Goal: Task Accomplishment & Management: Manage account settings

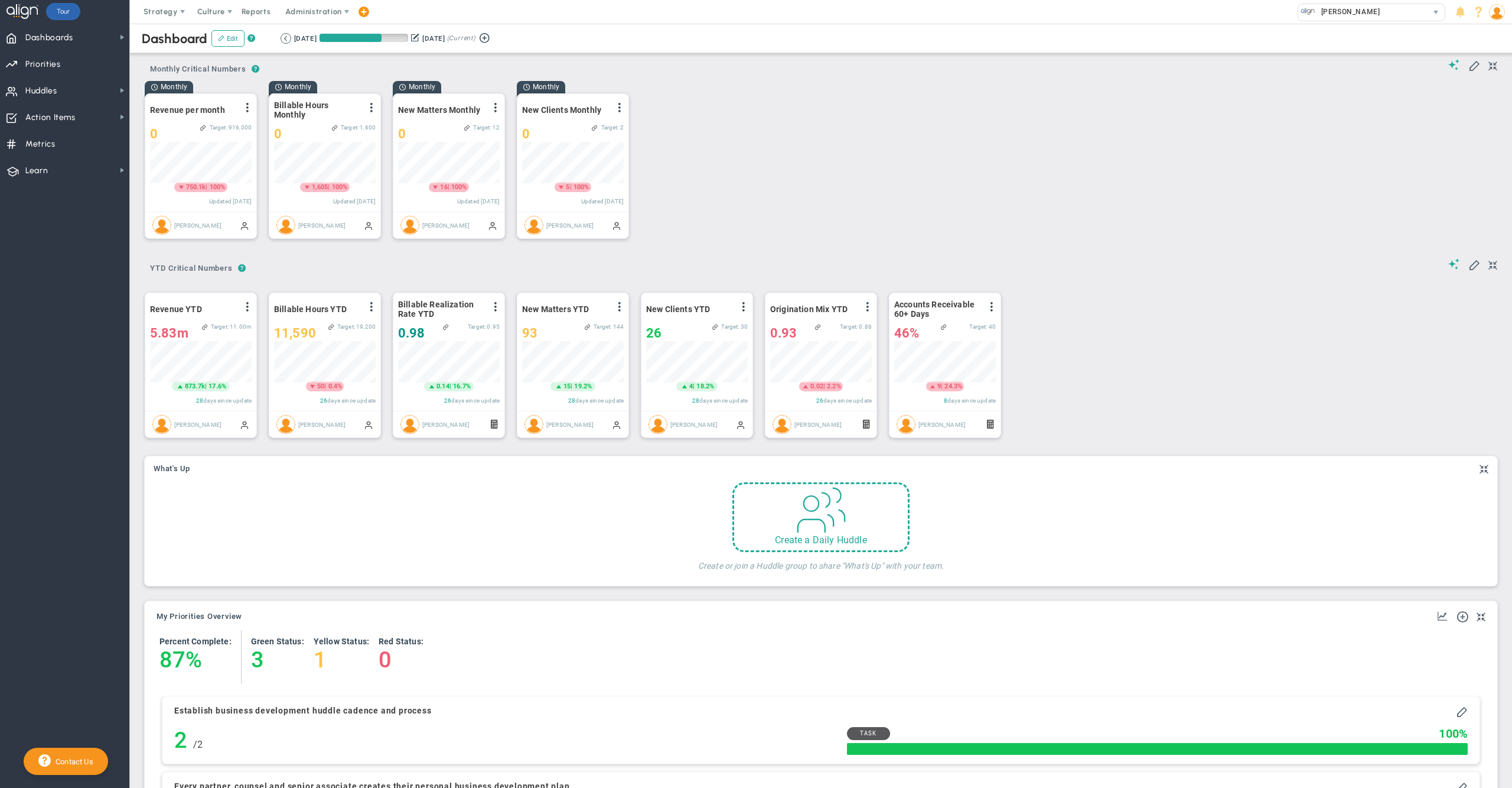
click at [795, 128] on div "Monthly Revenue per month View Historical Graph Edit Make "No Change" Update Ad…" at bounding box center [817, 165] width 1368 height 169
click at [76, 36] on span "Dashboards Dashboards" at bounding box center [64, 37] width 129 height 27
click at [206, 187] on span "|" at bounding box center [206, 187] width 2 height 8
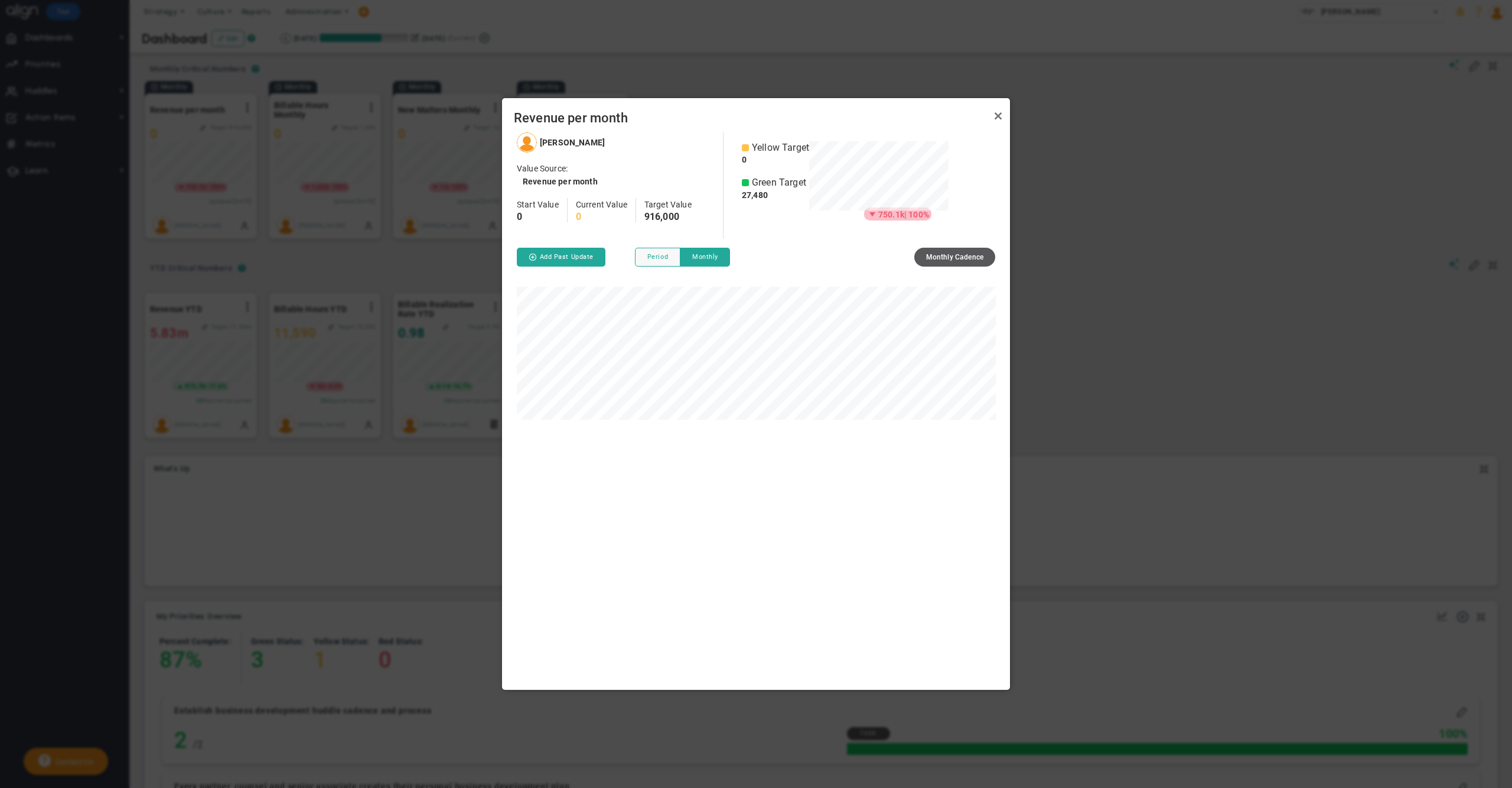
scroll to position [557, 508]
click at [998, 118] on link "Close" at bounding box center [998, 115] width 14 height 14
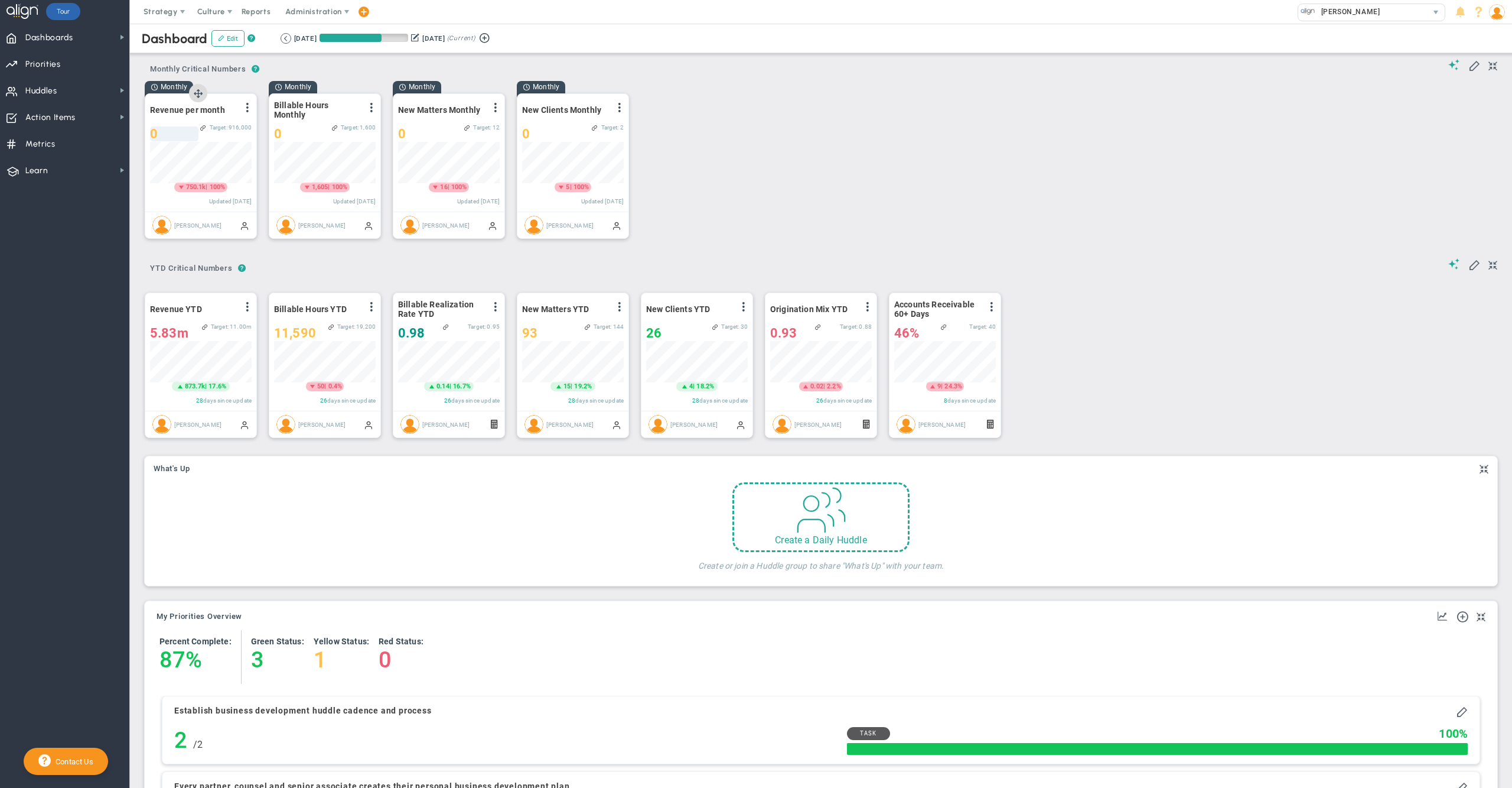
click at [169, 131] on div "0" at bounding box center [174, 134] width 49 height 15
type input "750108"
click at [874, 140] on div "Loading... ? ? Monthly Critical Numbers Monthly Critical Numbers Monthly Critic…" at bounding box center [821, 150] width 1359 height 199
click at [293, 136] on div "0" at bounding box center [302, 134] width 56 height 15
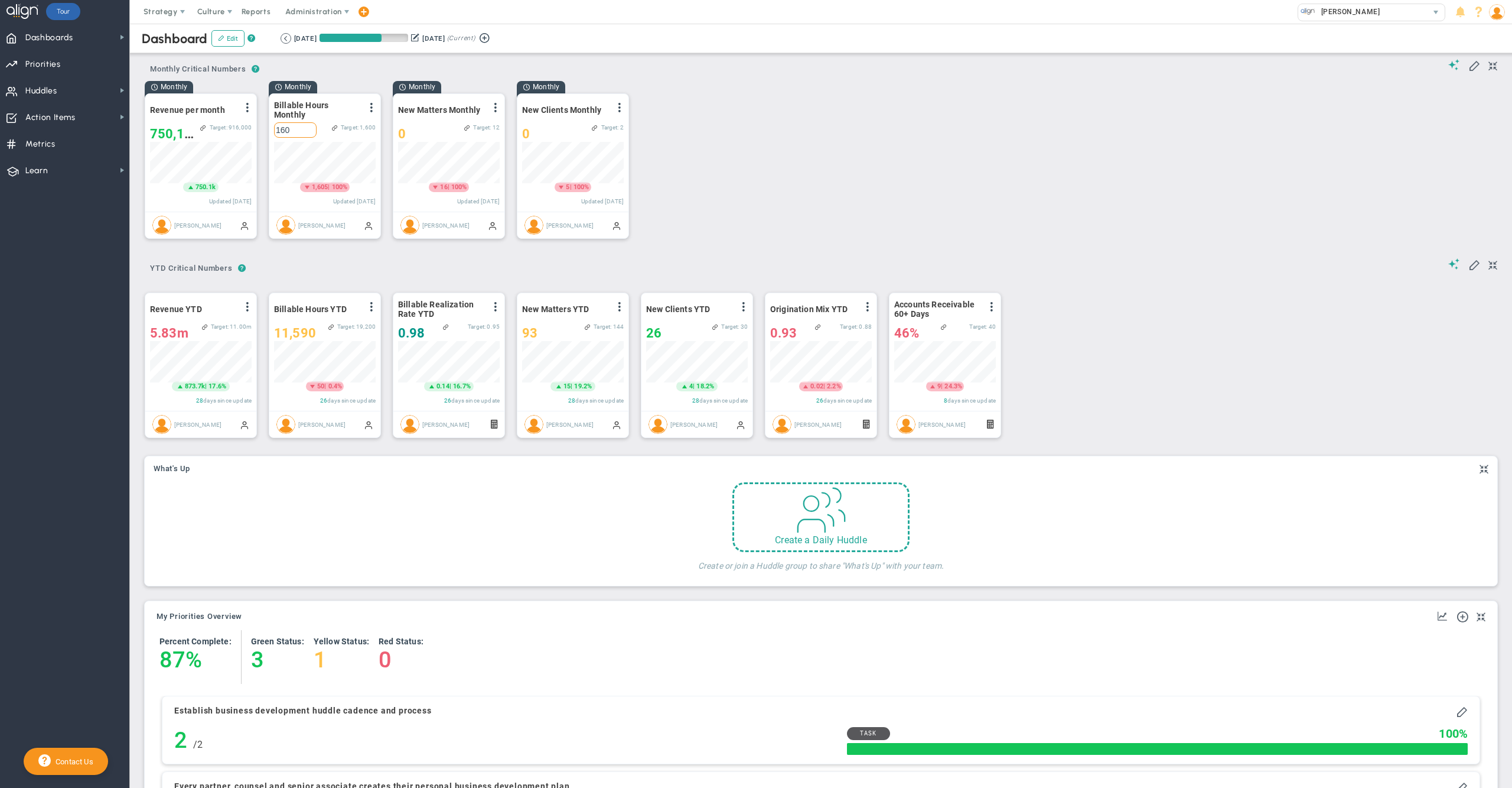
type input "1605"
click at [813, 133] on div "? ? Monthly Critical Numbers Monthly Critical Numbers Monthly Critical Numbers …" at bounding box center [821, 150] width 1359 height 199
click at [430, 130] on div "0" at bounding box center [430, 134] width 64 height 15
type input "16"
click at [846, 175] on div "Loading... ? ? Monthly Critical Numbers Monthly Critical Numbers Monthly Critic…" at bounding box center [821, 150] width 1359 height 199
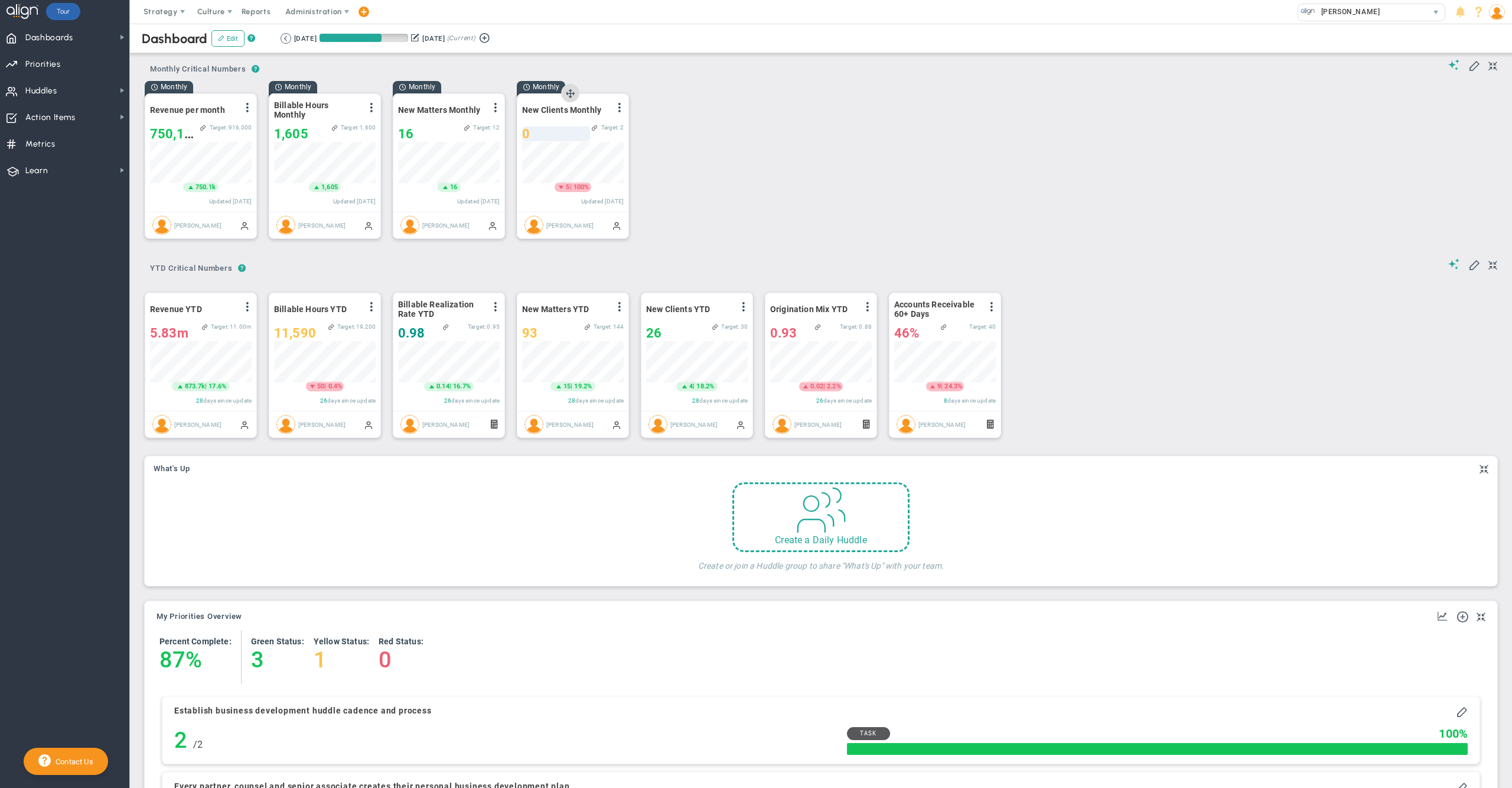
click at [544, 133] on div "0" at bounding box center [556, 134] width 68 height 15
type input "5"
click at [802, 171] on div "Monthly Revenue per month View Historical Graph Edit Make "No Change" Update Ad…" at bounding box center [817, 165] width 1368 height 169
click at [70, 38] on span "Dashboards" at bounding box center [49, 38] width 48 height 25
click at [187, 46] on div "Company Dashboard" at bounding box center [188, 58] width 118 height 23
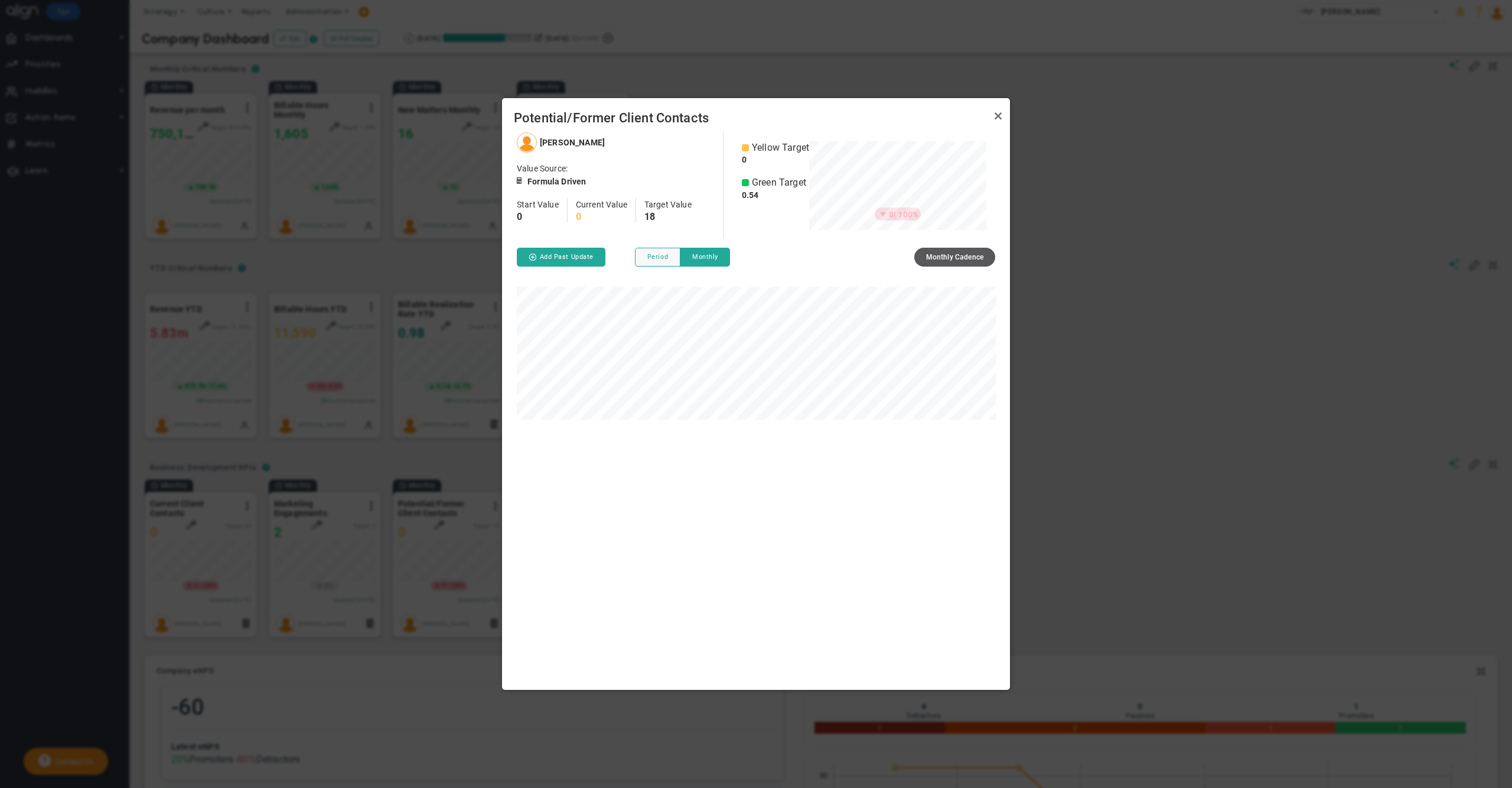
click at [994, 104] on div "Potential/Former Client Contacts" at bounding box center [756, 115] width 508 height 35
click at [999, 116] on link "Close" at bounding box center [998, 115] width 14 height 14
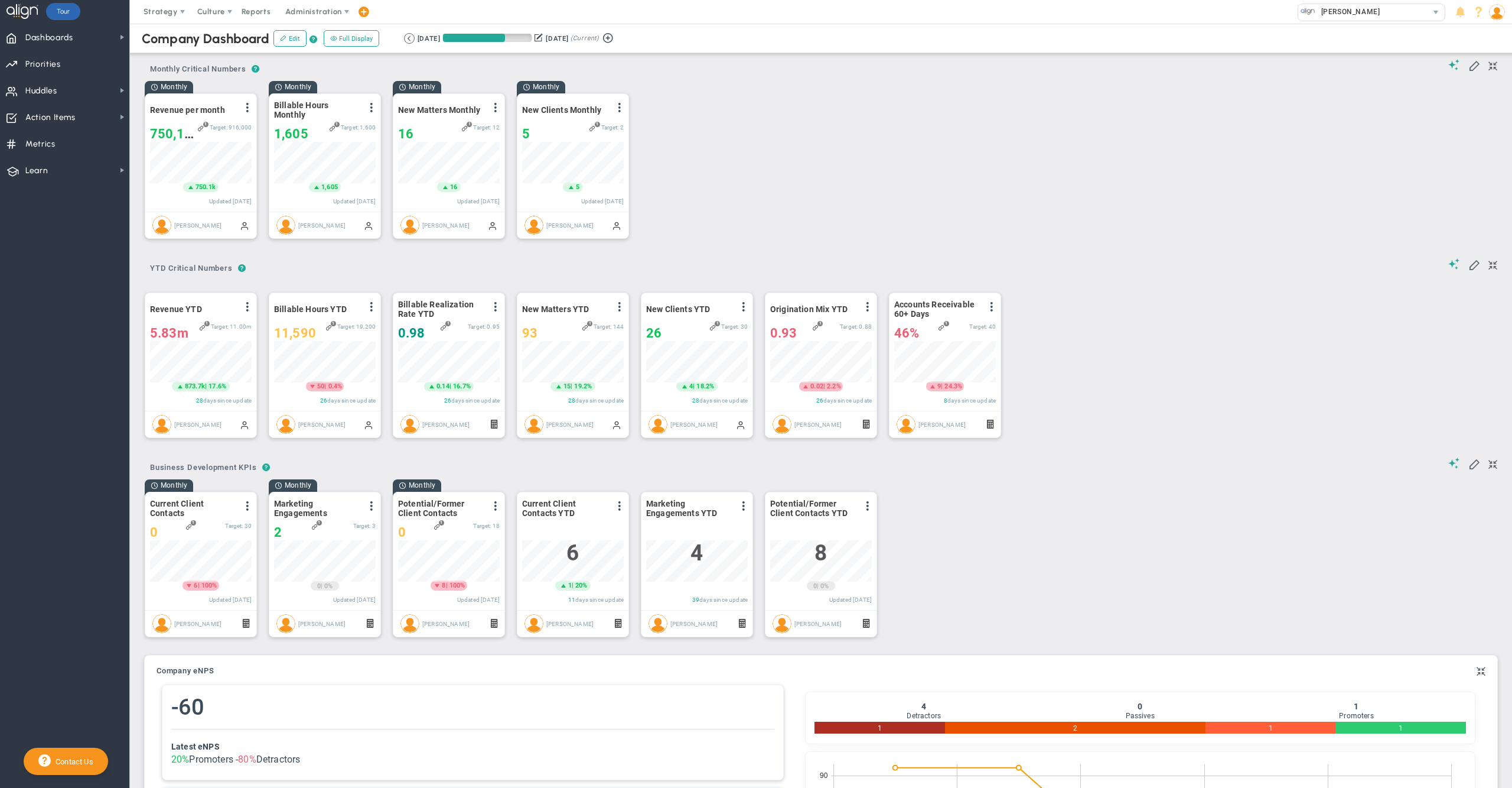
click at [1117, 280] on div "? ? YTD Critical Numbers YTD Critical Numbers YTD Critical Numbers" at bounding box center [821, 264] width 1353 height 30
click at [498, 511] on span at bounding box center [496, 506] width 10 height 10
click at [472, 565] on li "Add Past Update" at bounding box center [454, 559] width 101 height 15
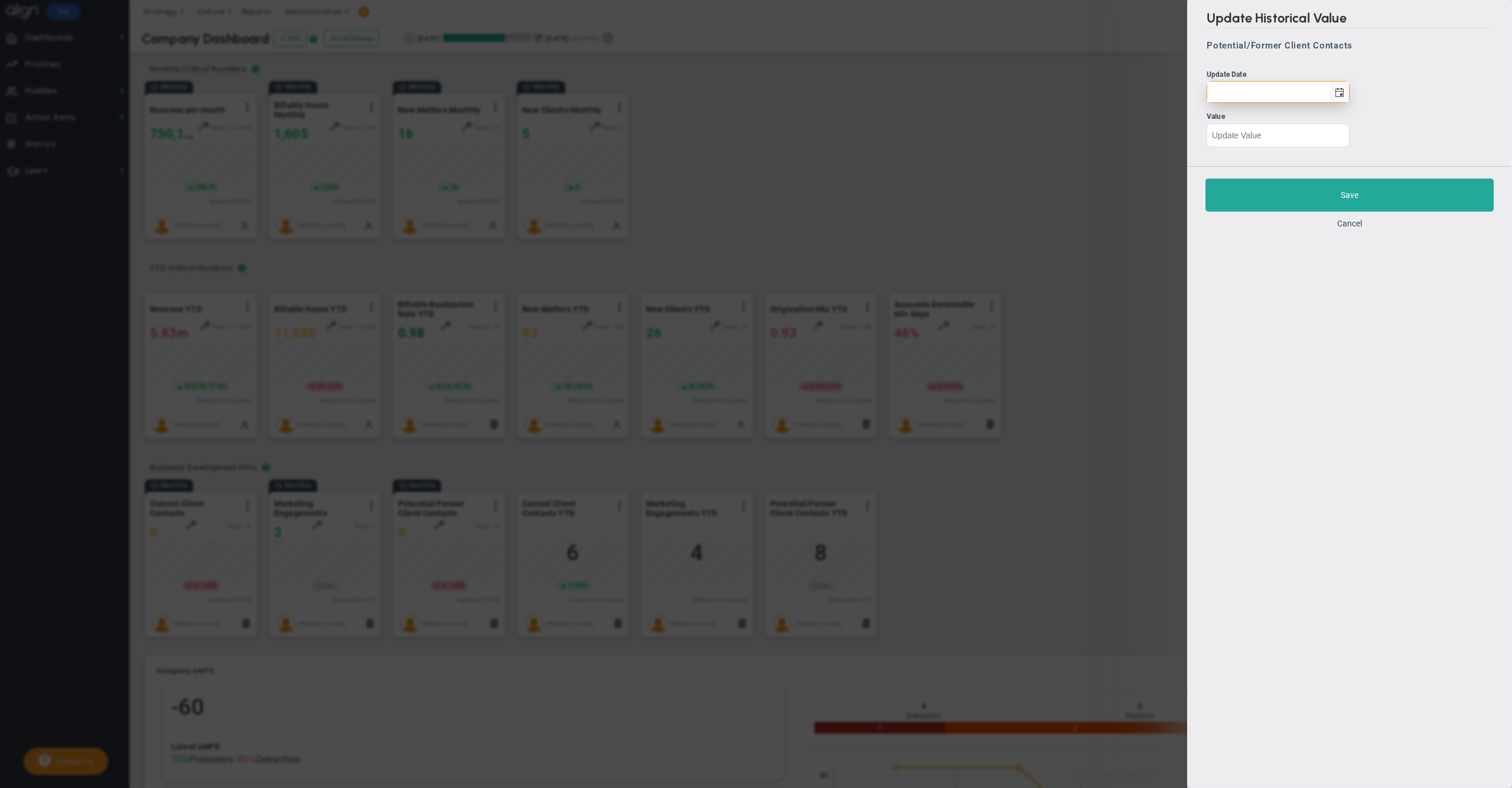
click at [1337, 89] on span "select" at bounding box center [1340, 93] width 10 height 10
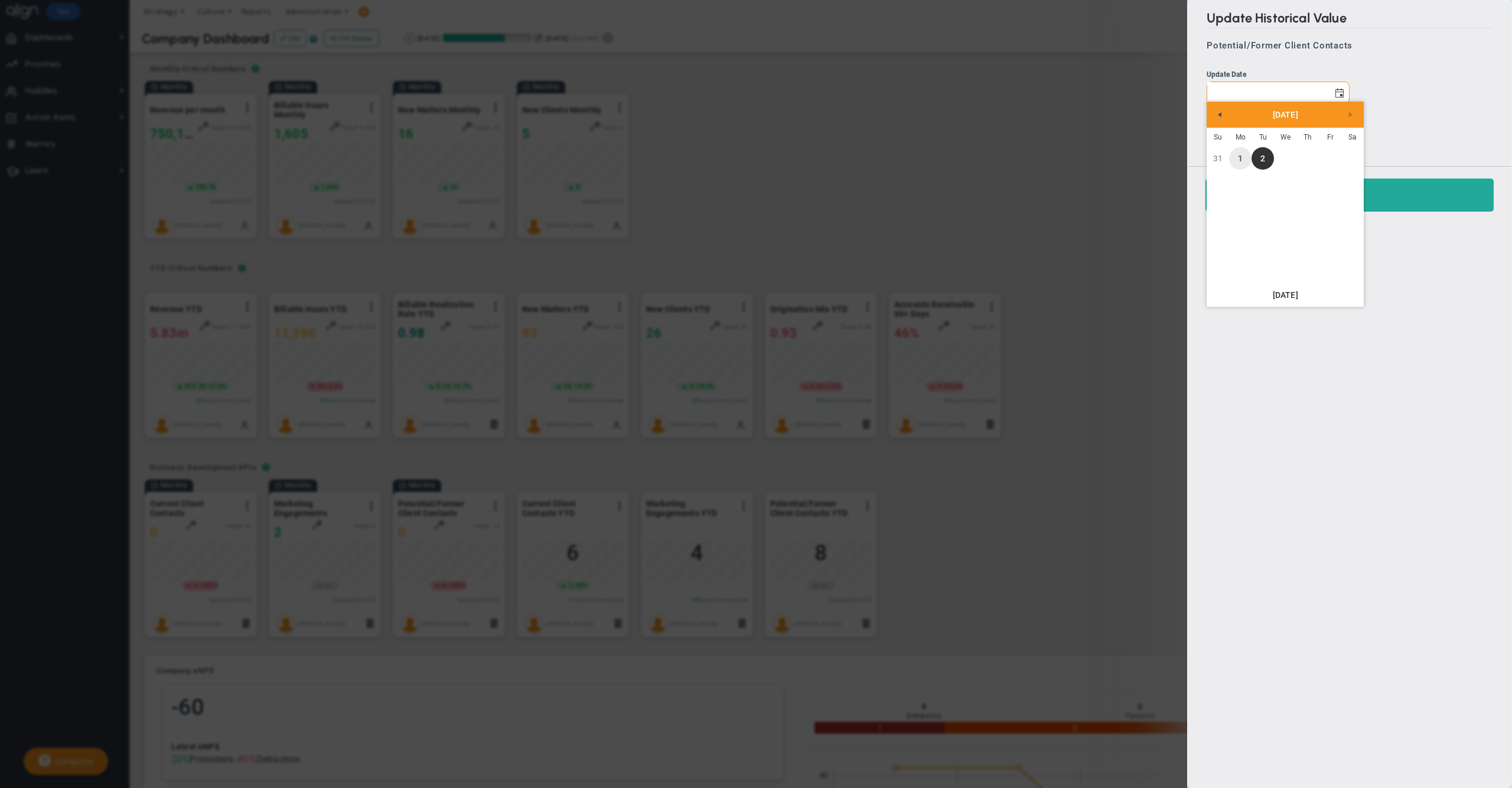
click at [1242, 161] on link "1" at bounding box center [1240, 158] width 22 height 22
type input "[DATE]"
type input "0"
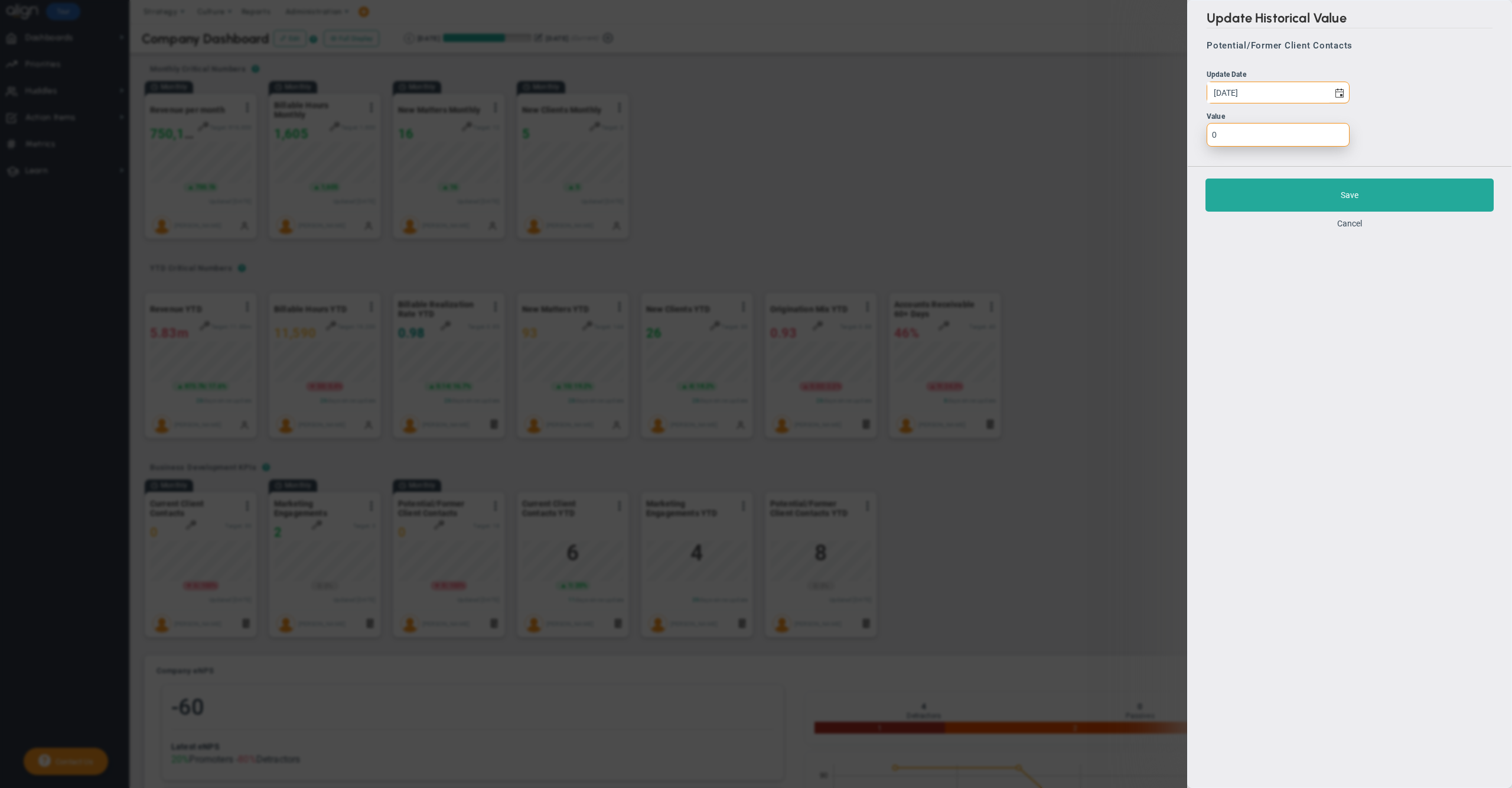
click at [1234, 142] on input "0" at bounding box center [1279, 135] width 143 height 24
type input "8"
click at [1234, 186] on button "Save" at bounding box center [1350, 195] width 288 height 33
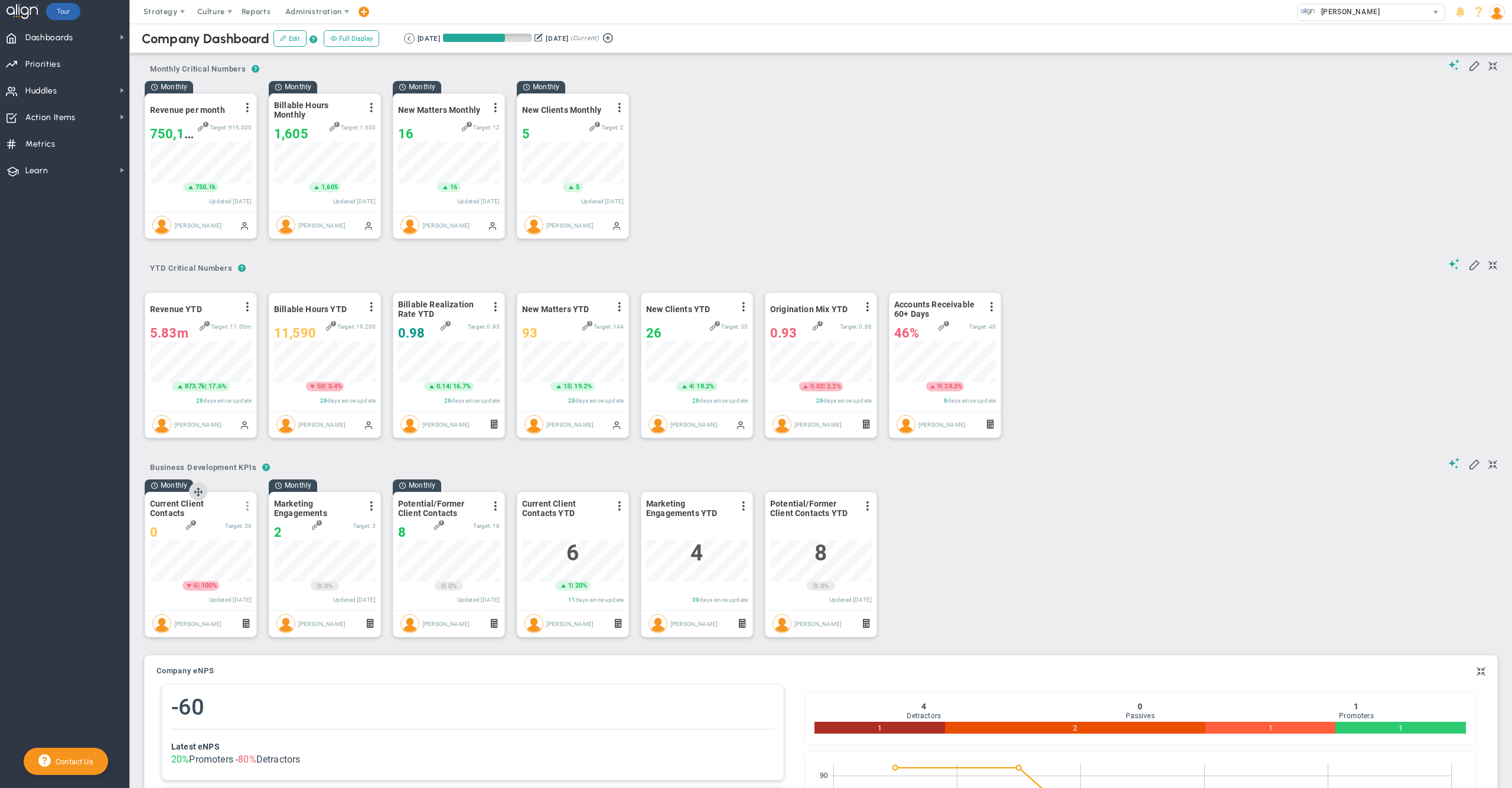
click at [246, 511] on span at bounding box center [247, 506] width 10 height 10
click at [208, 564] on span "Add Past Update" at bounding box center [189, 559] width 59 height 8
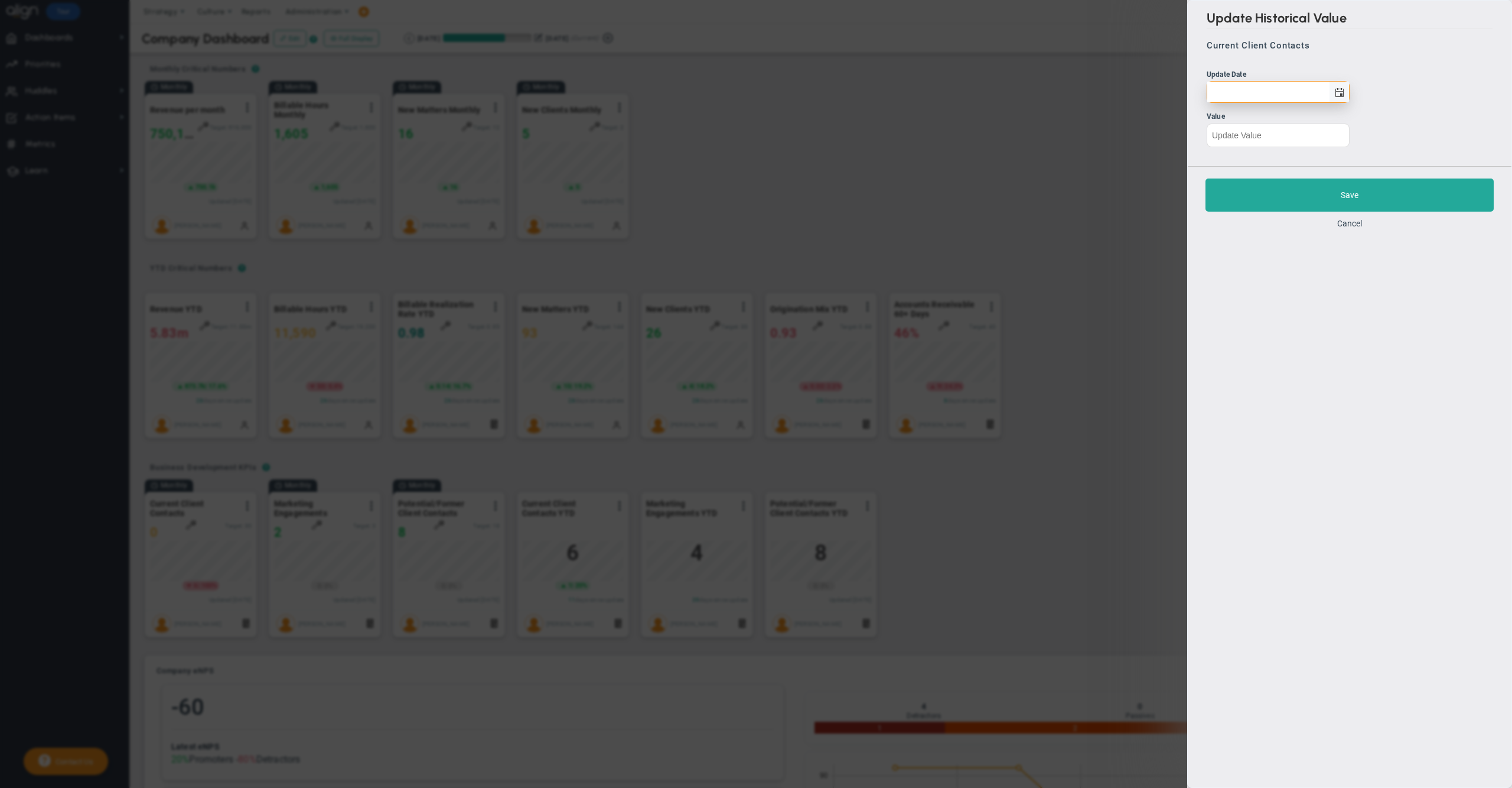
click at [1340, 90] on span "select" at bounding box center [1340, 93] width 10 height 10
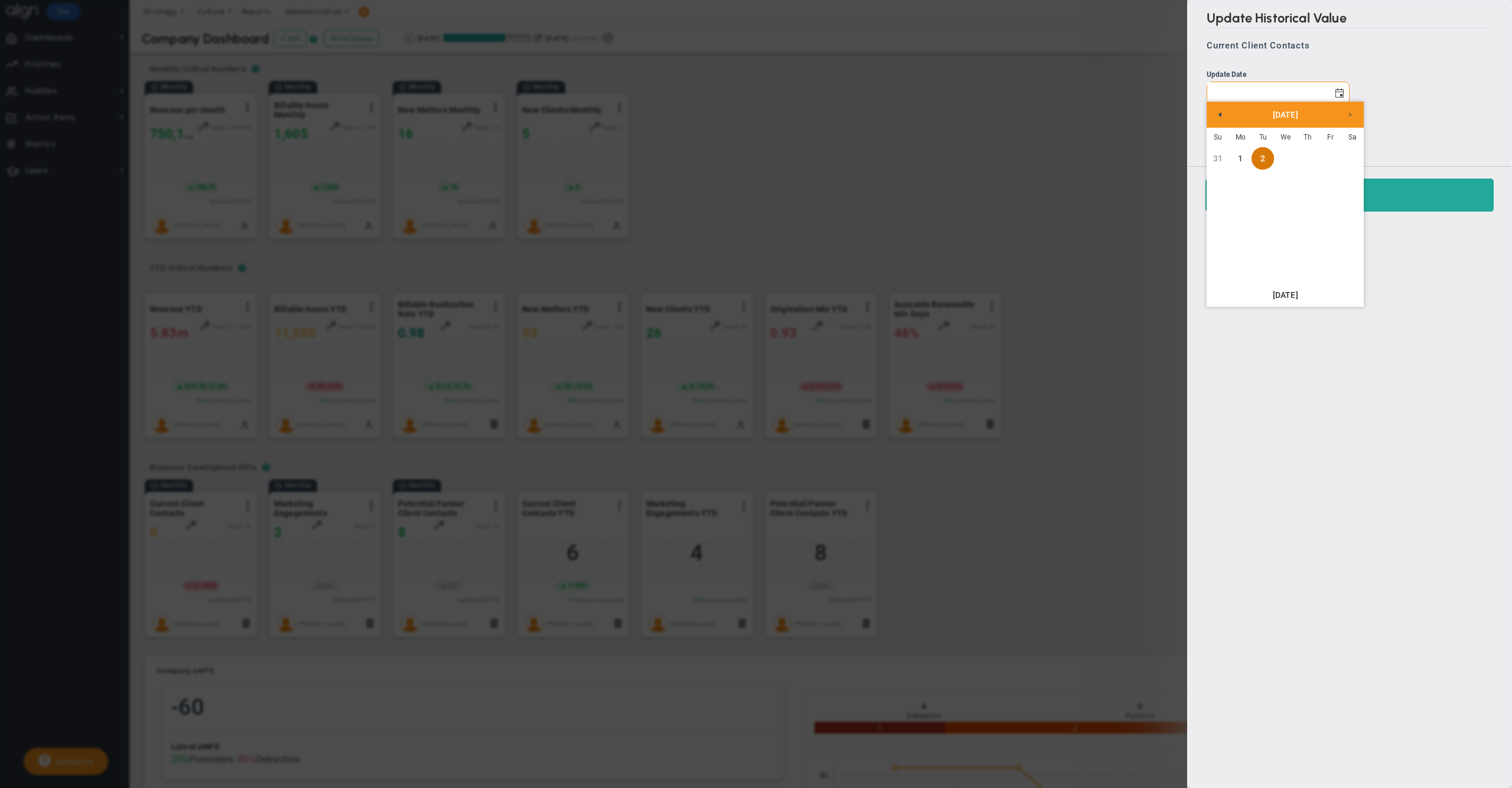
click at [1240, 161] on link "1" at bounding box center [1240, 158] width 22 height 22
type input "[DATE]"
type input "0"
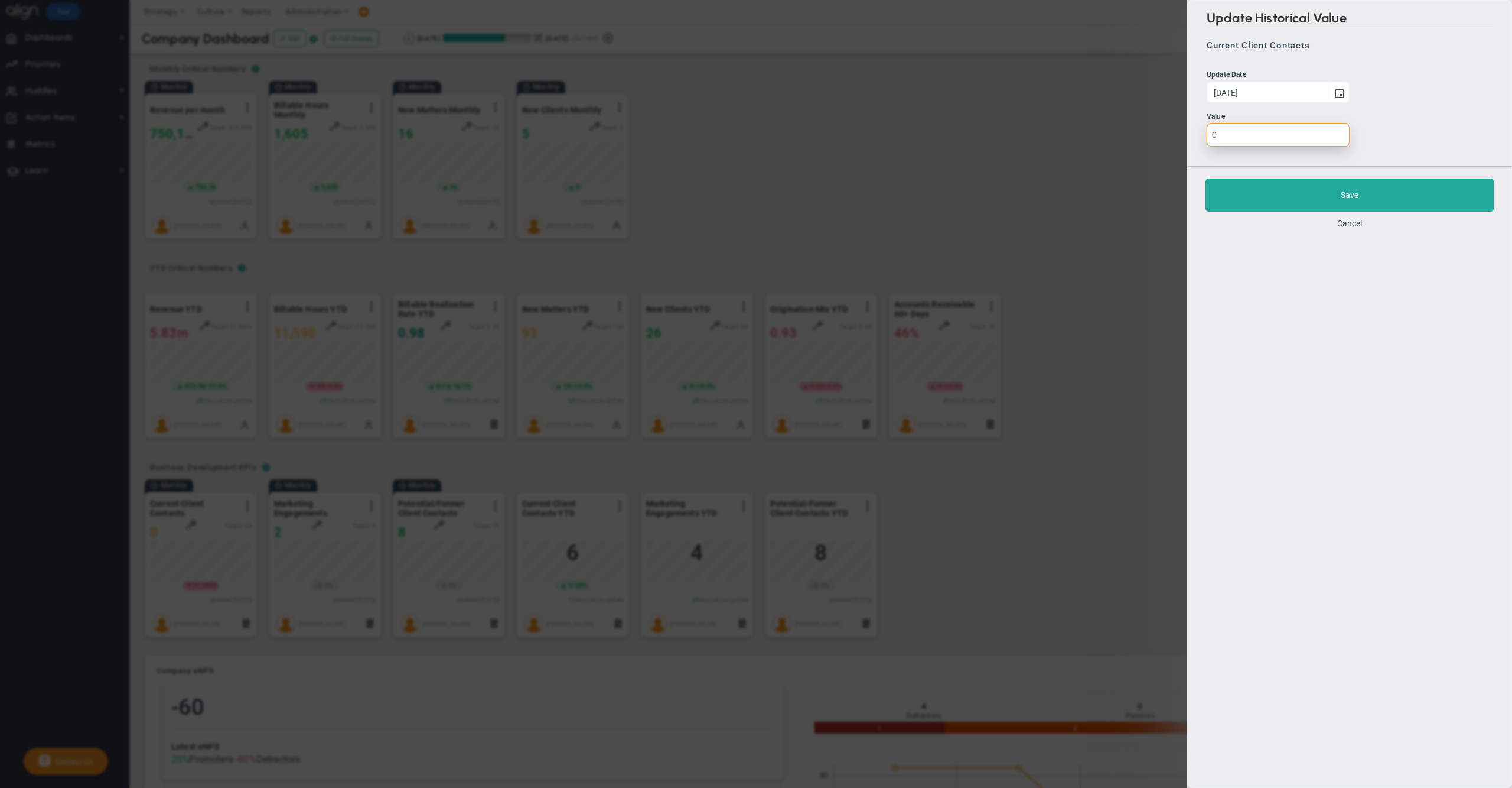
click at [1246, 140] on input "0" at bounding box center [1279, 135] width 143 height 24
type input "6"
click at [1269, 193] on button "Save" at bounding box center [1350, 195] width 288 height 33
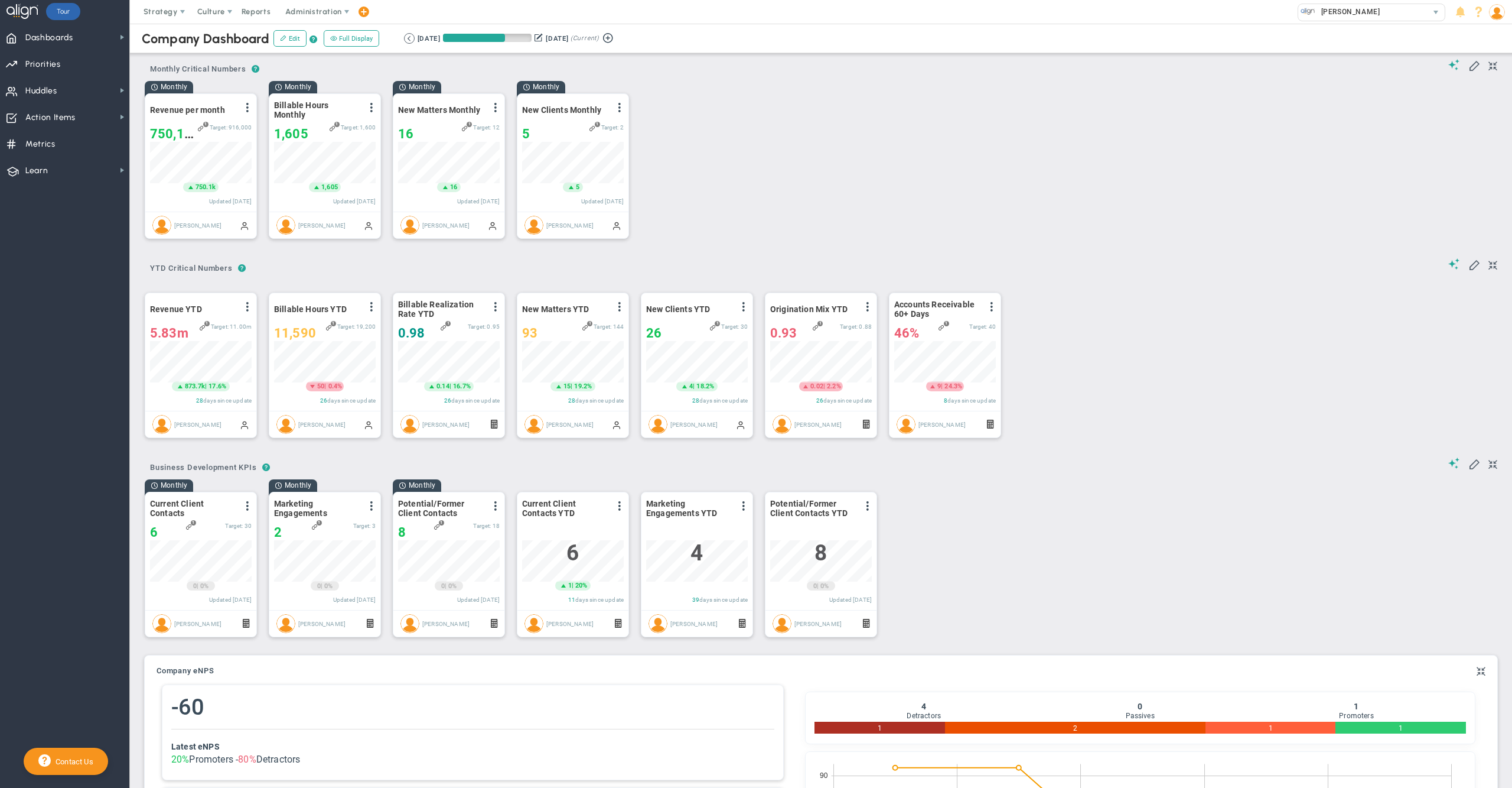
click at [1102, 200] on div "Monthly Revenue per month View Historical Graph Edit Make "No Change" Update Ad…" at bounding box center [817, 165] width 1368 height 169
click at [82, 36] on span "Dashboards Dashboards" at bounding box center [64, 37] width 129 height 27
click at [167, 29] on div "My Dashboard" at bounding box center [188, 35] width 118 height 23
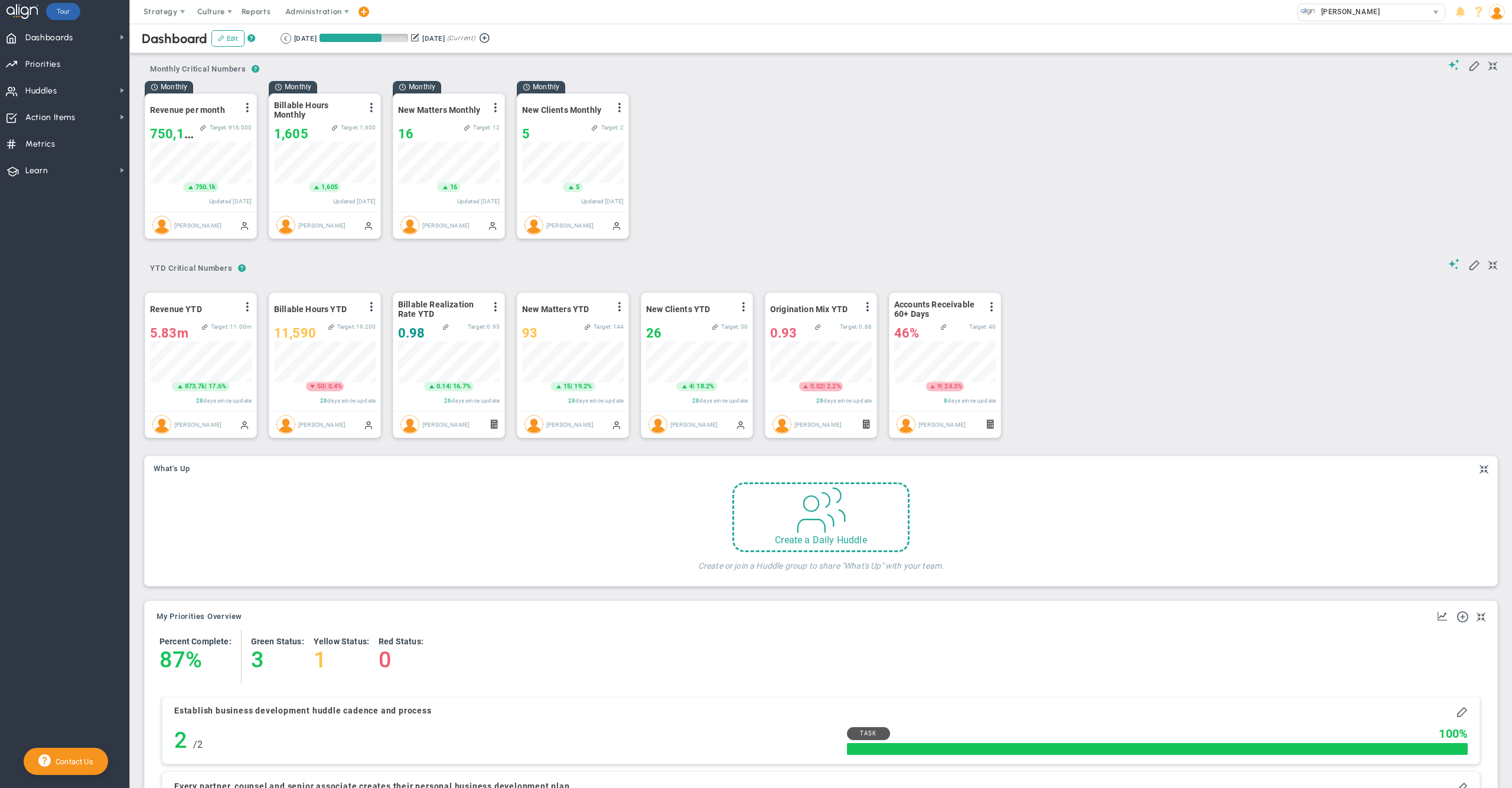
click at [939, 88] on div "Monthly Revenue per month View Historical Graph Edit Make "No Change" Update Ad…" at bounding box center [817, 165] width 1368 height 169
click at [1498, 14] on img at bounding box center [1497, 12] width 16 height 16
click at [1478, 130] on span "Sign Out" at bounding box center [1461, 130] width 96 height 24
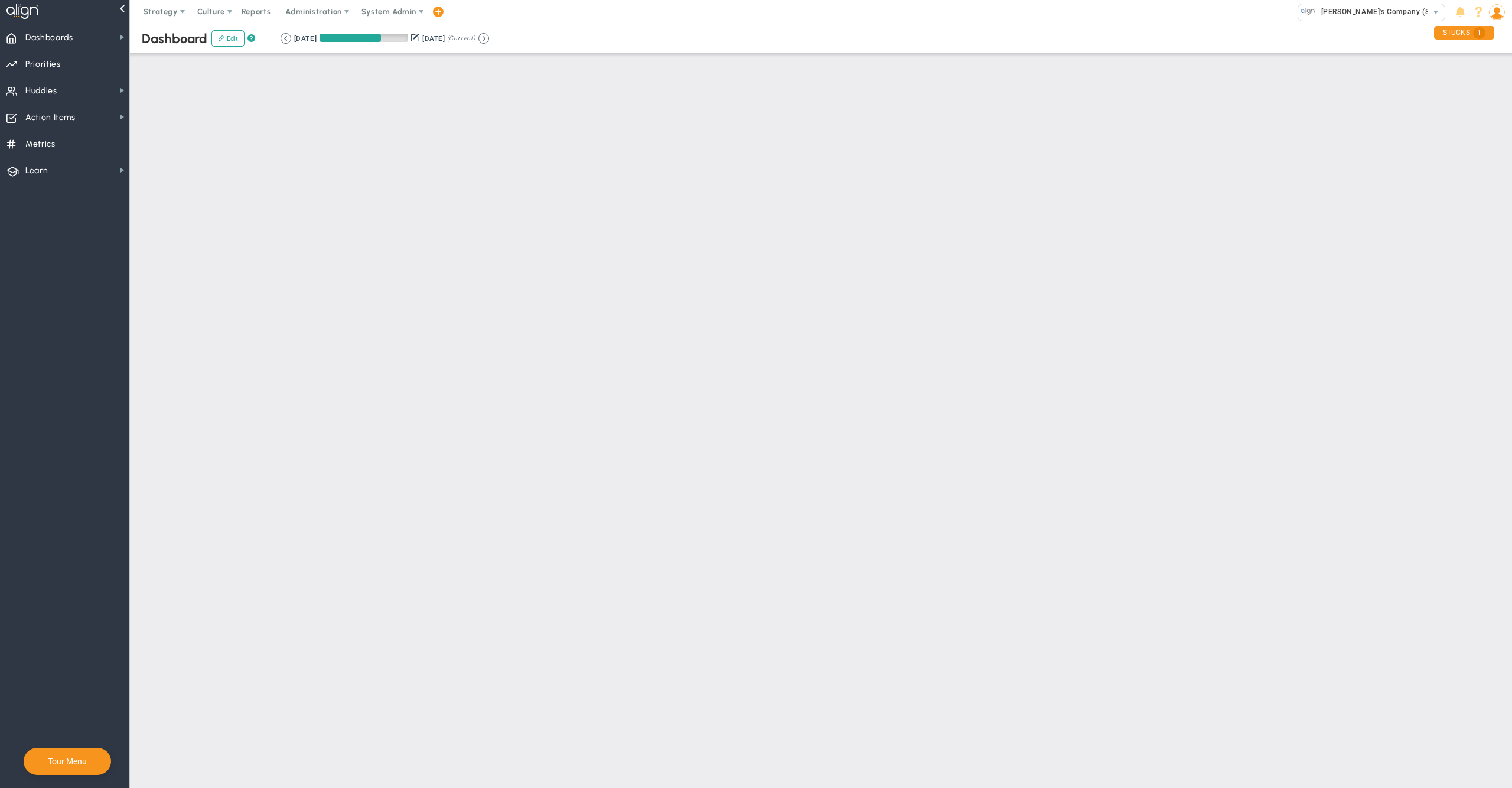
click at [731, 19] on div "Strategy One Page Strategic Plan Alignment Checklist 4D Vision Summary Function…" at bounding box center [756, 12] width 1512 height 24
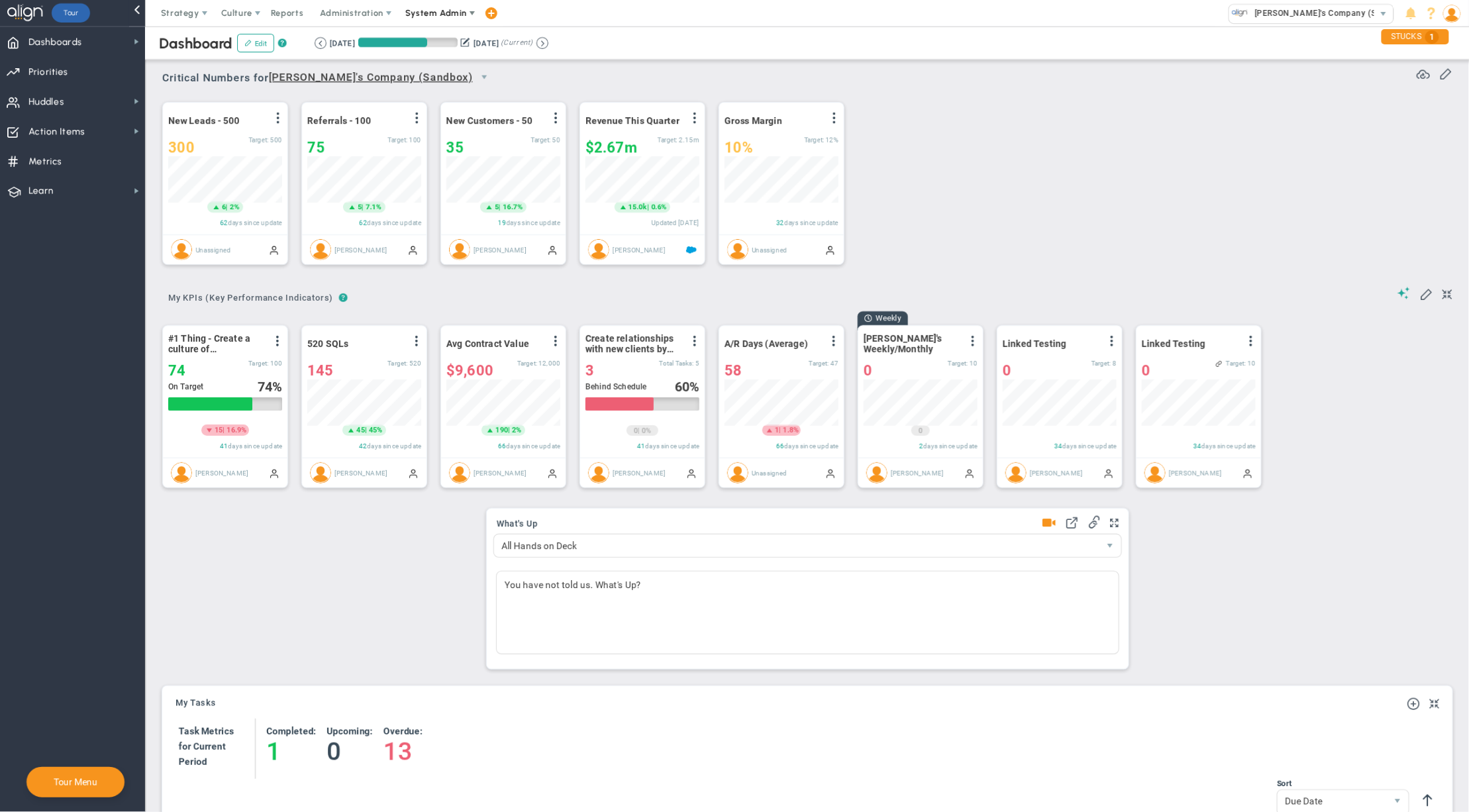
click at [449, 16] on span "System Admin" at bounding box center [436, 13] width 62 height 10
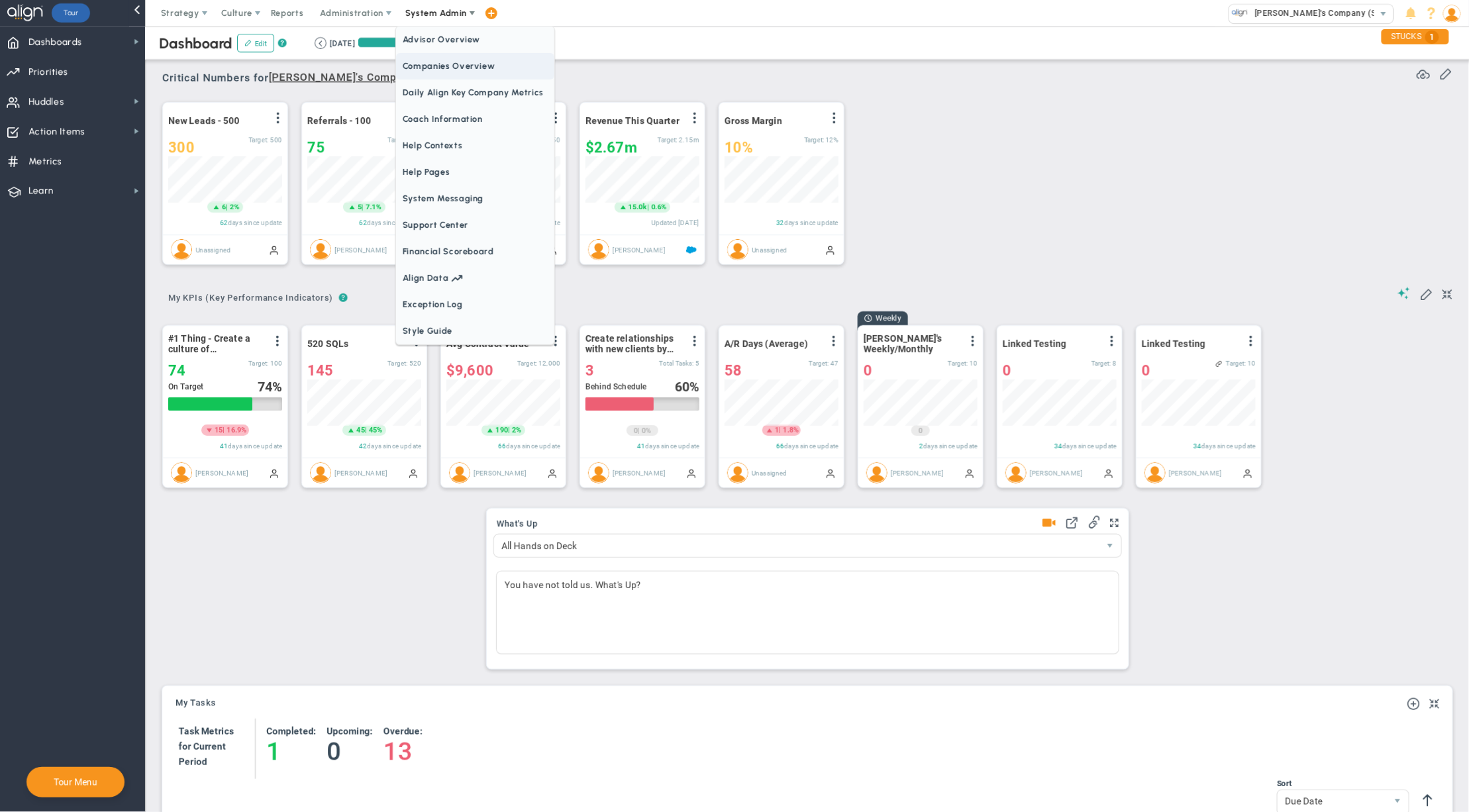
click at [449, 63] on span "Companies Overview" at bounding box center [475, 66] width 158 height 27
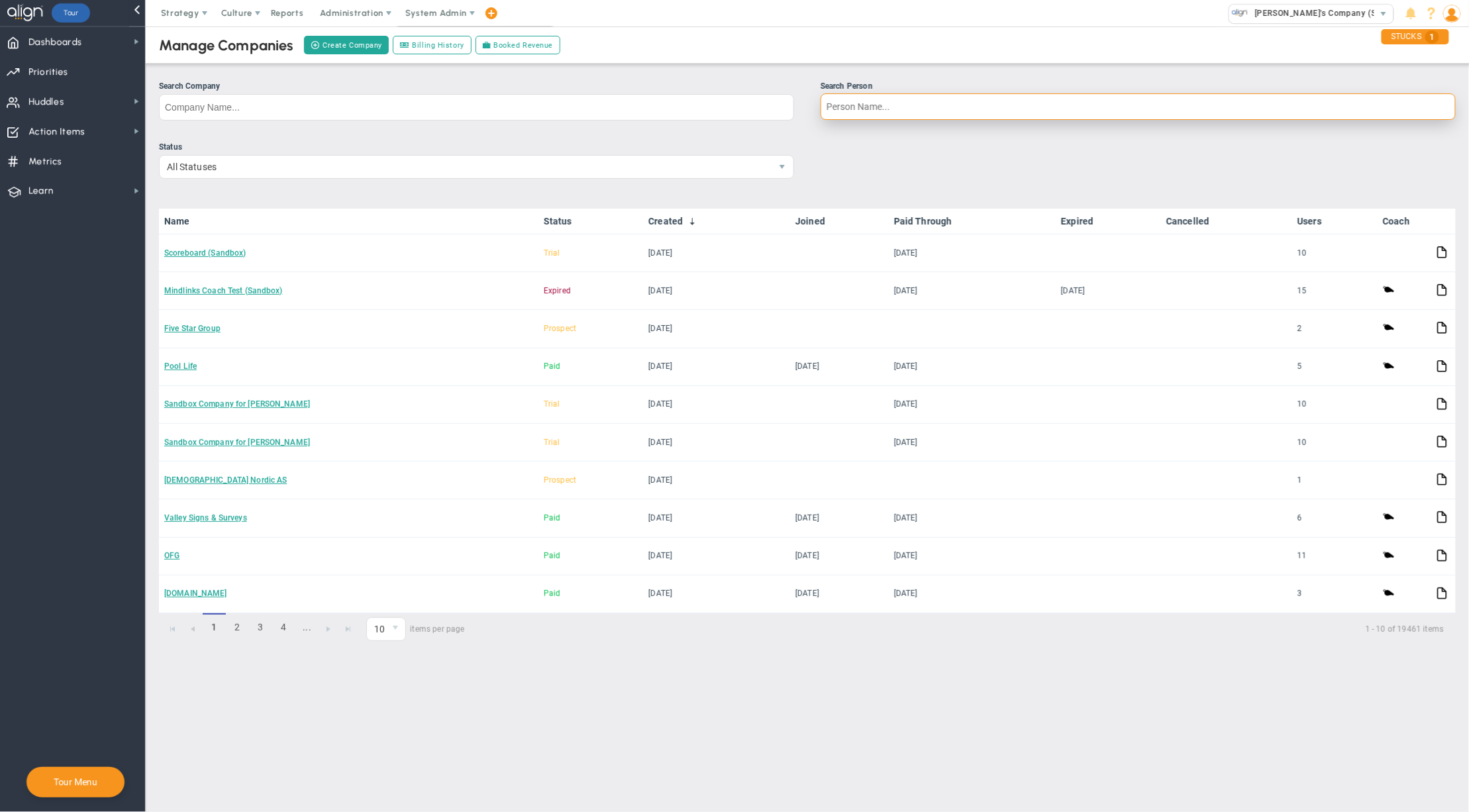
click at [874, 116] on input "Search Person" at bounding box center [1138, 106] width 635 height 27
type input "Jim Reid"
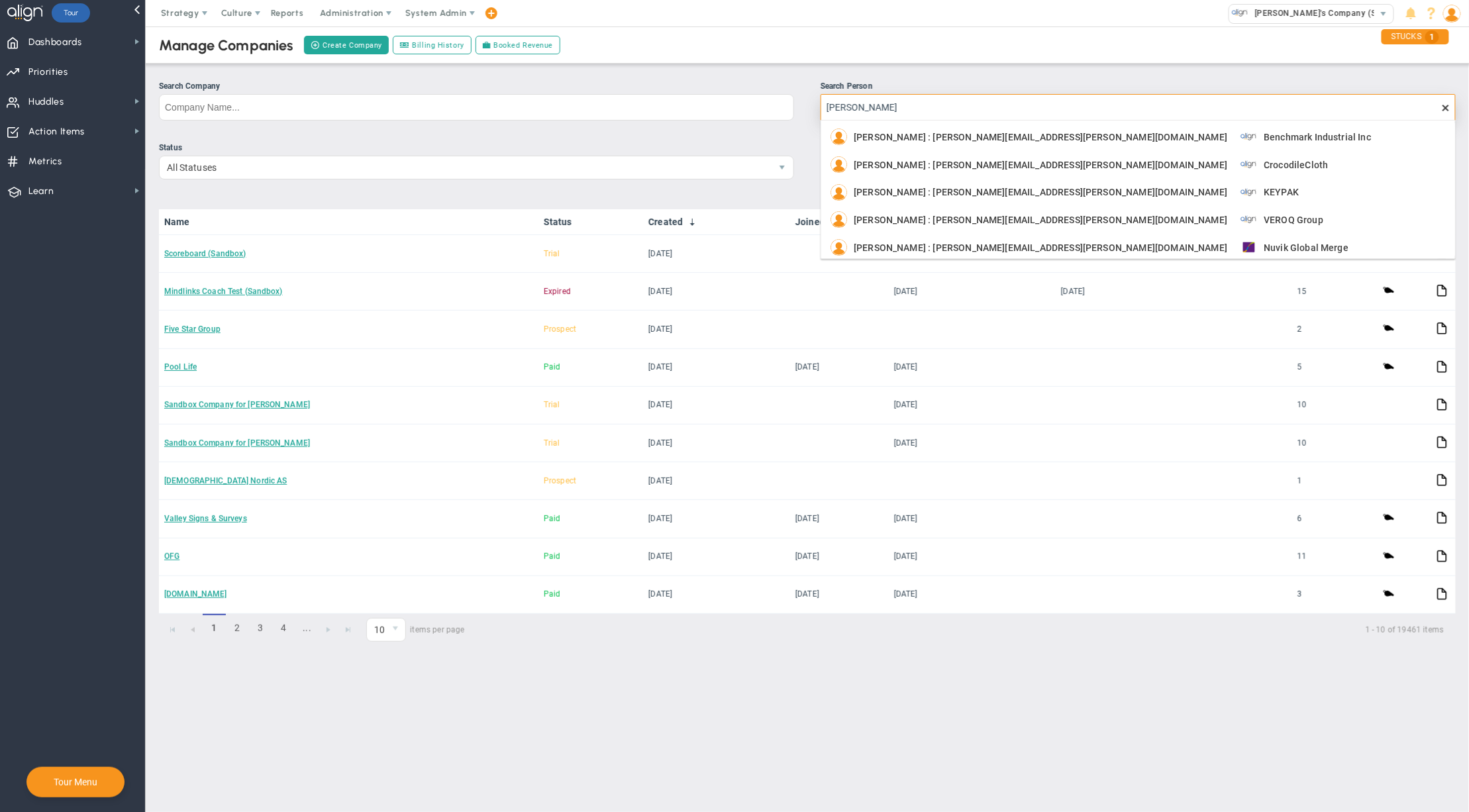
scroll to position [5, 0]
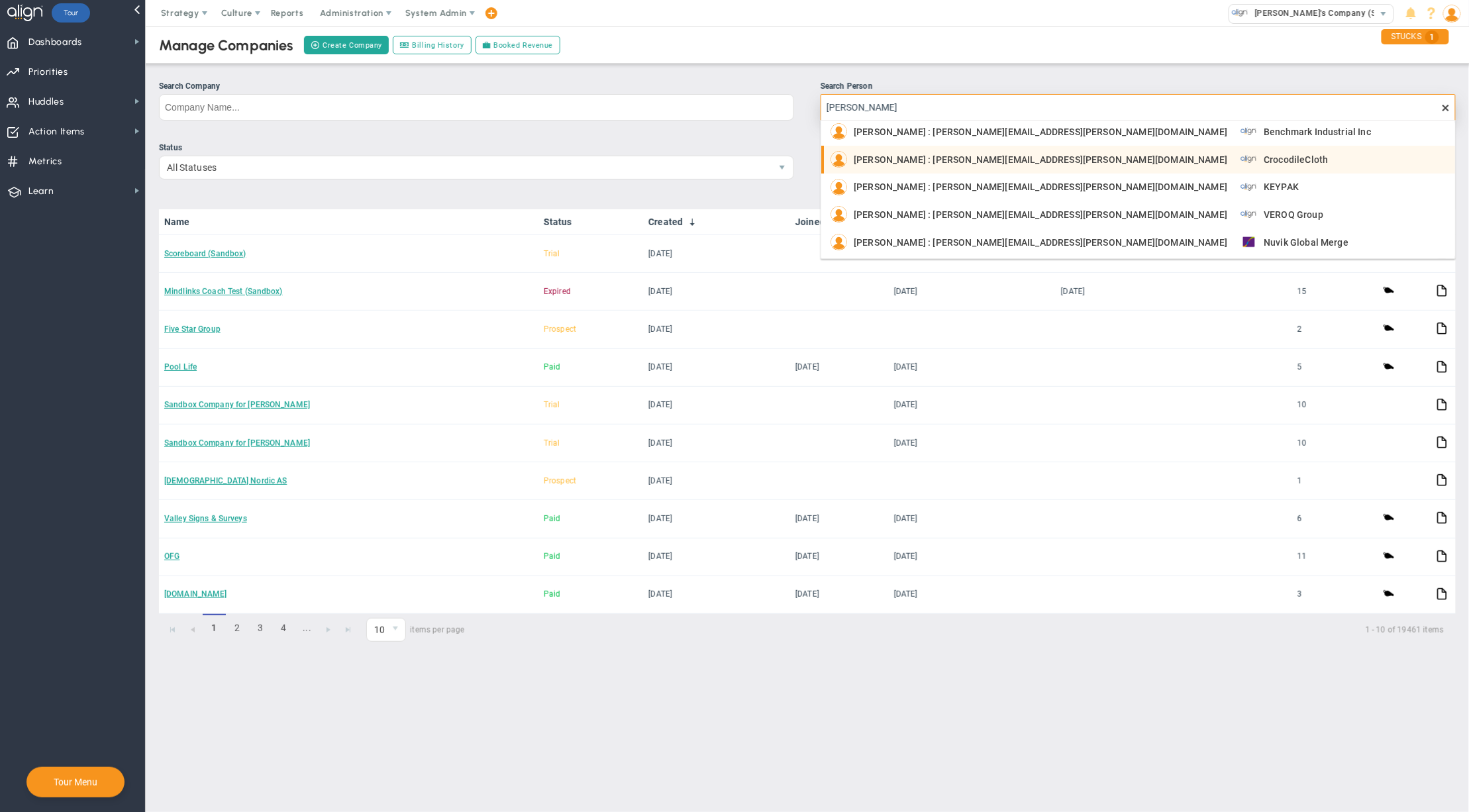
click at [1264, 160] on span "CrocodileCloth" at bounding box center [1296, 160] width 65 height 10
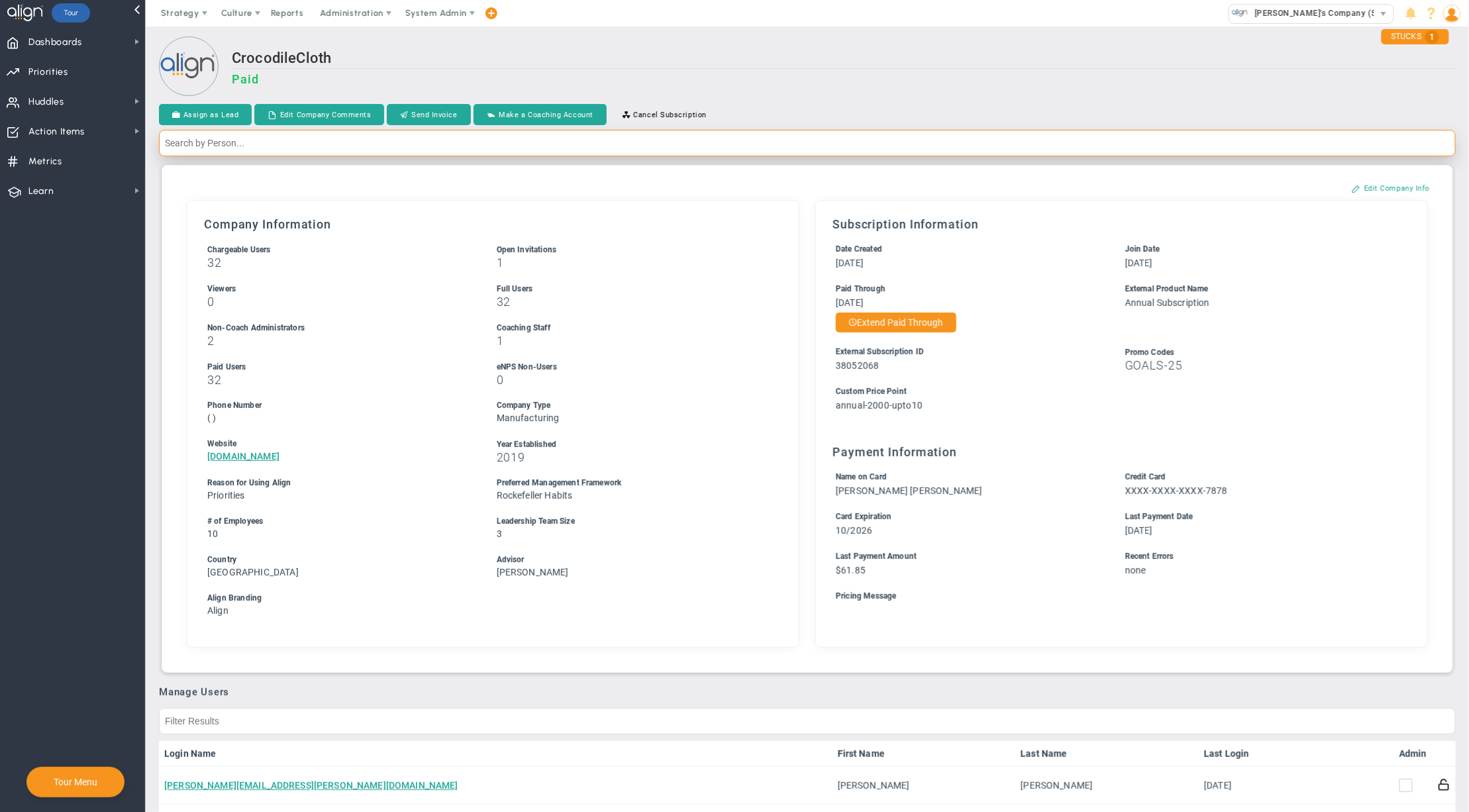
click at [823, 148] on input "text" at bounding box center [808, 143] width 1297 height 27
type input "Jim Reid"
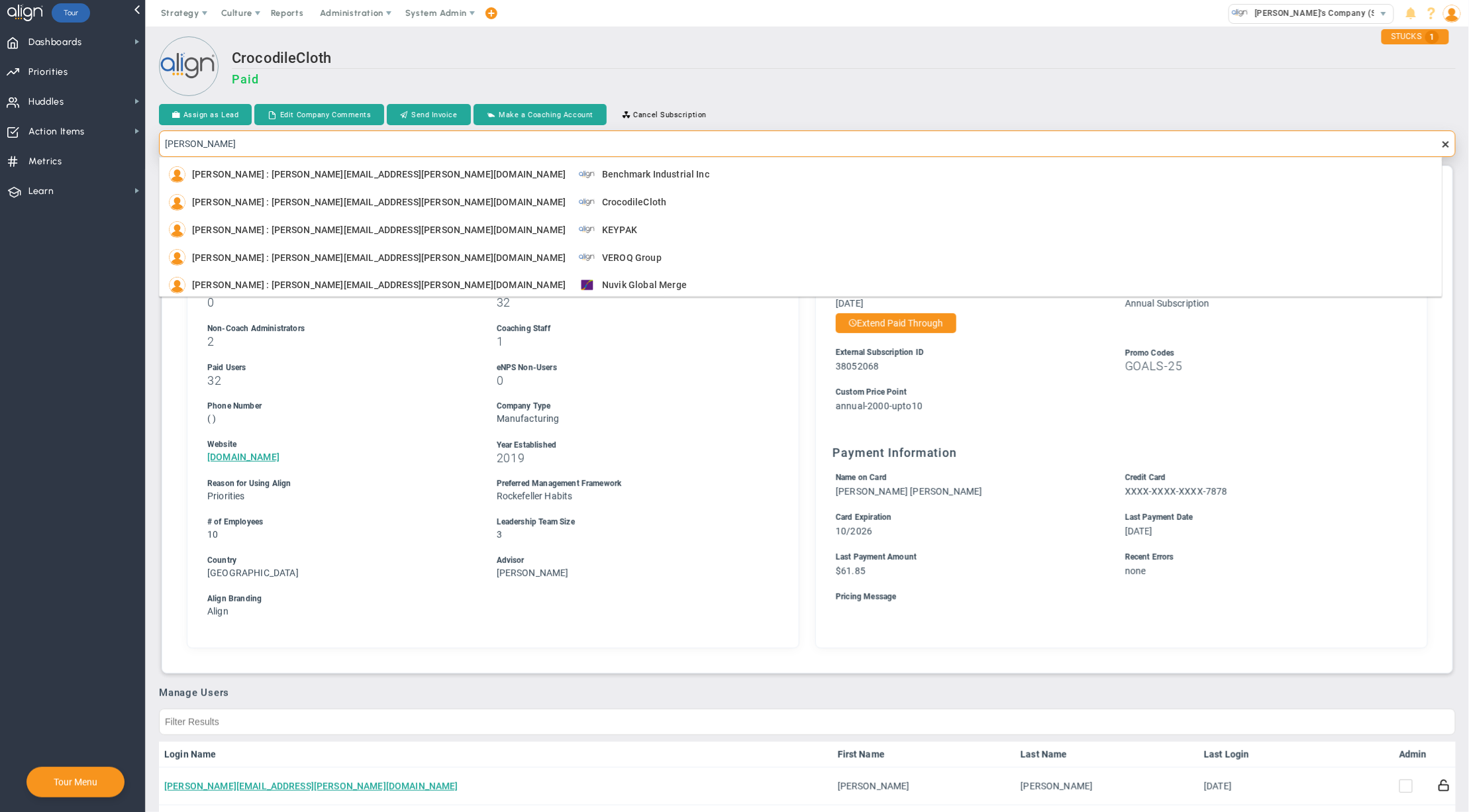
scroll to position [5, 0]
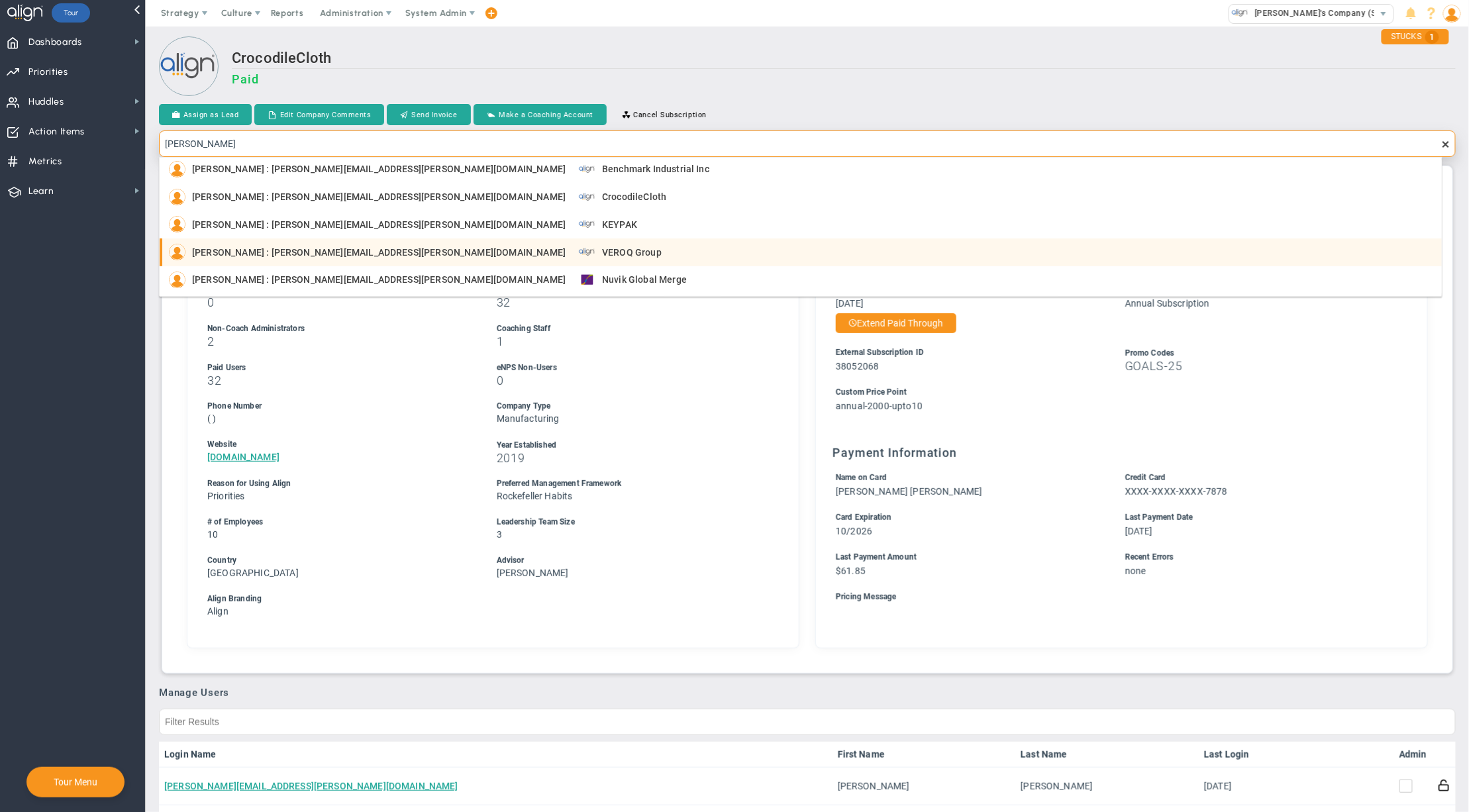
click at [542, 255] on div "Jim Reid : jim.reid@benchmarkinc.com VEROQ Group" at bounding box center [801, 252] width 1266 height 16
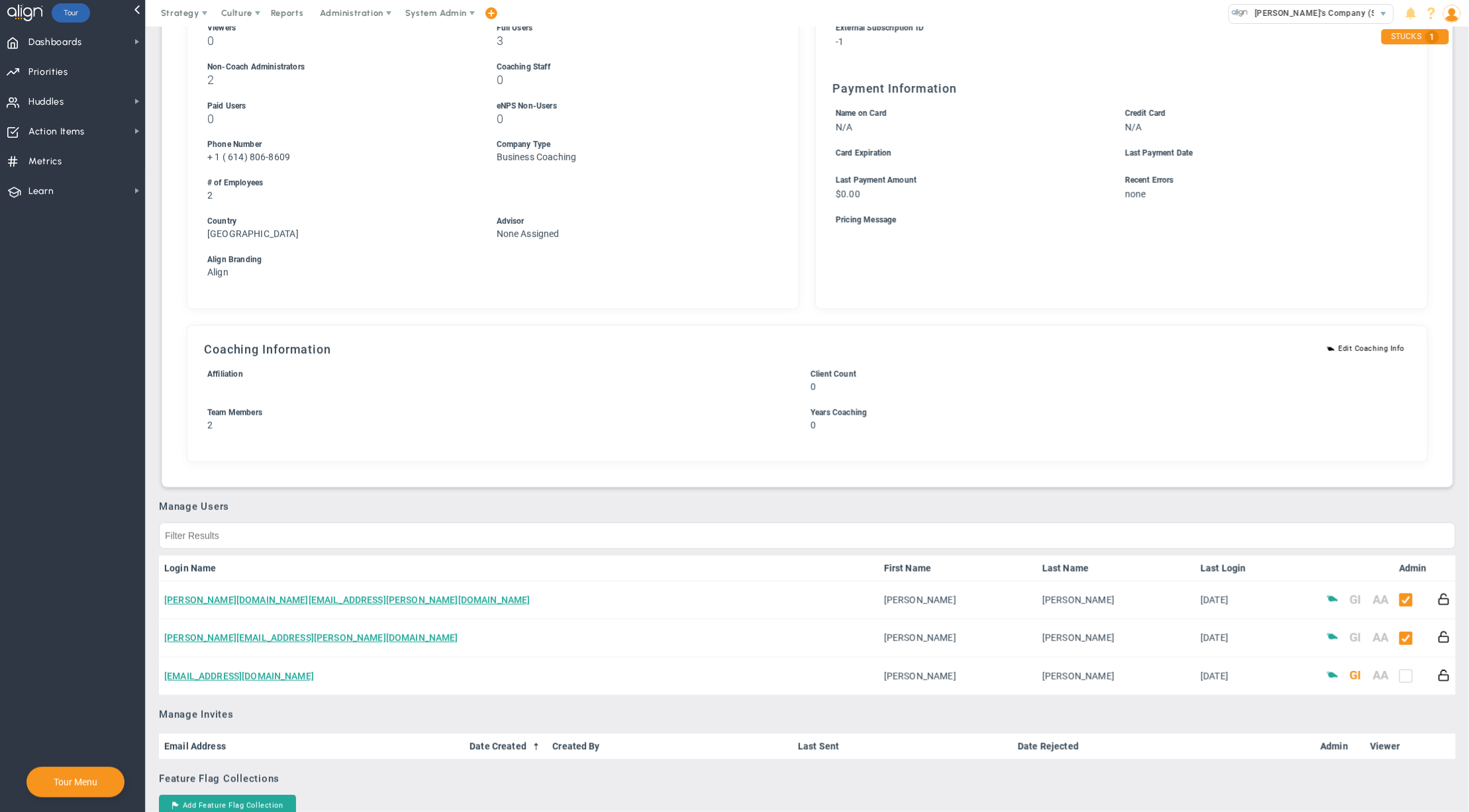
scroll to position [372, 0]
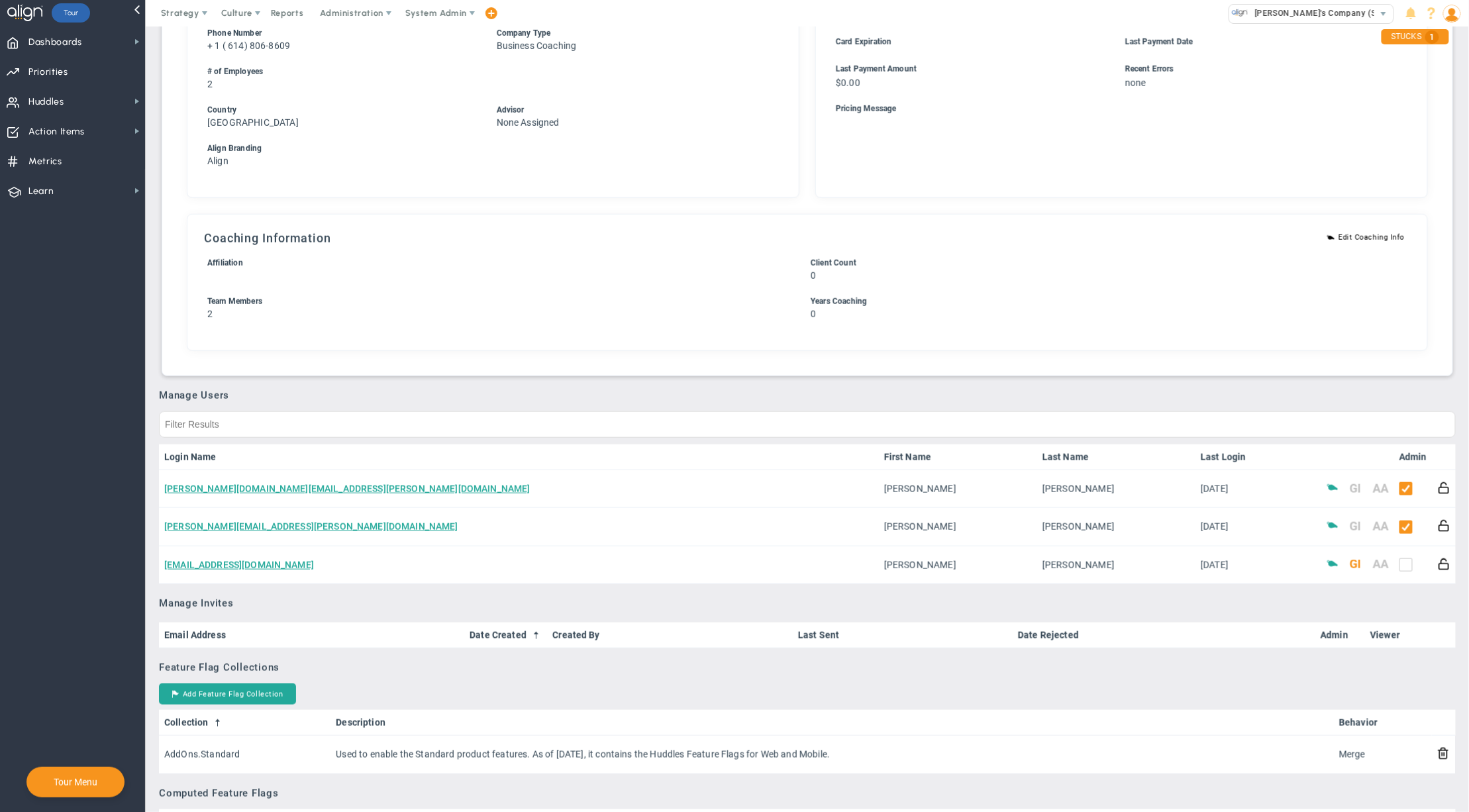
click at [721, 361] on div "Subscription Setup Close Prospect As Lost Convert To Trial Convert To Sales Tri…" at bounding box center [807, 84] width 1277 height 569
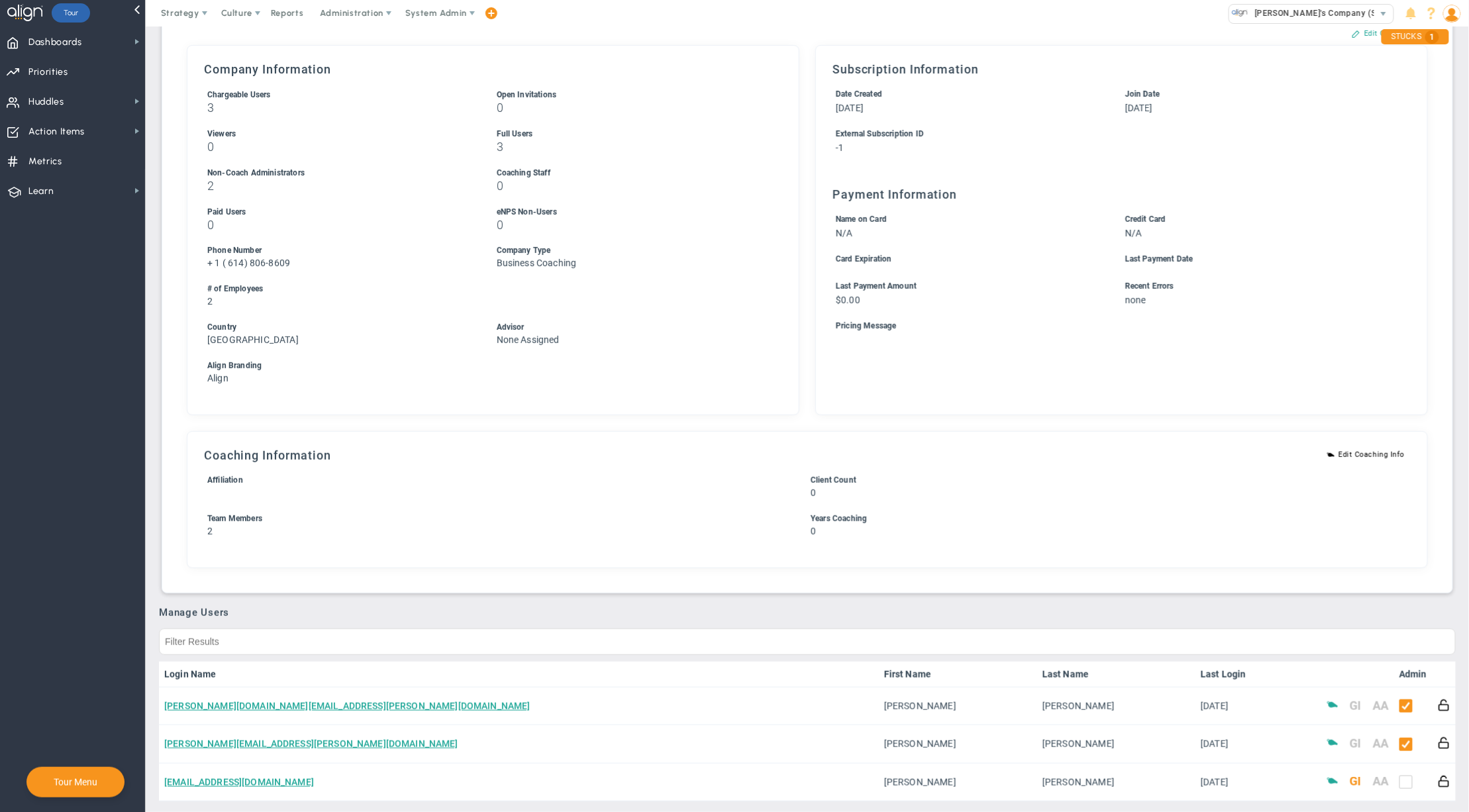
scroll to position [0, 0]
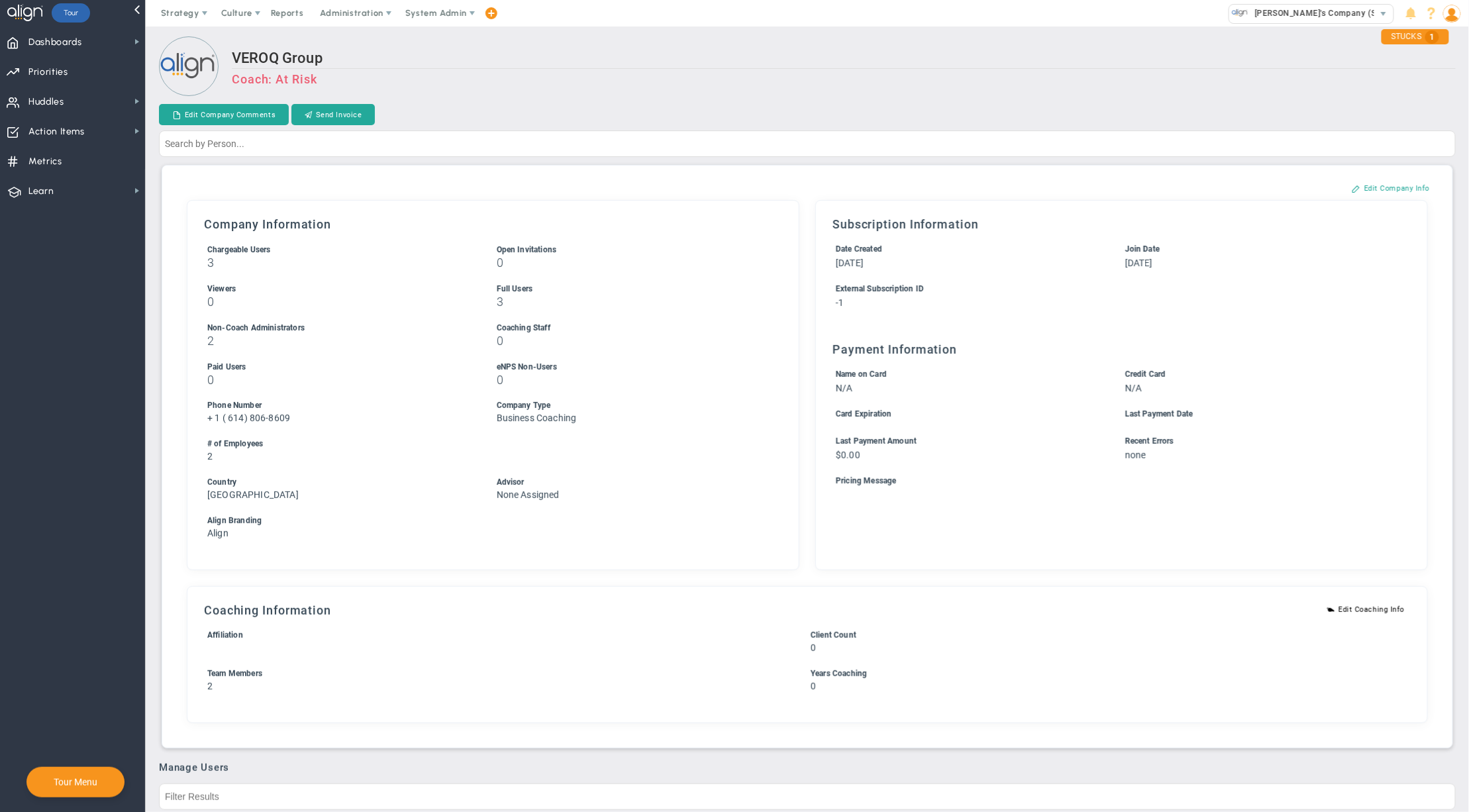
click at [793, 86] on h3 "Coach: At Risk" at bounding box center [844, 79] width 1224 height 14
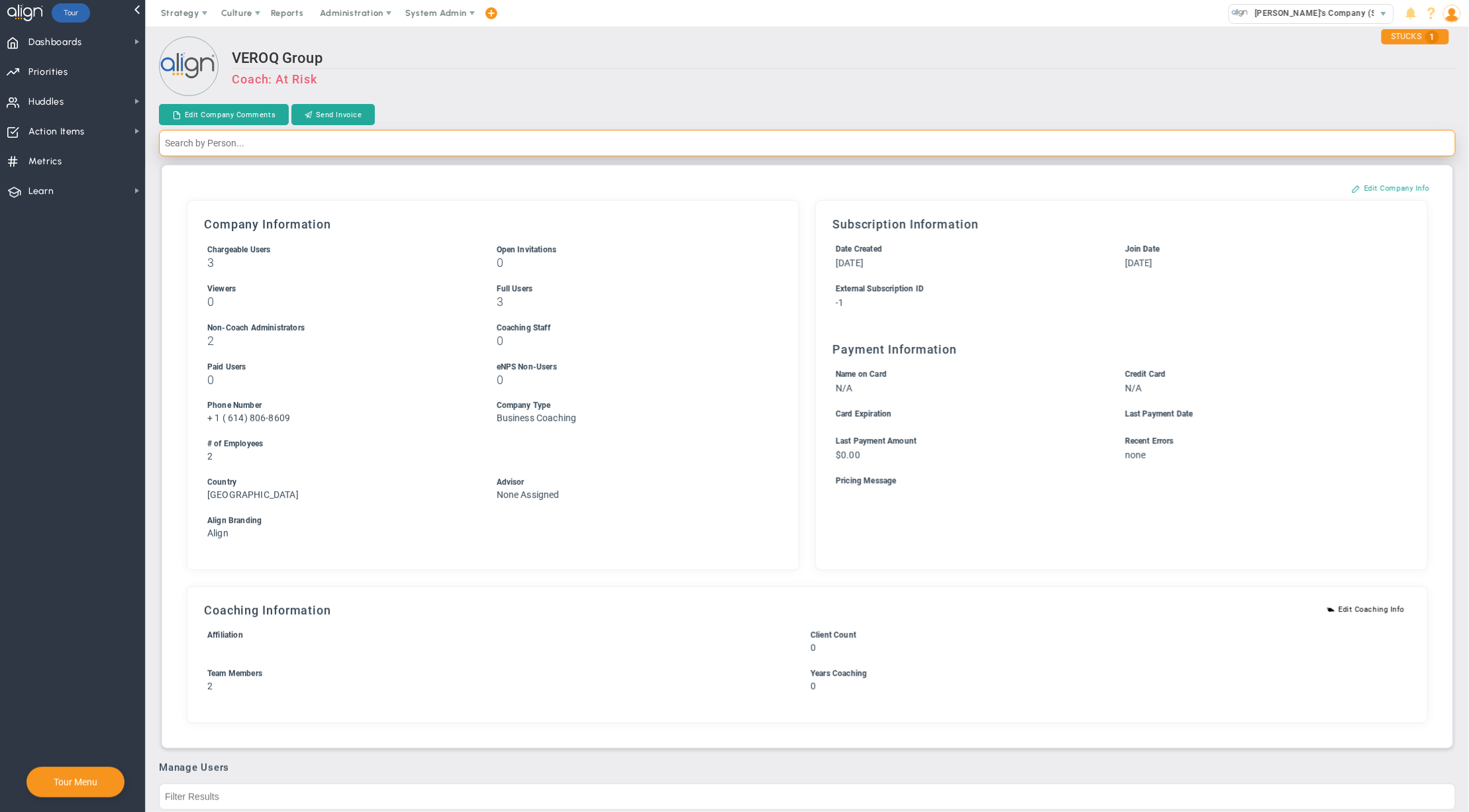
click at [721, 147] on input "text" at bounding box center [808, 143] width 1297 height 27
type input "Jim Reid"
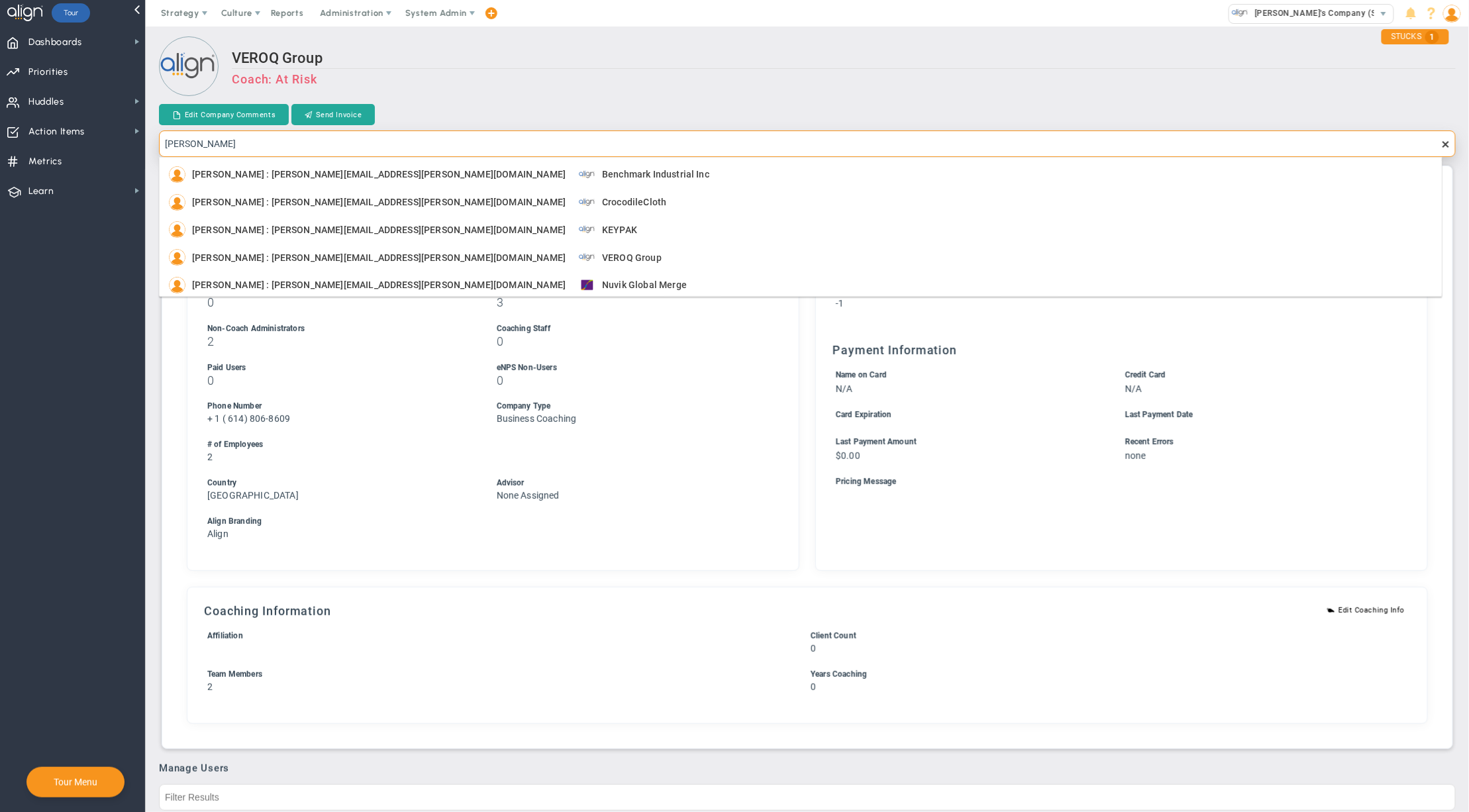
scroll to position [5, 0]
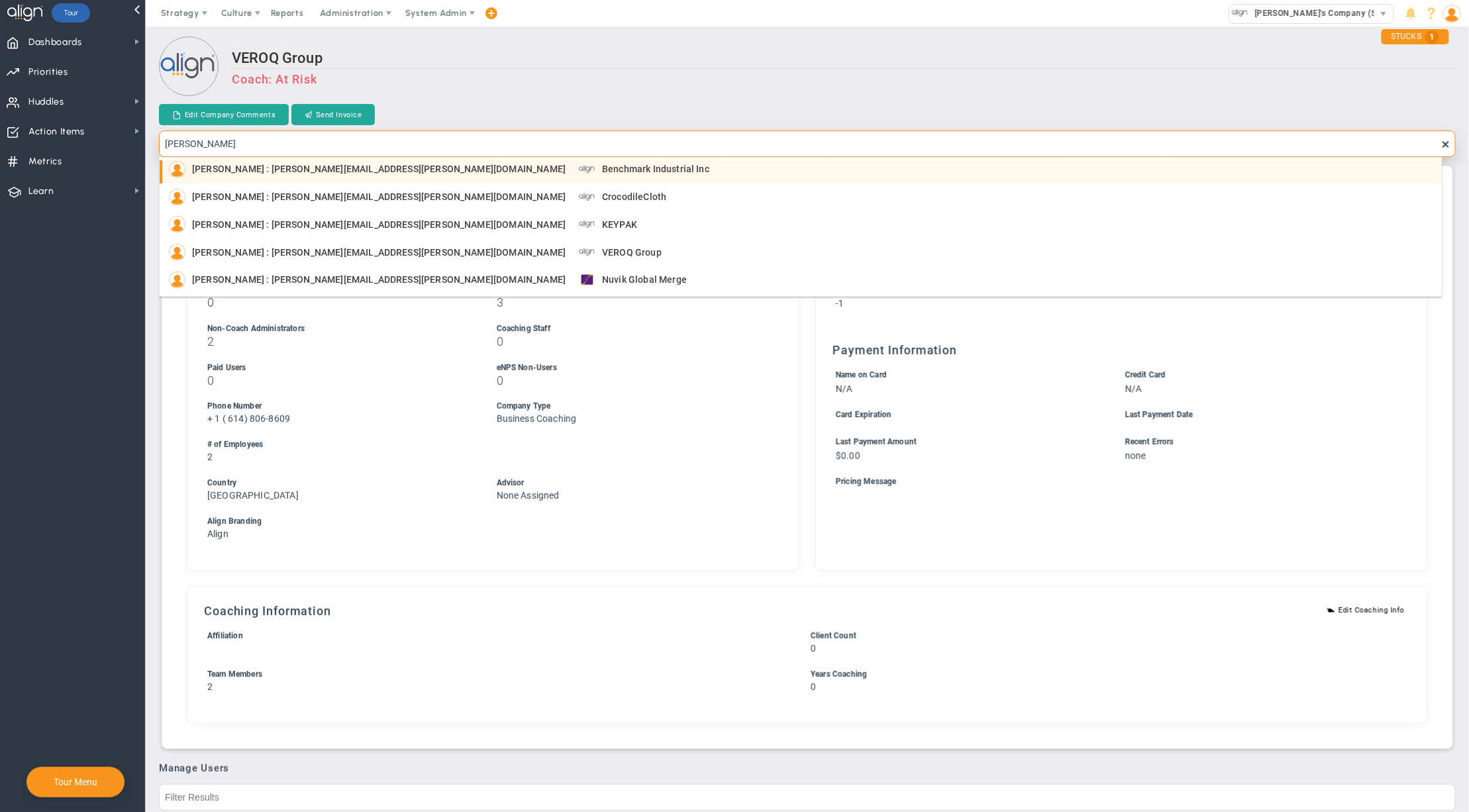
click at [729, 171] on div "Jim Reid : jim.reid@benchmarkinc.com Benchmark Industrial Inc" at bounding box center [801, 169] width 1266 height 16
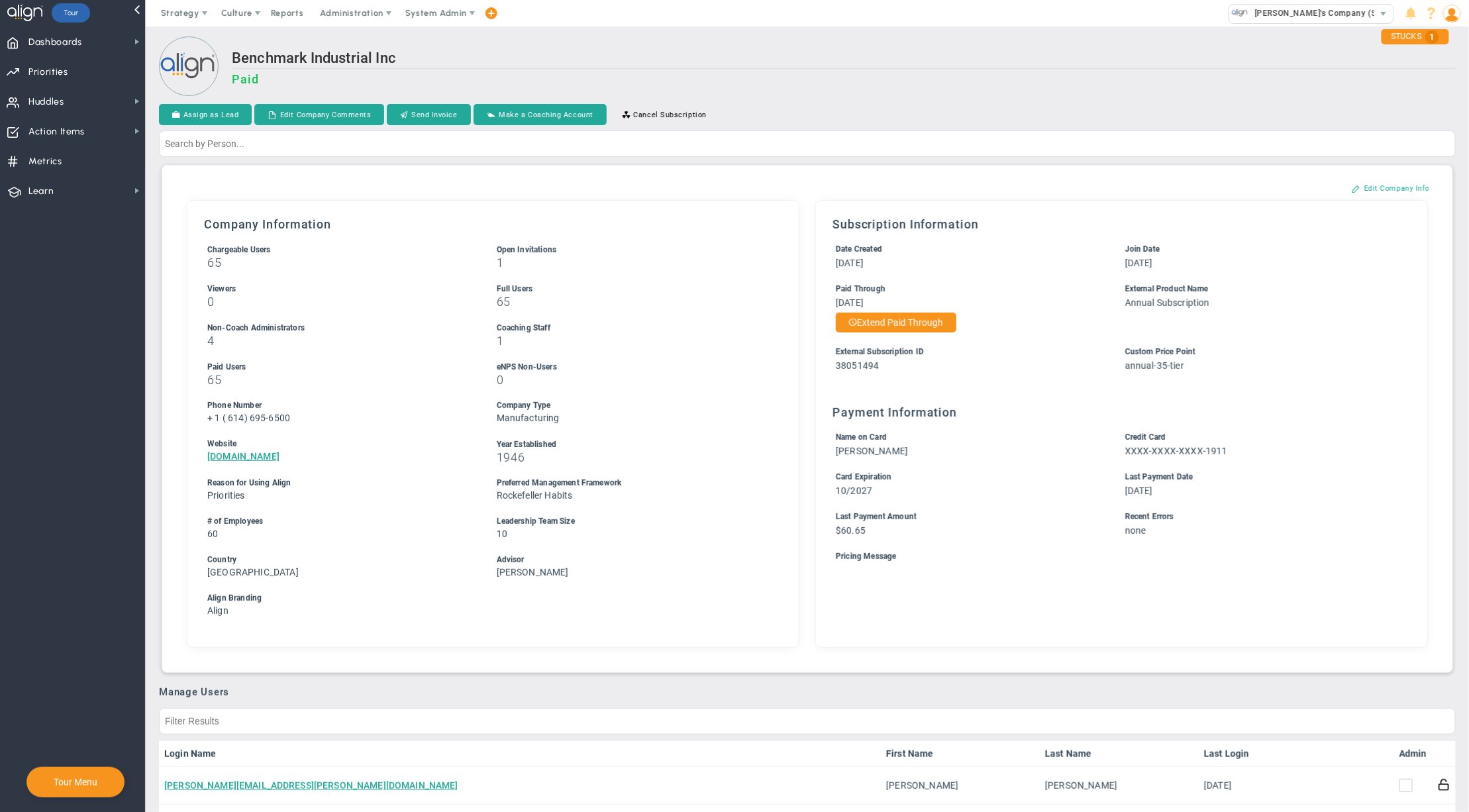
click at [938, 59] on h2 "Benchmark Industrial Inc" at bounding box center [844, 59] width 1224 height 19
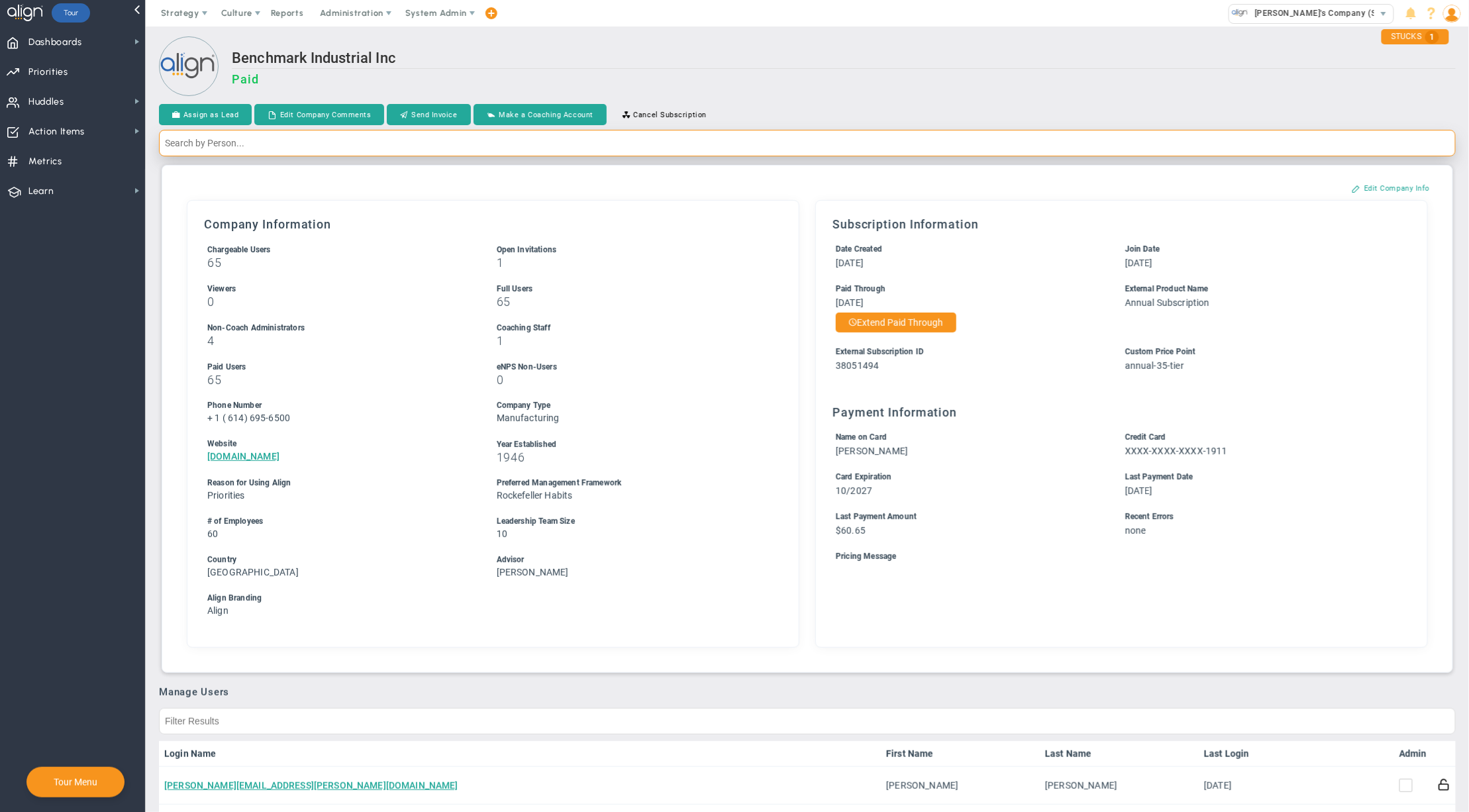
click at [851, 147] on input "text" at bounding box center [808, 143] width 1297 height 27
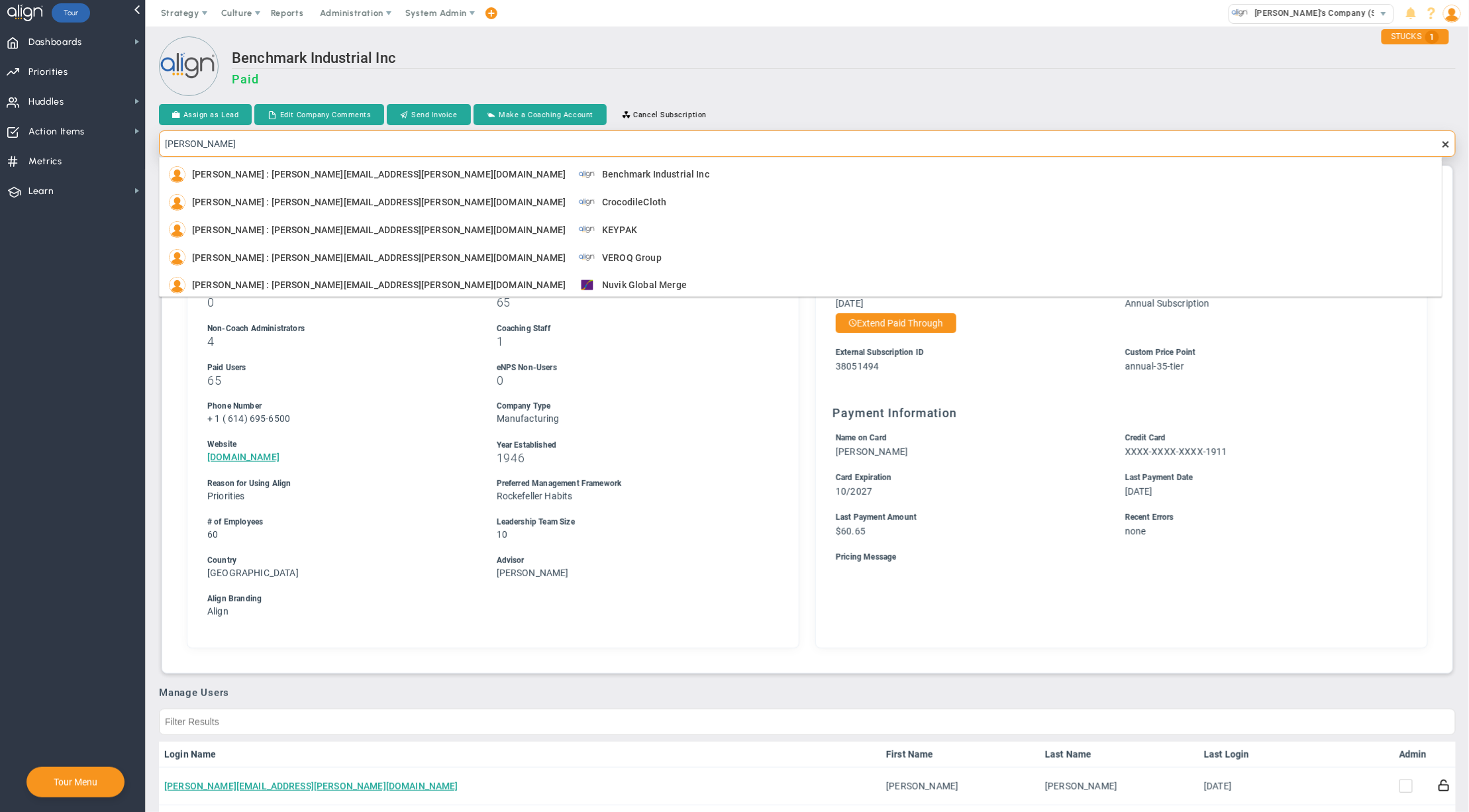
type input "Jim Reid"
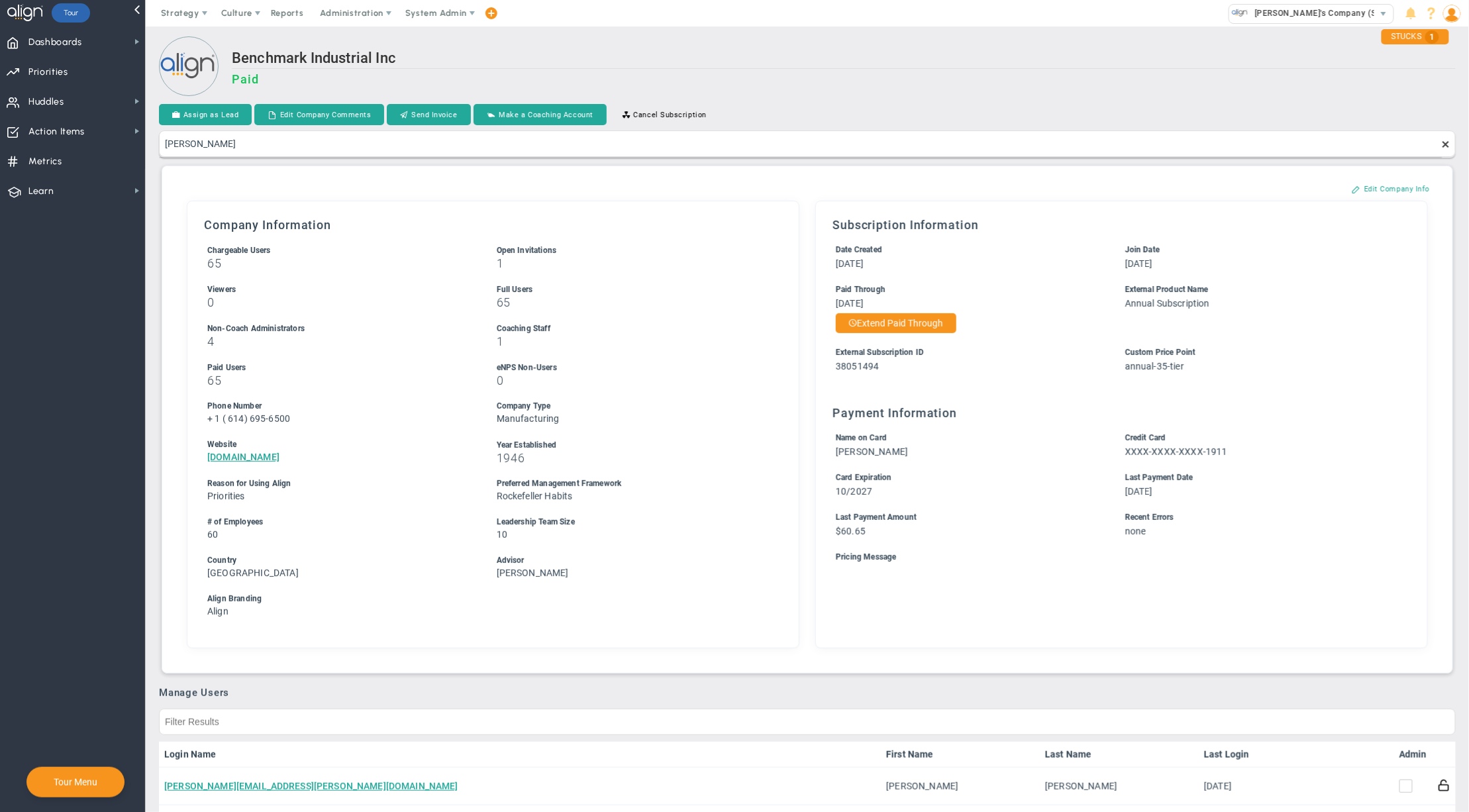
click at [761, 54] on h2 "Benchmark Industrial Inc" at bounding box center [844, 59] width 1224 height 19
click at [765, 48] on div "Benchmark Industrial Inc Paid" at bounding box center [808, 68] width 1297 height 63
click at [768, 38] on div "Benchmark Industrial Inc Paid" at bounding box center [808, 68] width 1297 height 63
click at [701, 50] on h2 "Benchmark Industrial Inc" at bounding box center [844, 59] width 1224 height 19
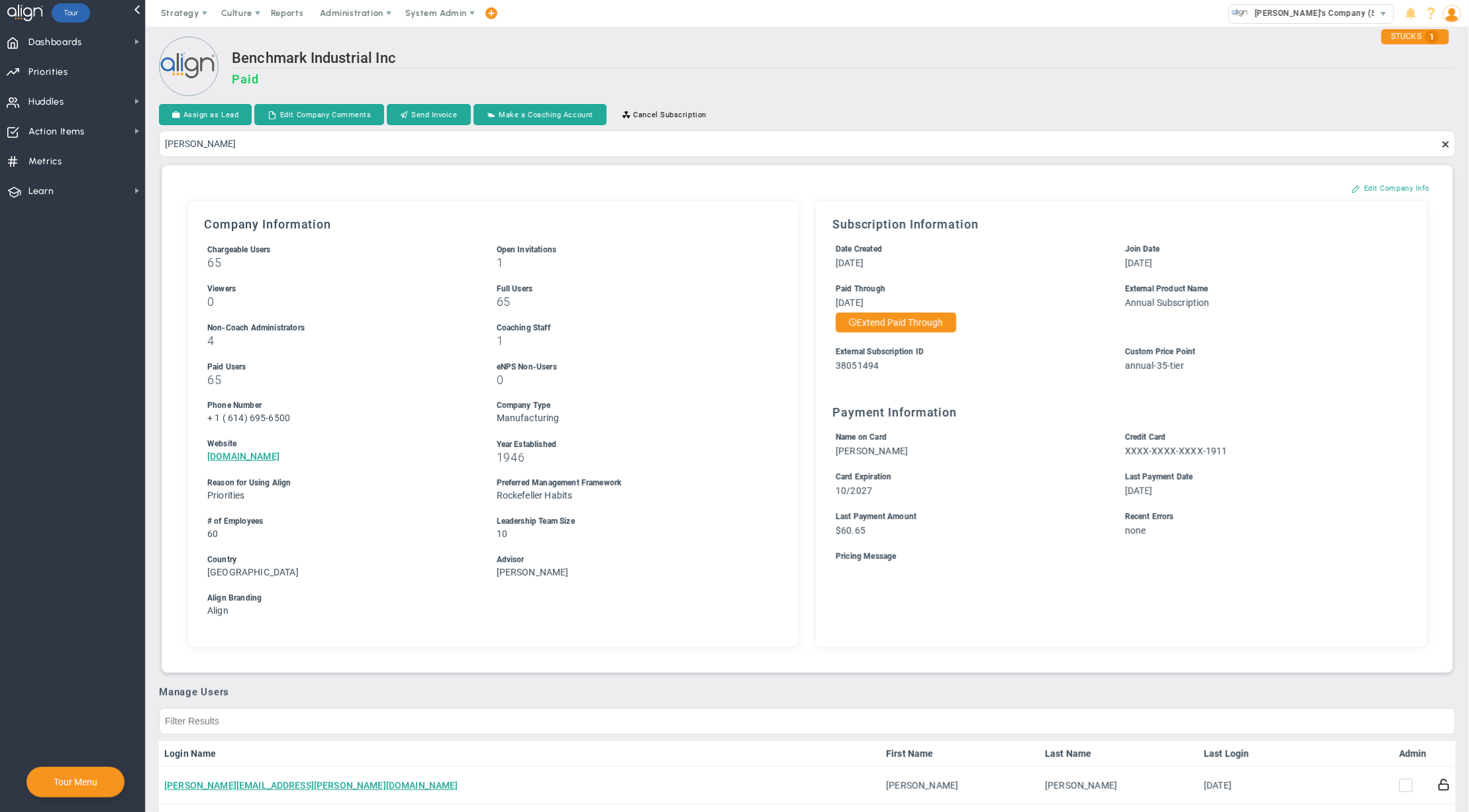
click at [938, 81] on h3 "Paid" at bounding box center [844, 79] width 1224 height 14
click at [1293, 17] on span "Alex's Company (Sandbox)" at bounding box center [1329, 13] width 160 height 17
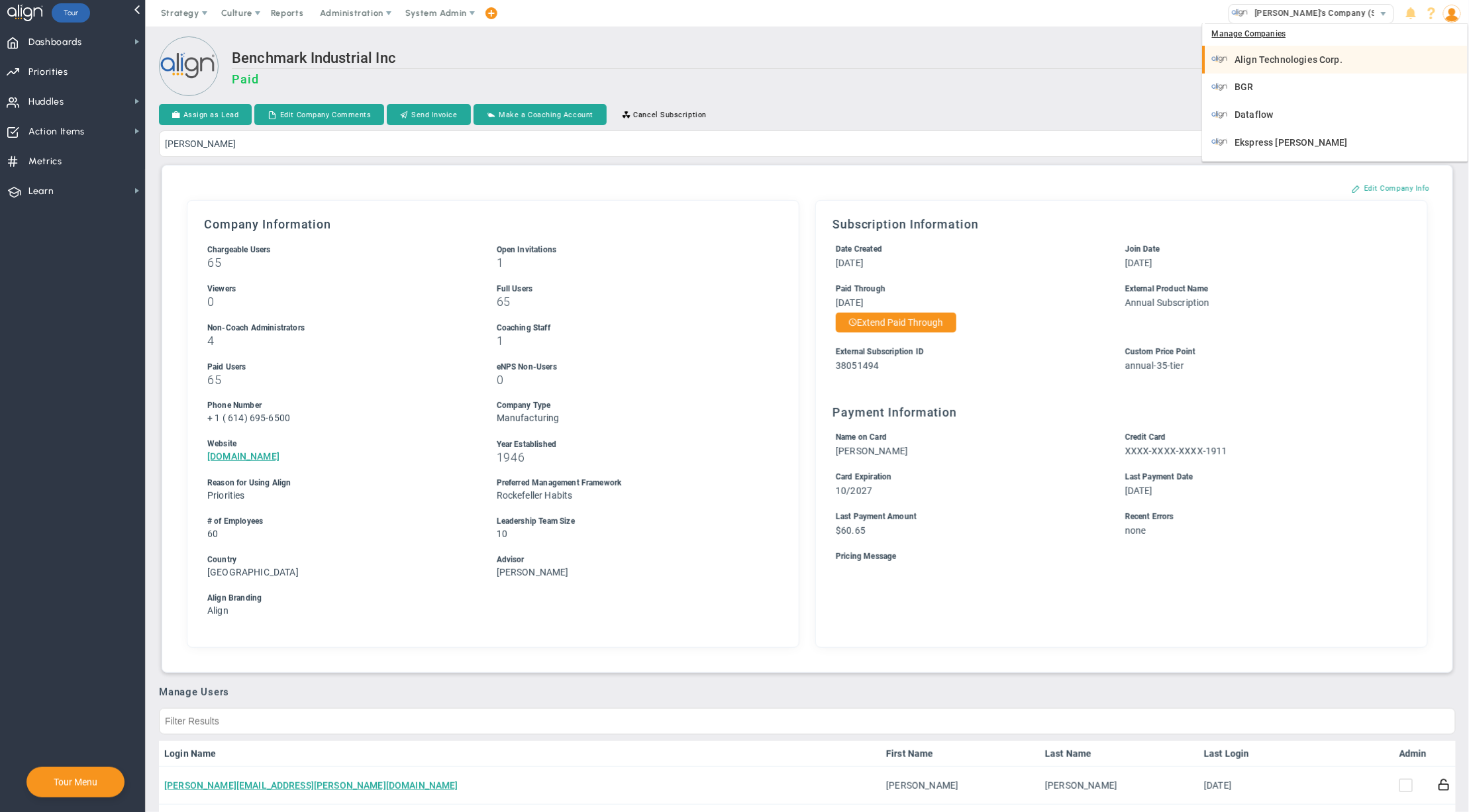
click at [1278, 60] on span "Align Technologies Corp." at bounding box center [1289, 60] width 108 height 10
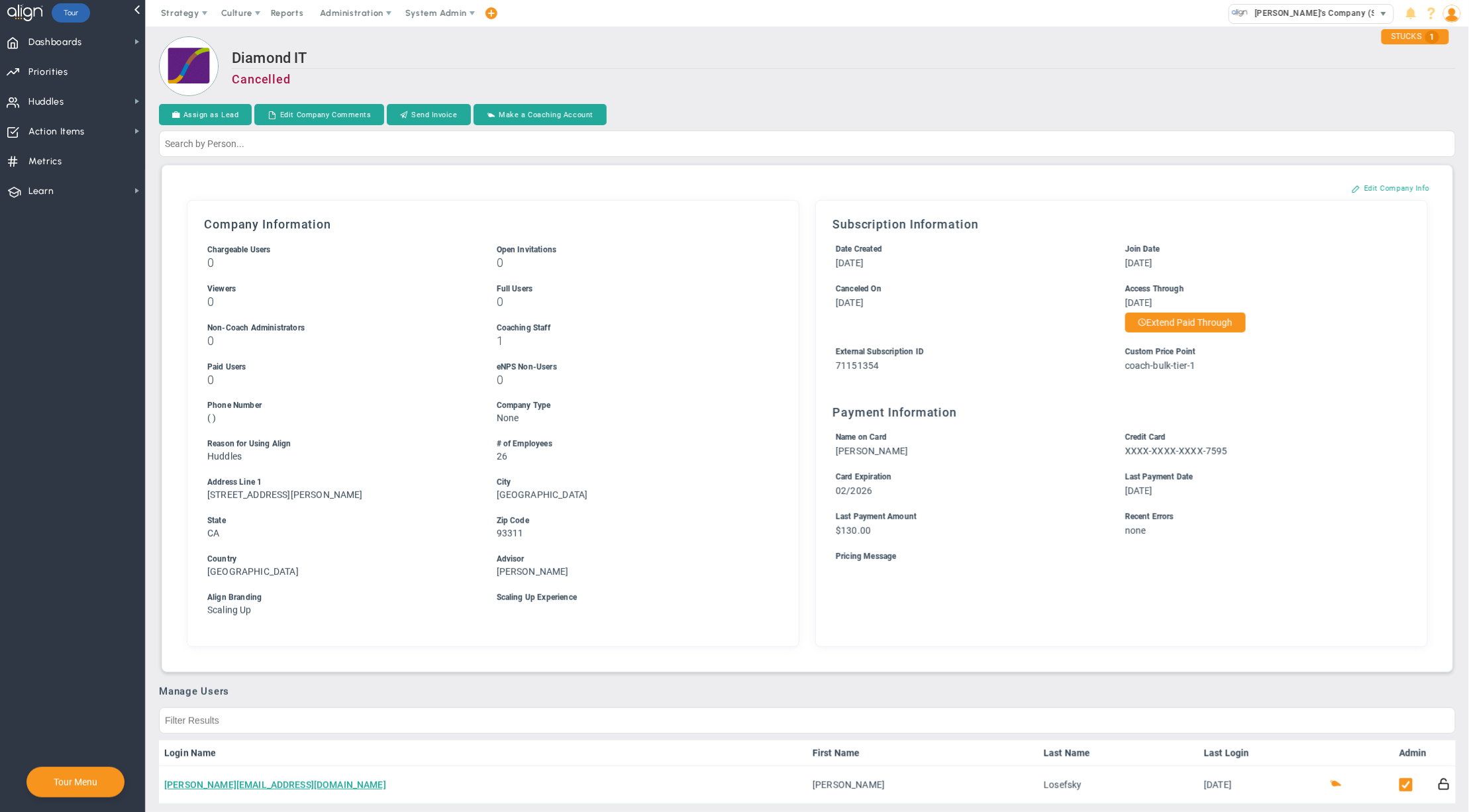
click at [1292, 14] on span "[PERSON_NAME]'s Company (Sandbox)" at bounding box center [1329, 13] width 160 height 17
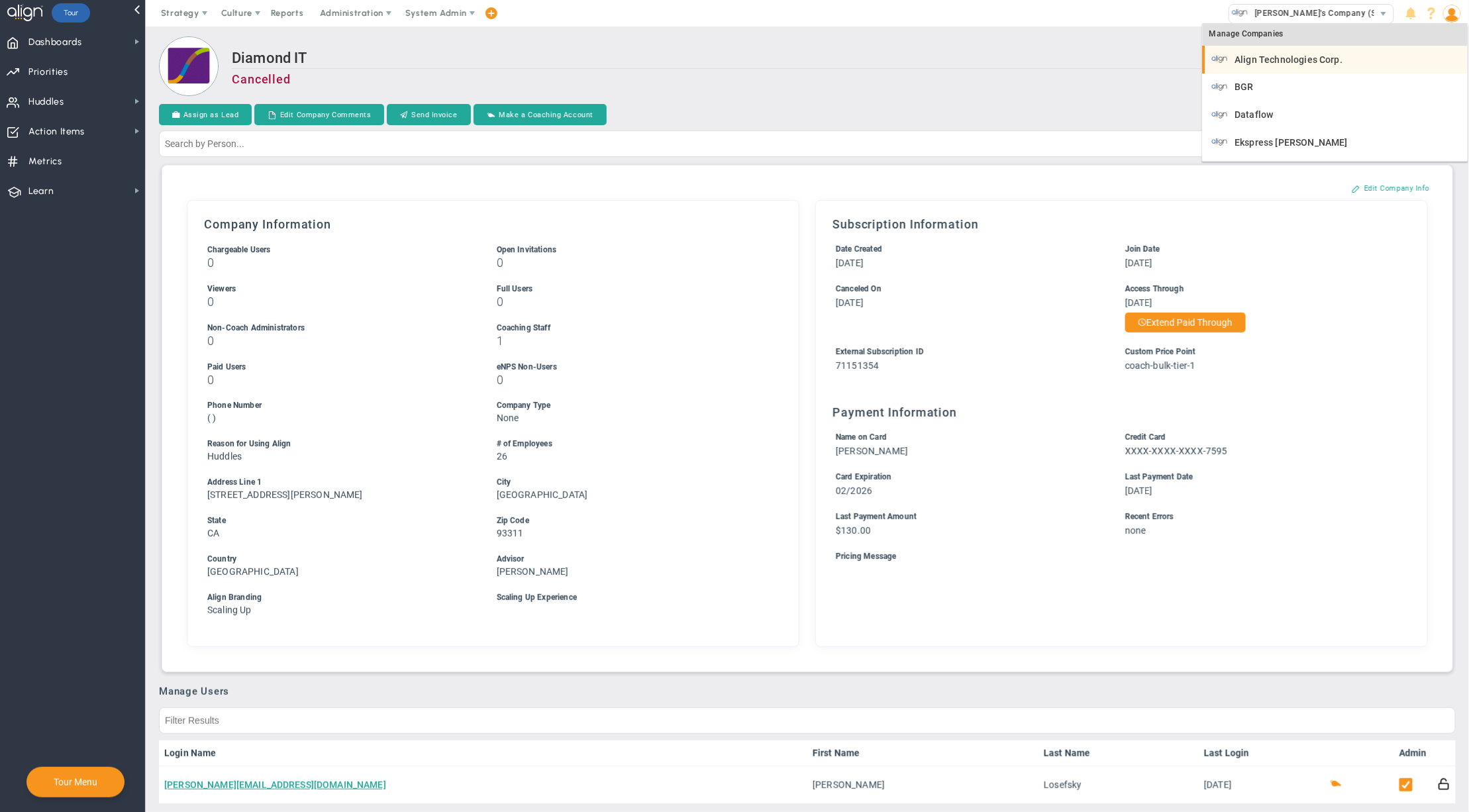
click at [1285, 53] on div "Align Technologies Corp." at bounding box center [1336, 59] width 249 height 16
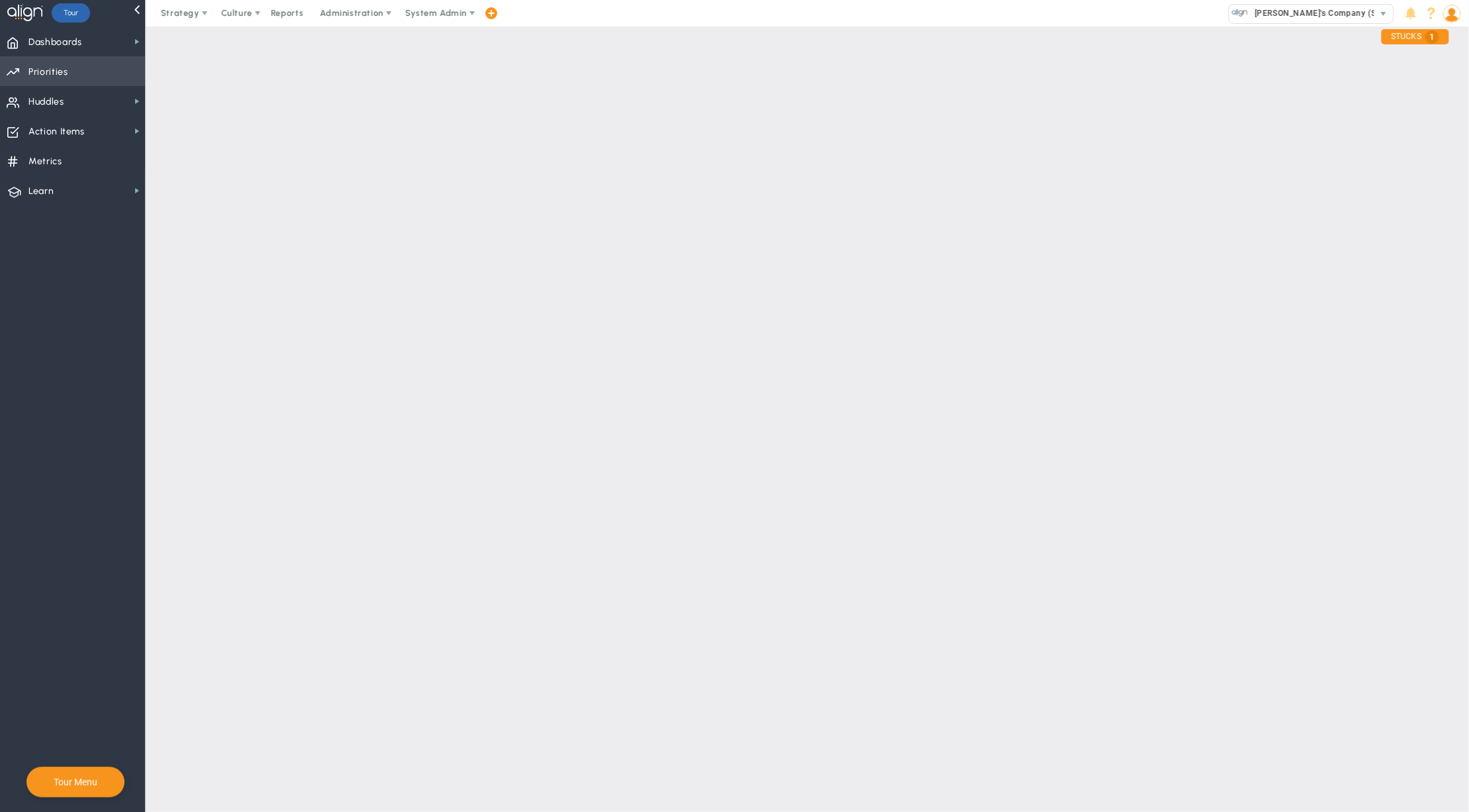
click at [54, 67] on span "Priorities" at bounding box center [48, 72] width 39 height 28
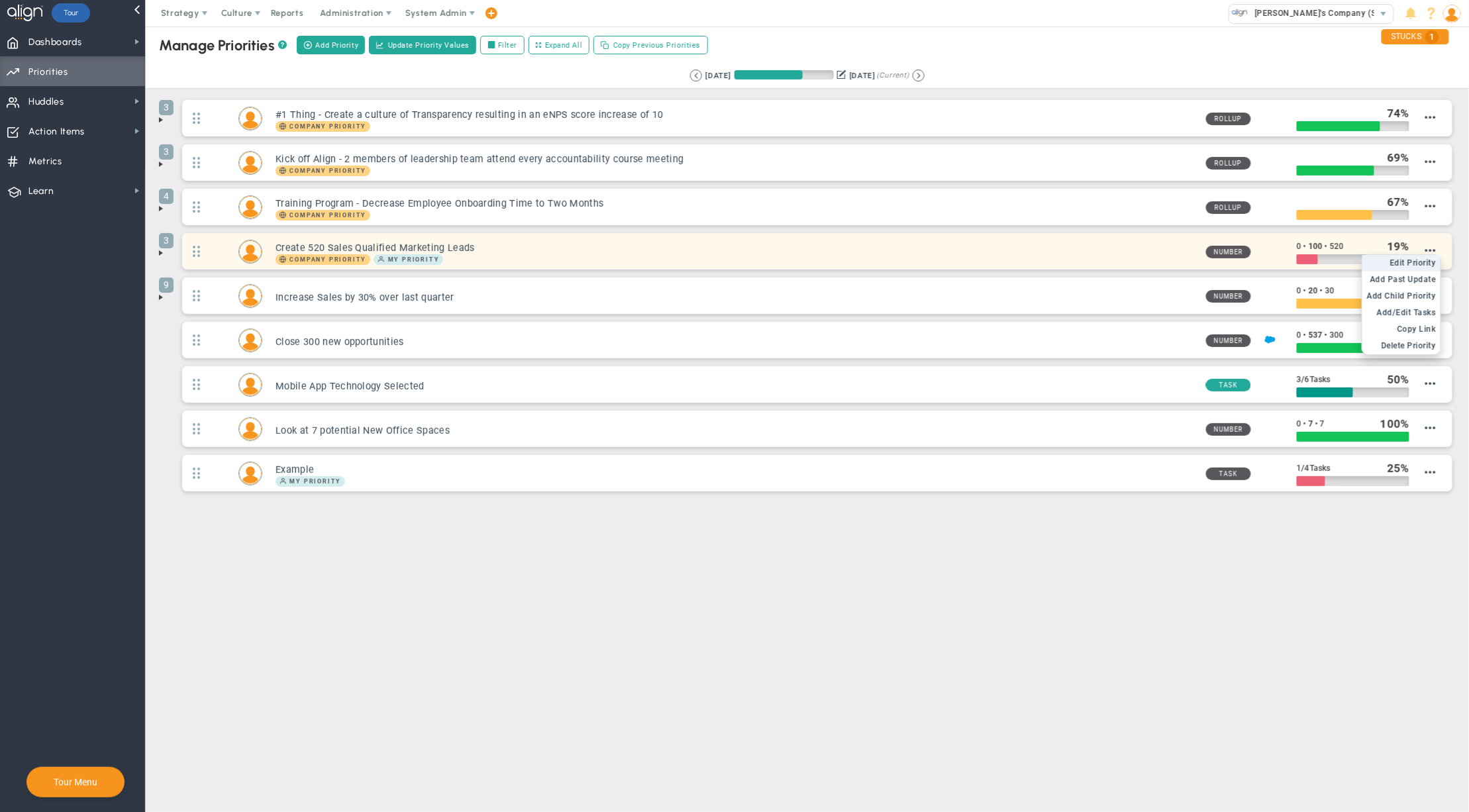
click at [1416, 266] on span "Edit Priority" at bounding box center [1413, 263] width 46 height 10
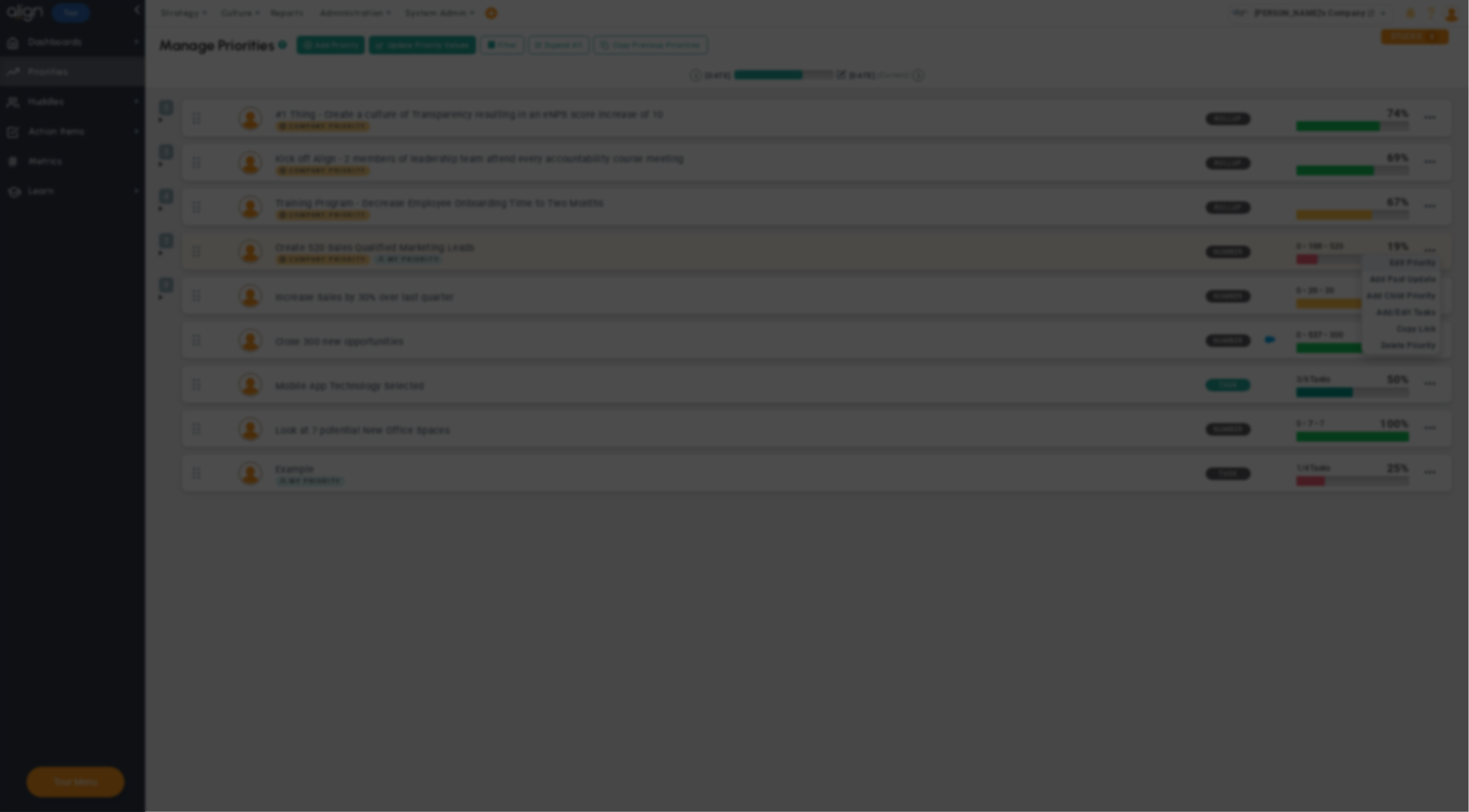
type input "Create 520 Sales Qualified Marketing Leads"
type input "0"
type input "100"
type input "520"
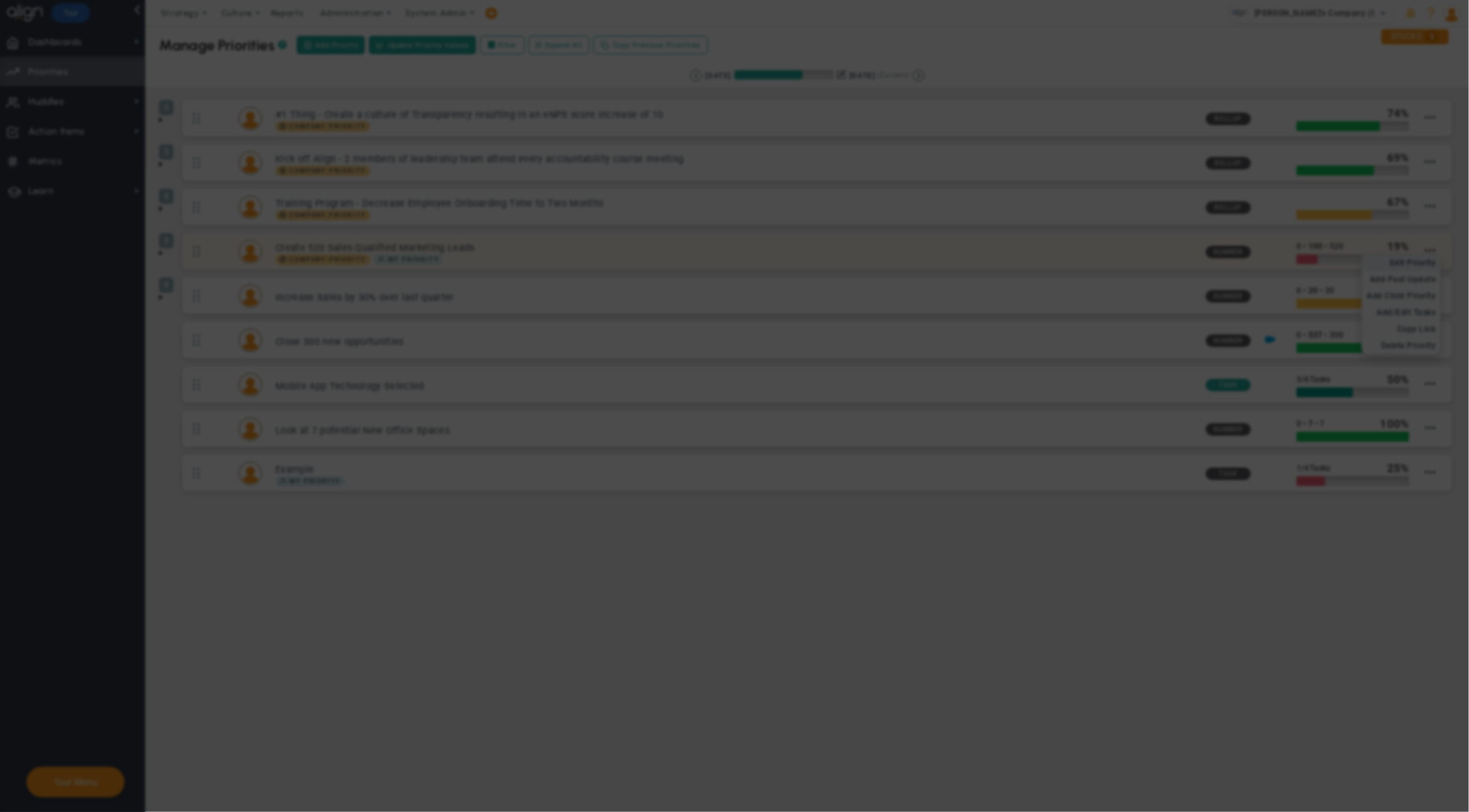
radio input "true"
type input "Alex Abramson"
type input "0"
type input "100"
type input "520"
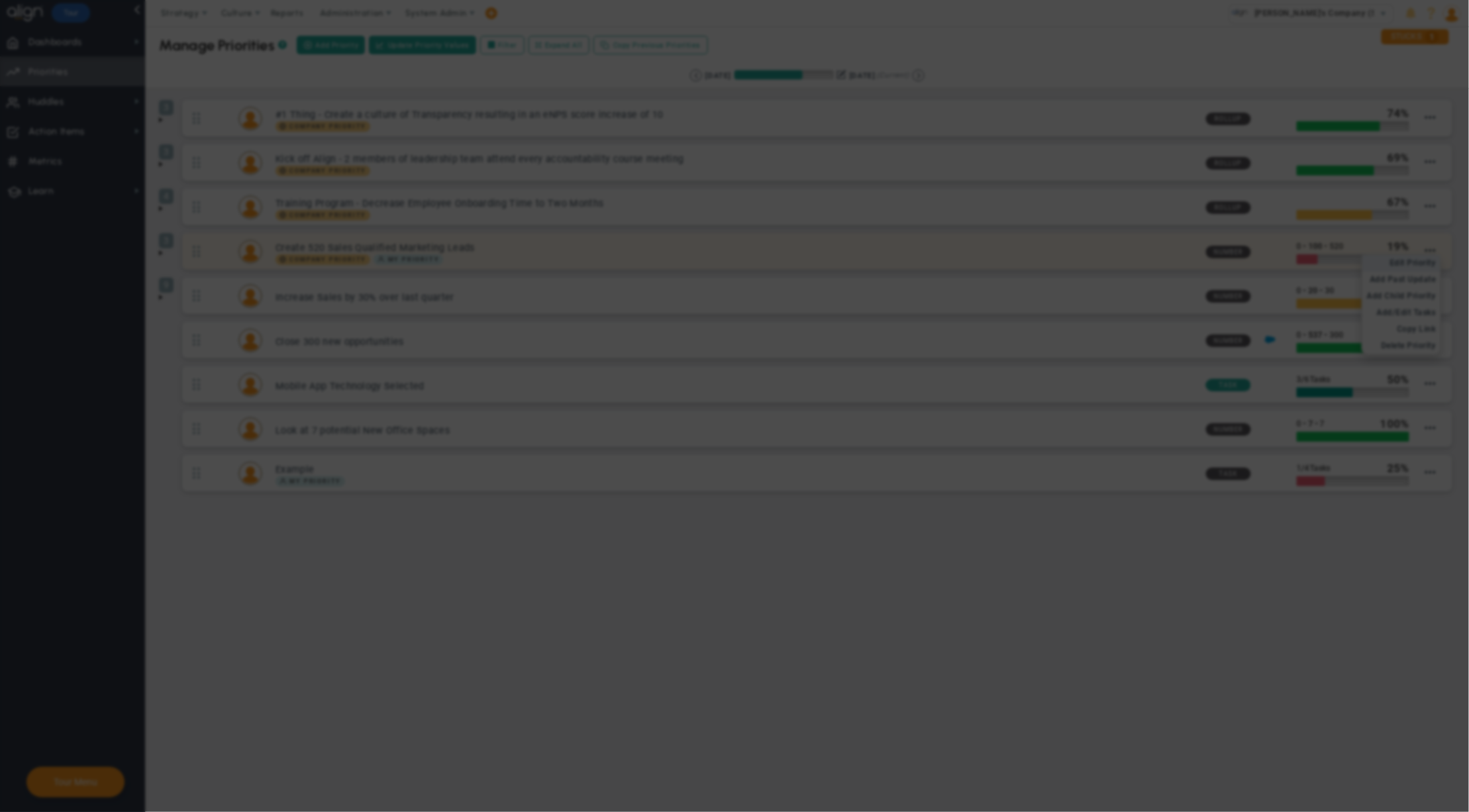
radio input "true"
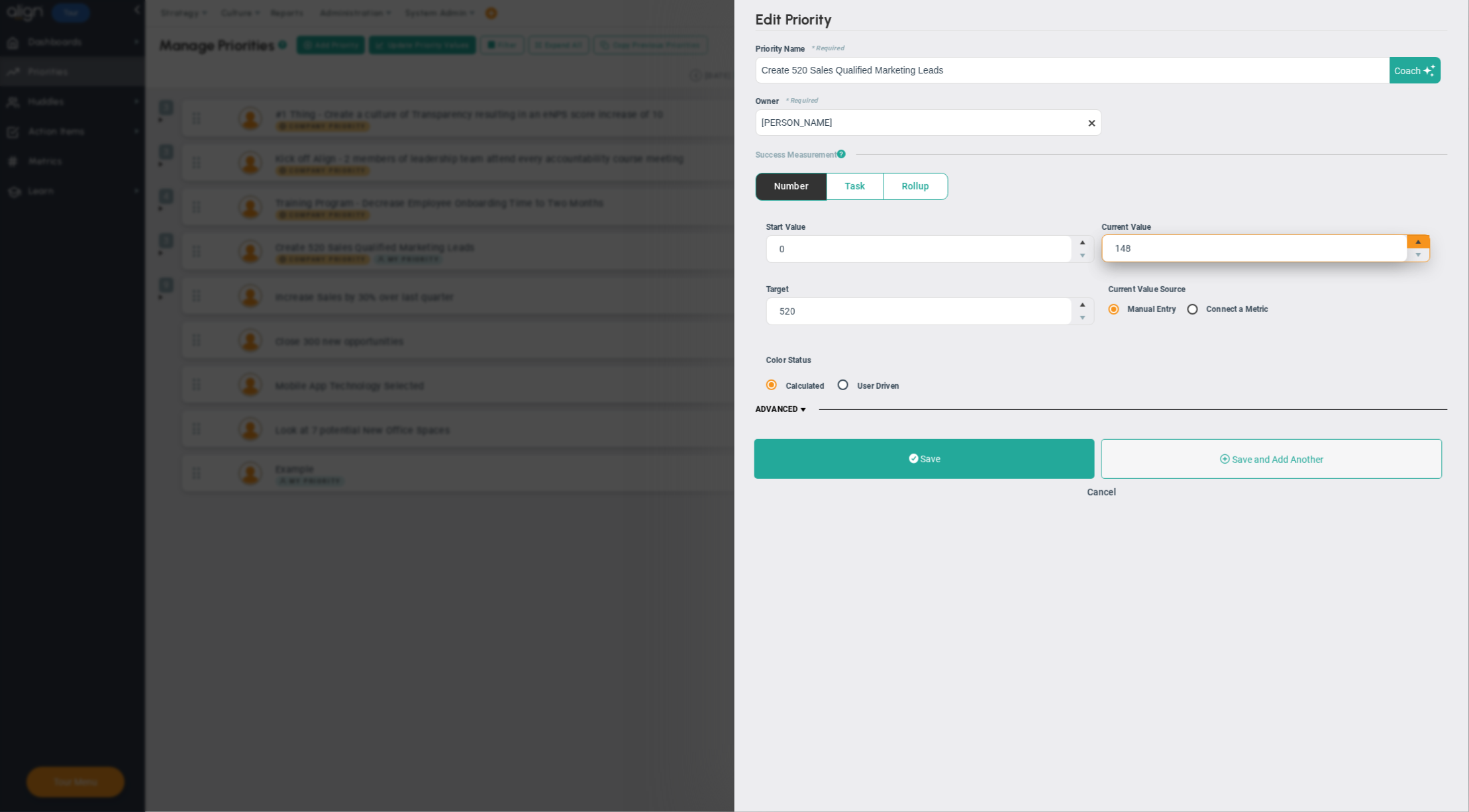
click at [1421, 240] on span "Increase value" at bounding box center [1419, 241] width 11 height 13
click at [0, 0] on input "148" at bounding box center [0, 0] width 0 height 0
type input "149"
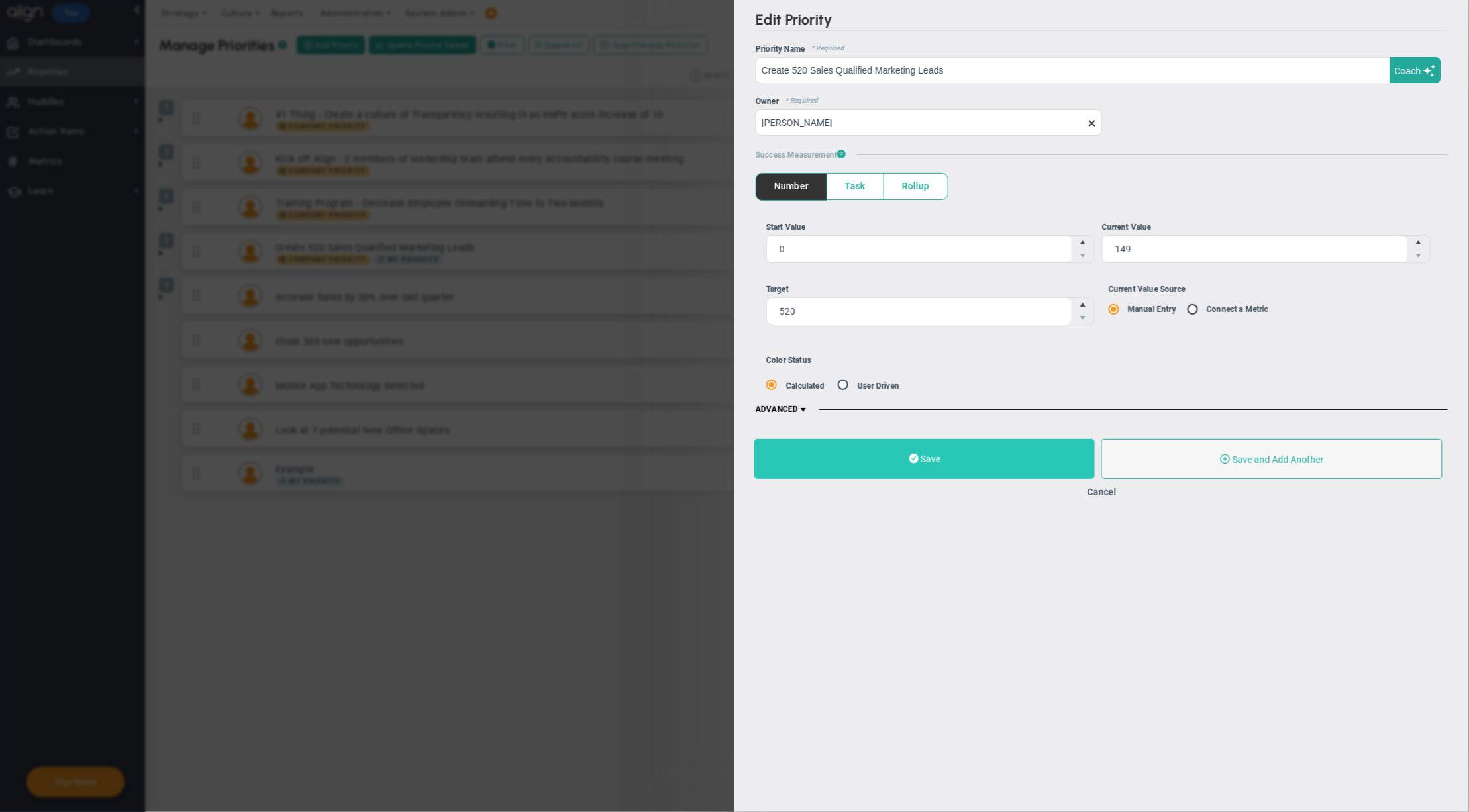
click at [860, 454] on button "Save" at bounding box center [924, 459] width 341 height 39
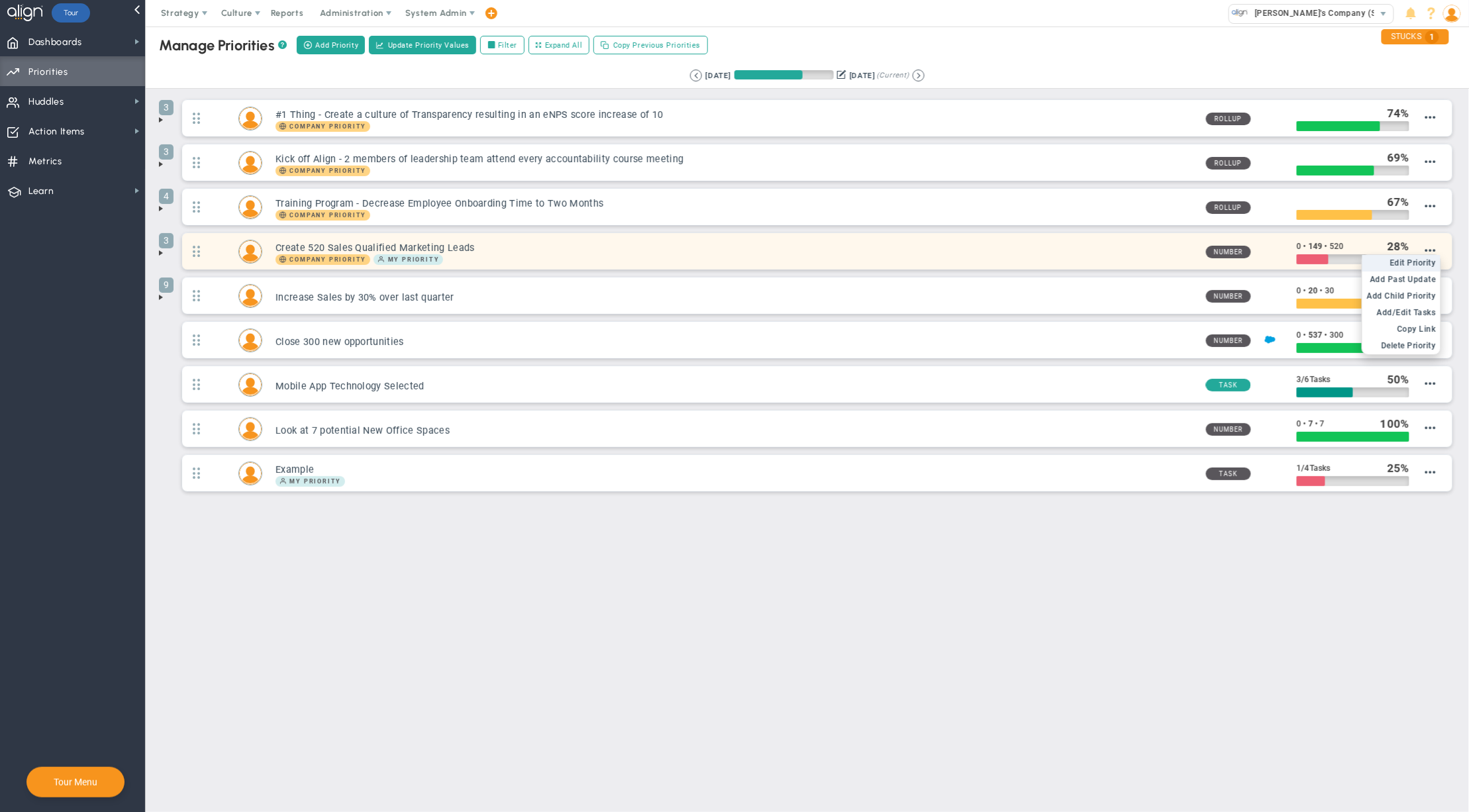
click at [1421, 266] on span "Edit Priority" at bounding box center [1413, 263] width 46 height 10
type input "Create 520 Sales Qualified Marketing Leads"
type input "0"
type input "149"
type input "520"
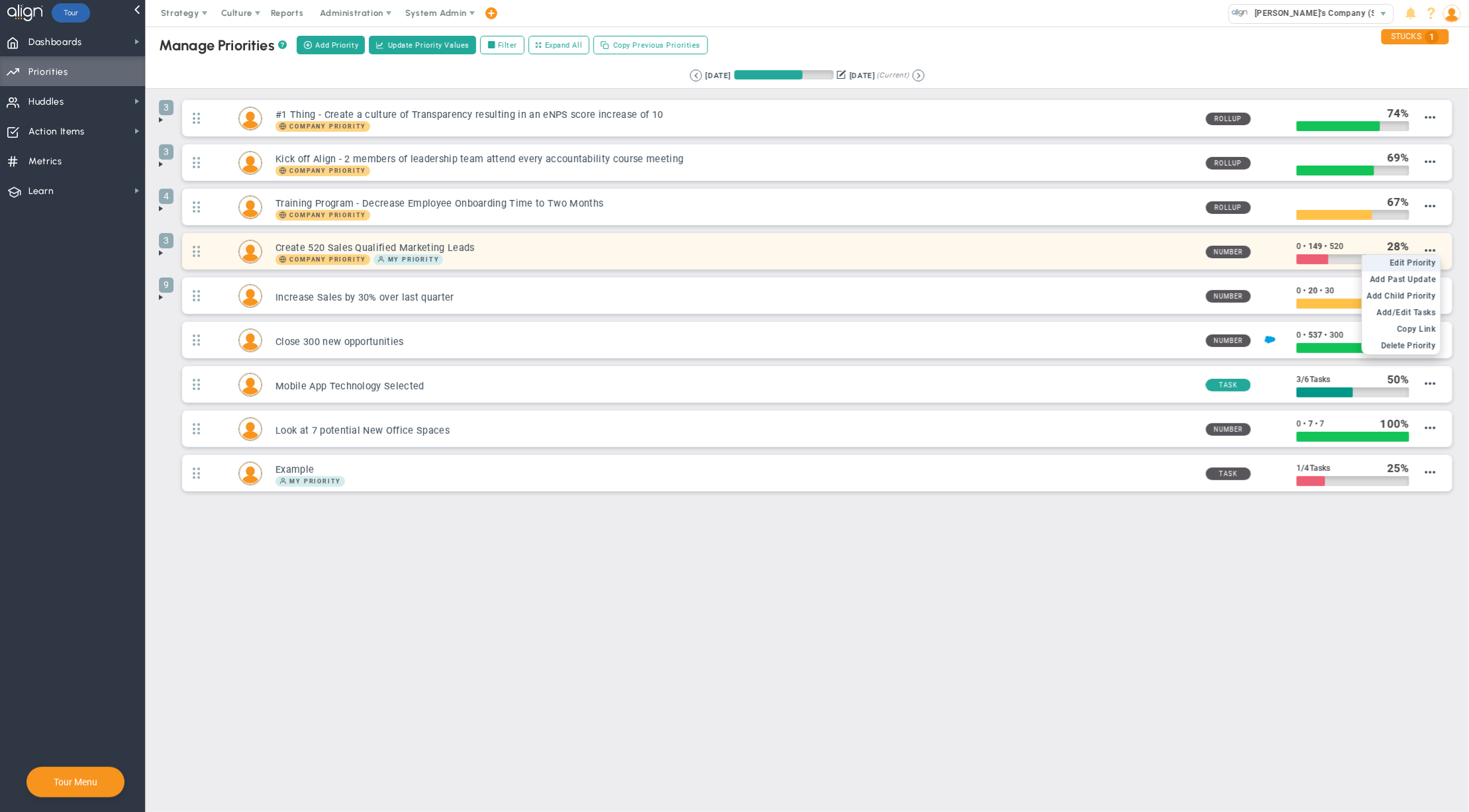
radio input "true"
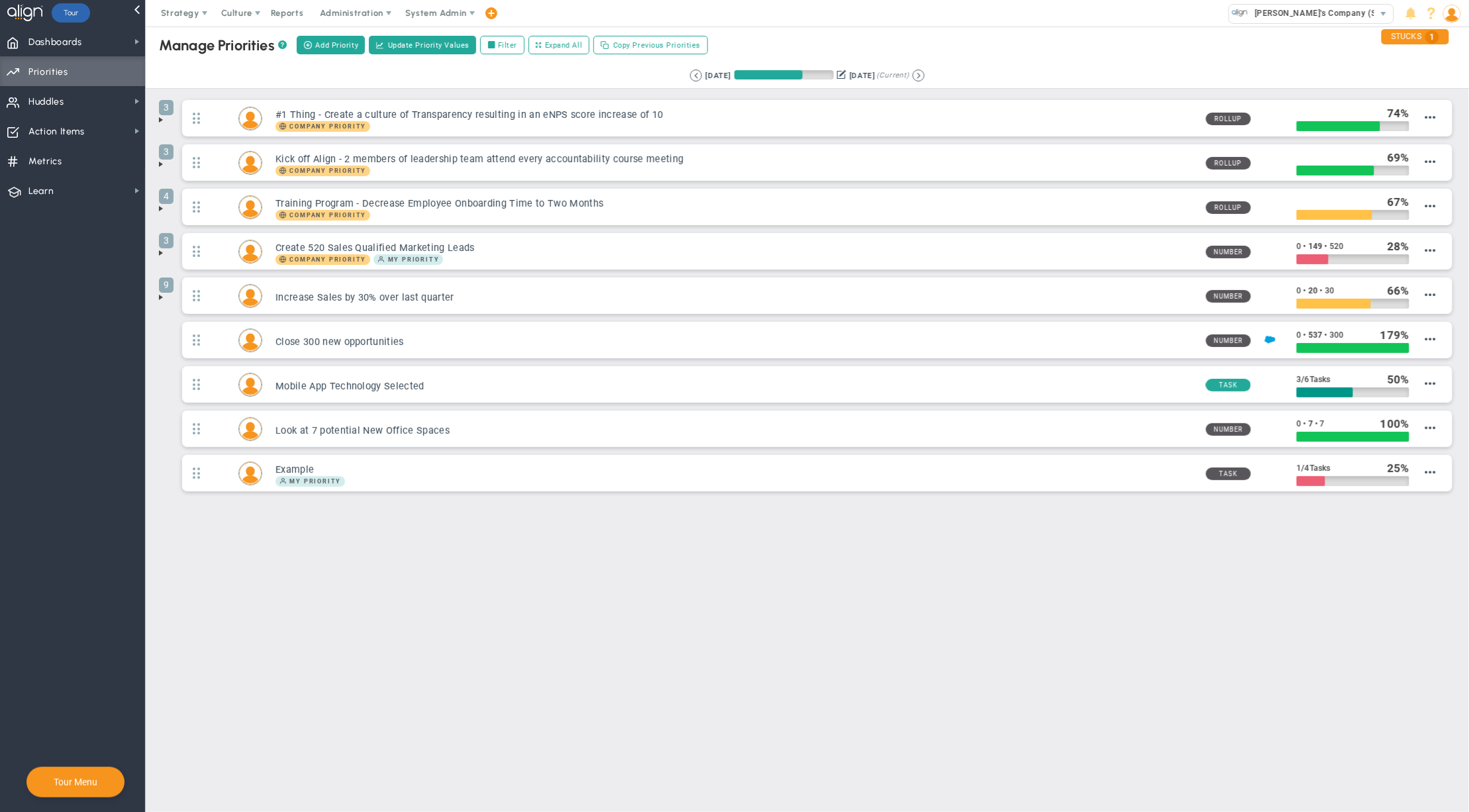
type input "Alex Abramson"
type input "0"
type input "149"
type input "520"
radio input "true"
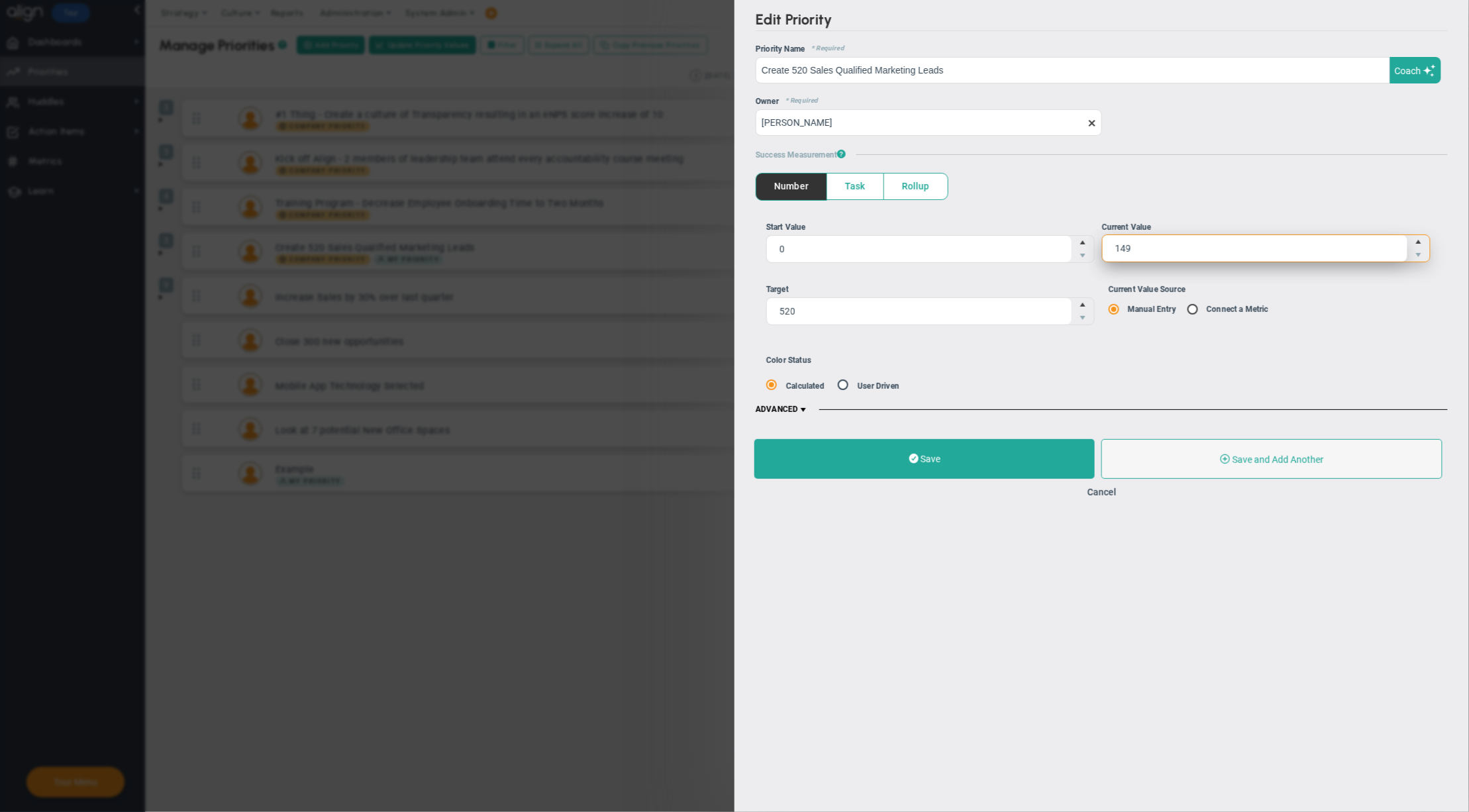
click at [1244, 258] on span "149 149" at bounding box center [1266, 248] width 329 height 28
click at [0, 0] on input "149" at bounding box center [0, 0] width 0 height 0
click at [1244, 258] on input "149" at bounding box center [1255, 248] width 305 height 27
type input "300"
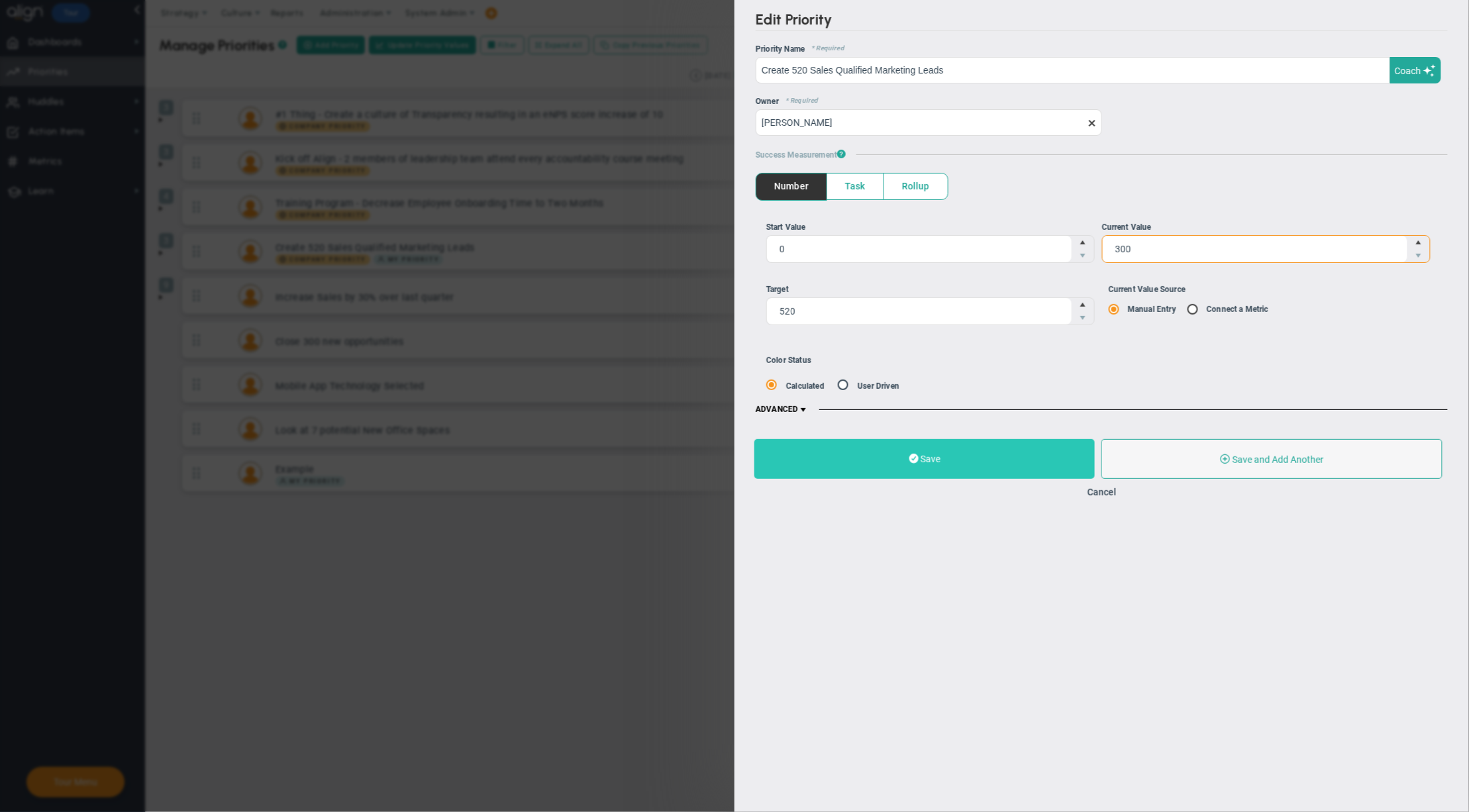
type input "300"
click at [963, 467] on button "Save" at bounding box center [924, 459] width 341 height 39
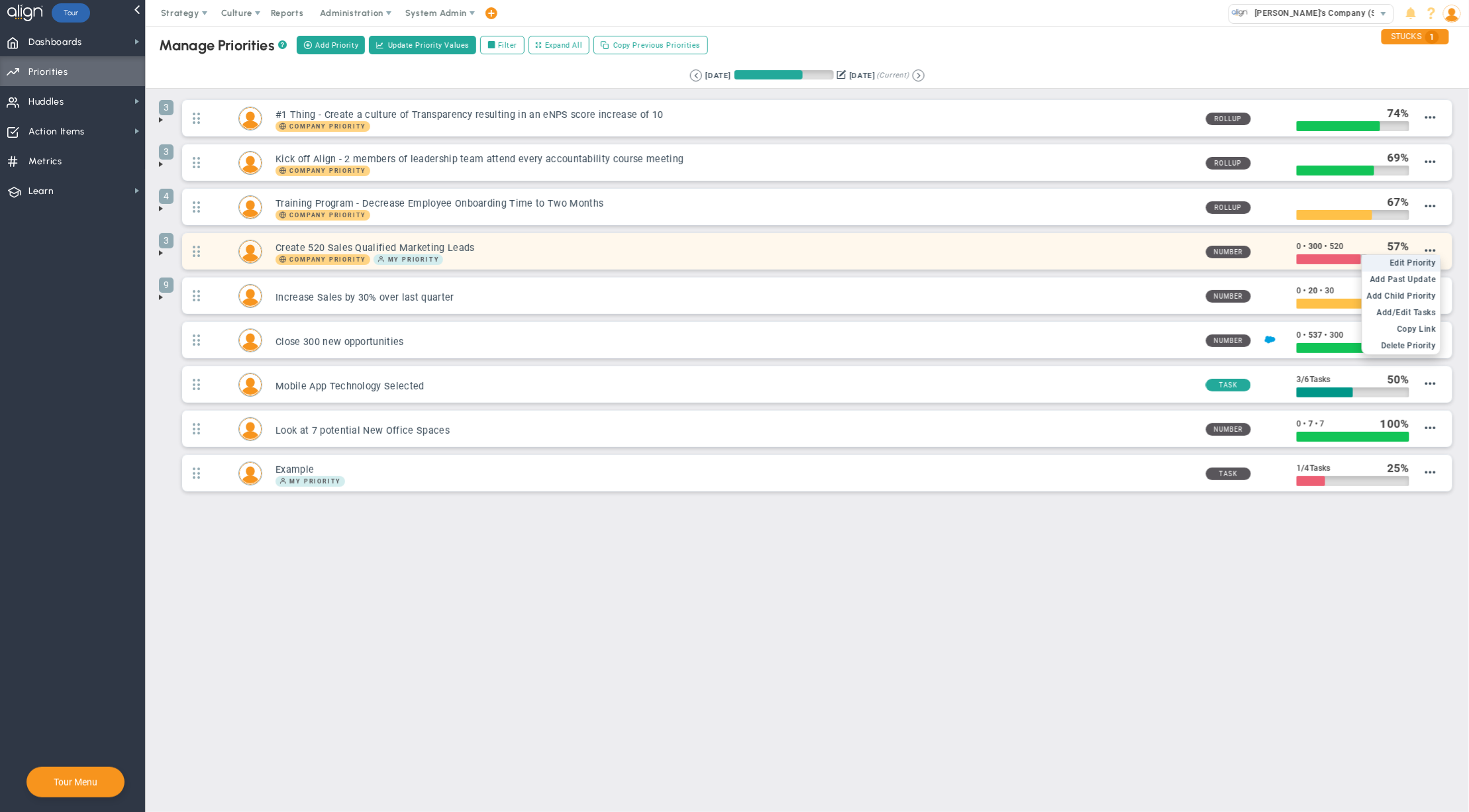
click at [1418, 266] on span "Edit Priority" at bounding box center [1413, 263] width 46 height 10
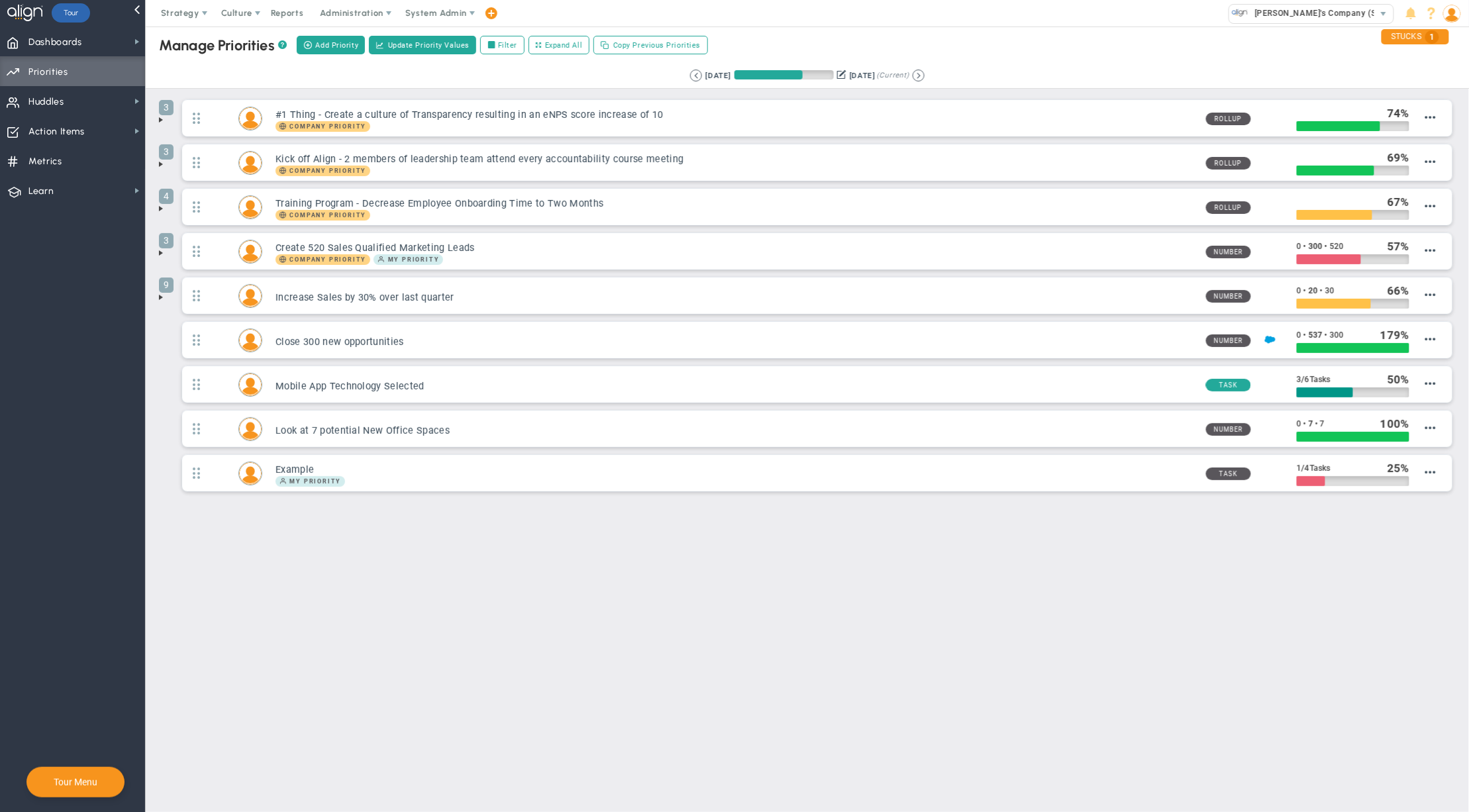
type input "Create 520 Sales Qualified Marketing Leads"
type input "0"
type input "300"
type input "520"
radio input "true"
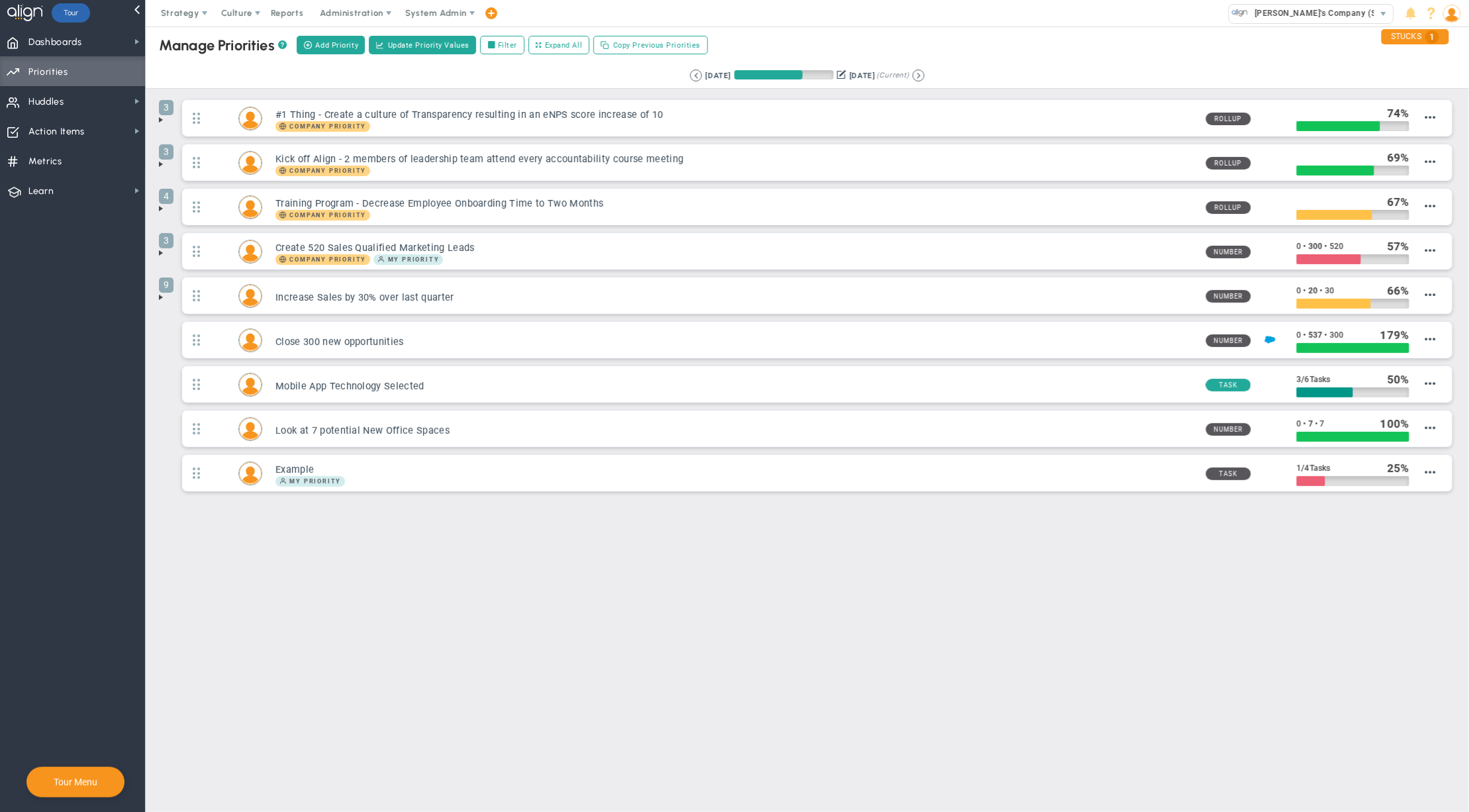
type input "Alex Abramson"
type input "0"
type input "300"
type input "520"
radio input "true"
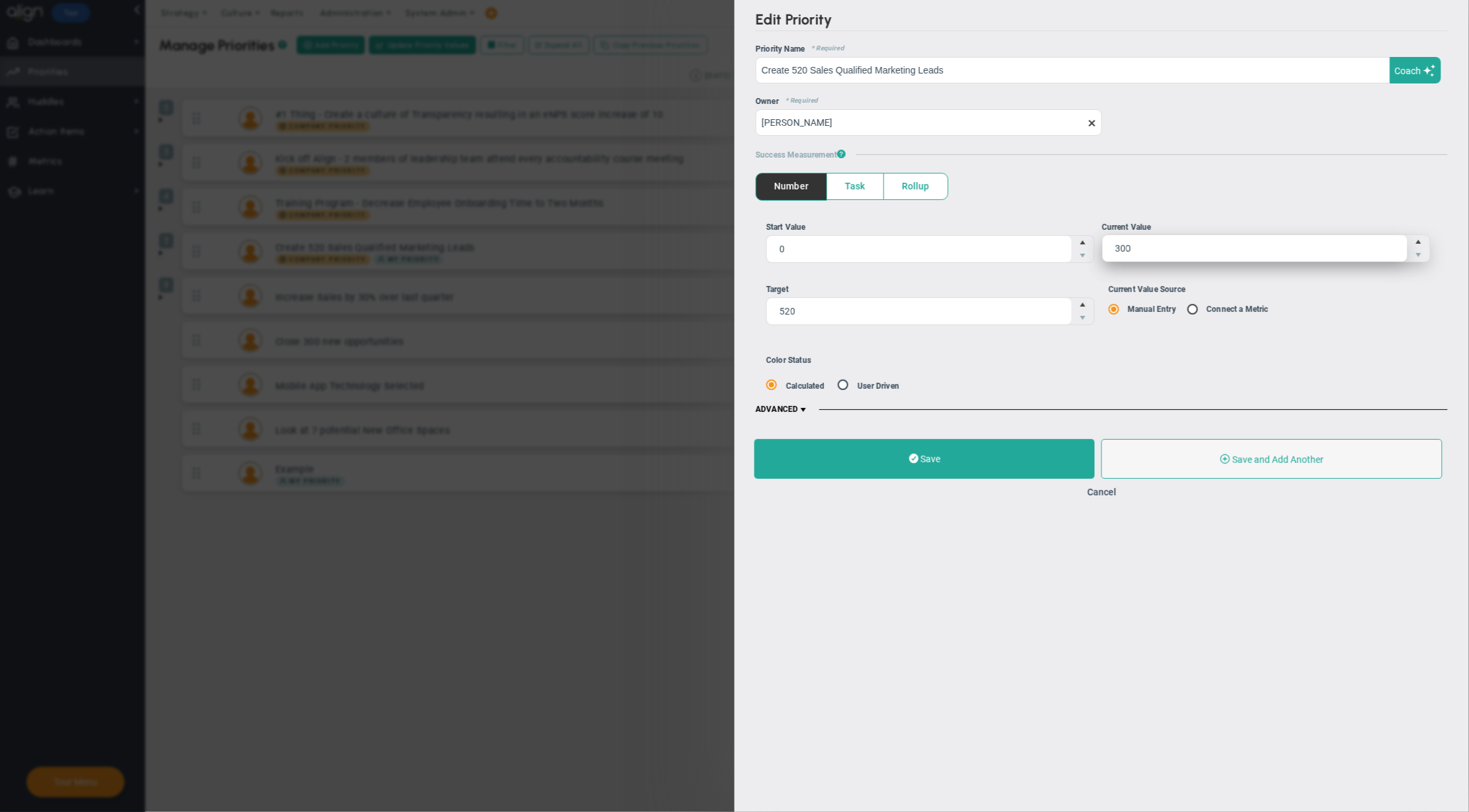
click at [1230, 253] on span "300 300" at bounding box center [1266, 248] width 329 height 28
click at [1230, 253] on input "300" at bounding box center [1255, 248] width 305 height 27
type input "500"
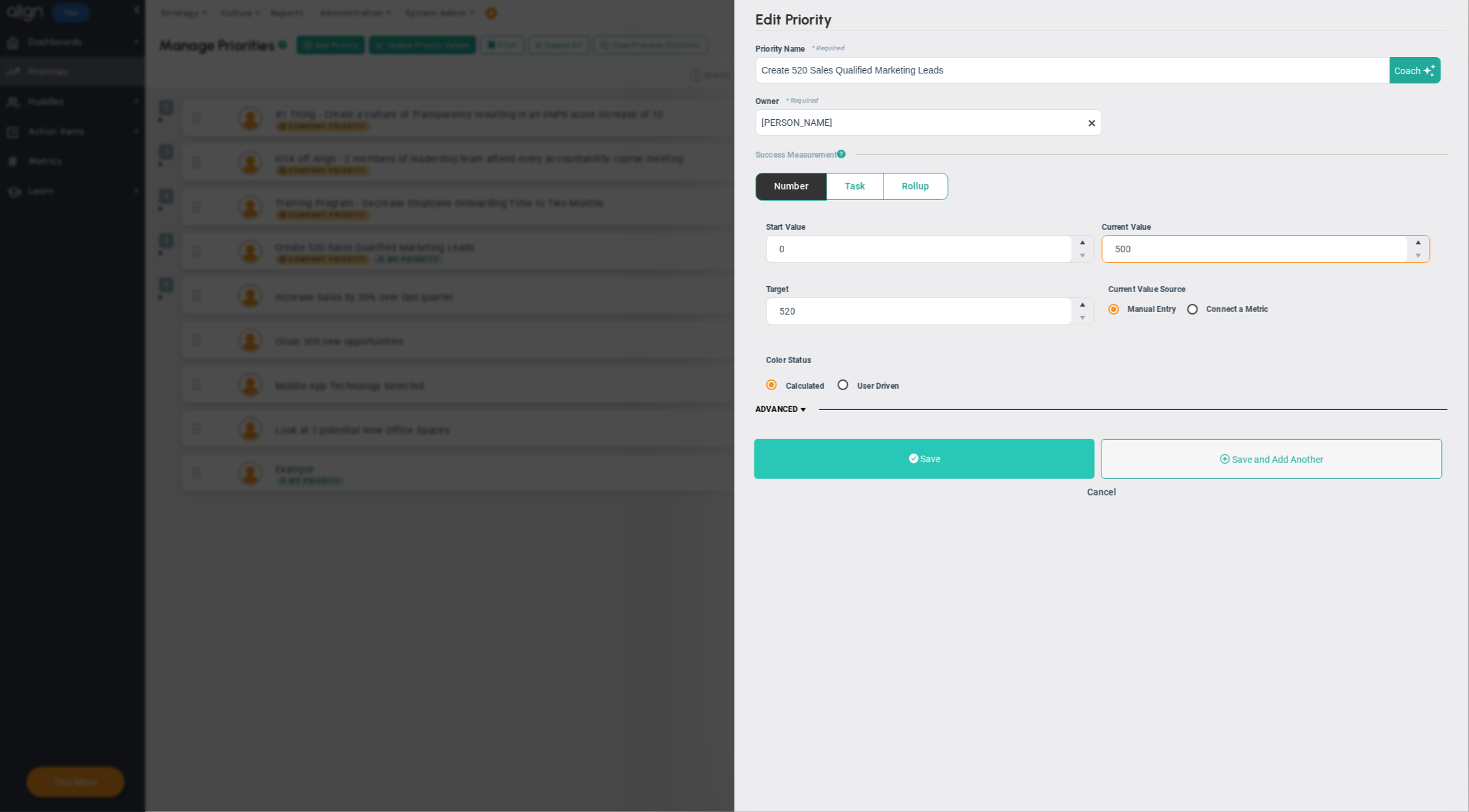
type input "500"
click at [997, 454] on button "Save" at bounding box center [924, 459] width 341 height 39
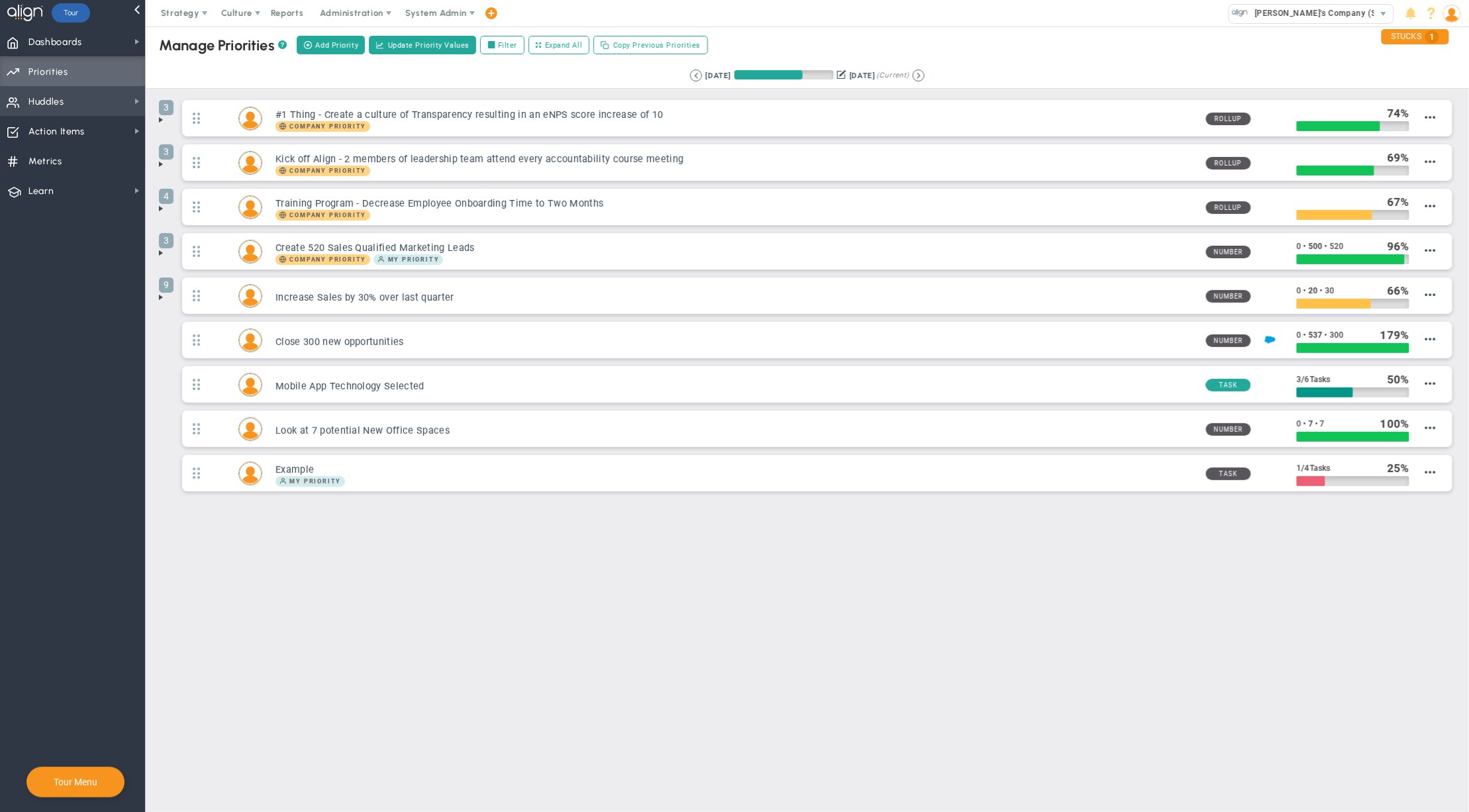
click at [46, 99] on span "Huddles" at bounding box center [46, 102] width 36 height 28
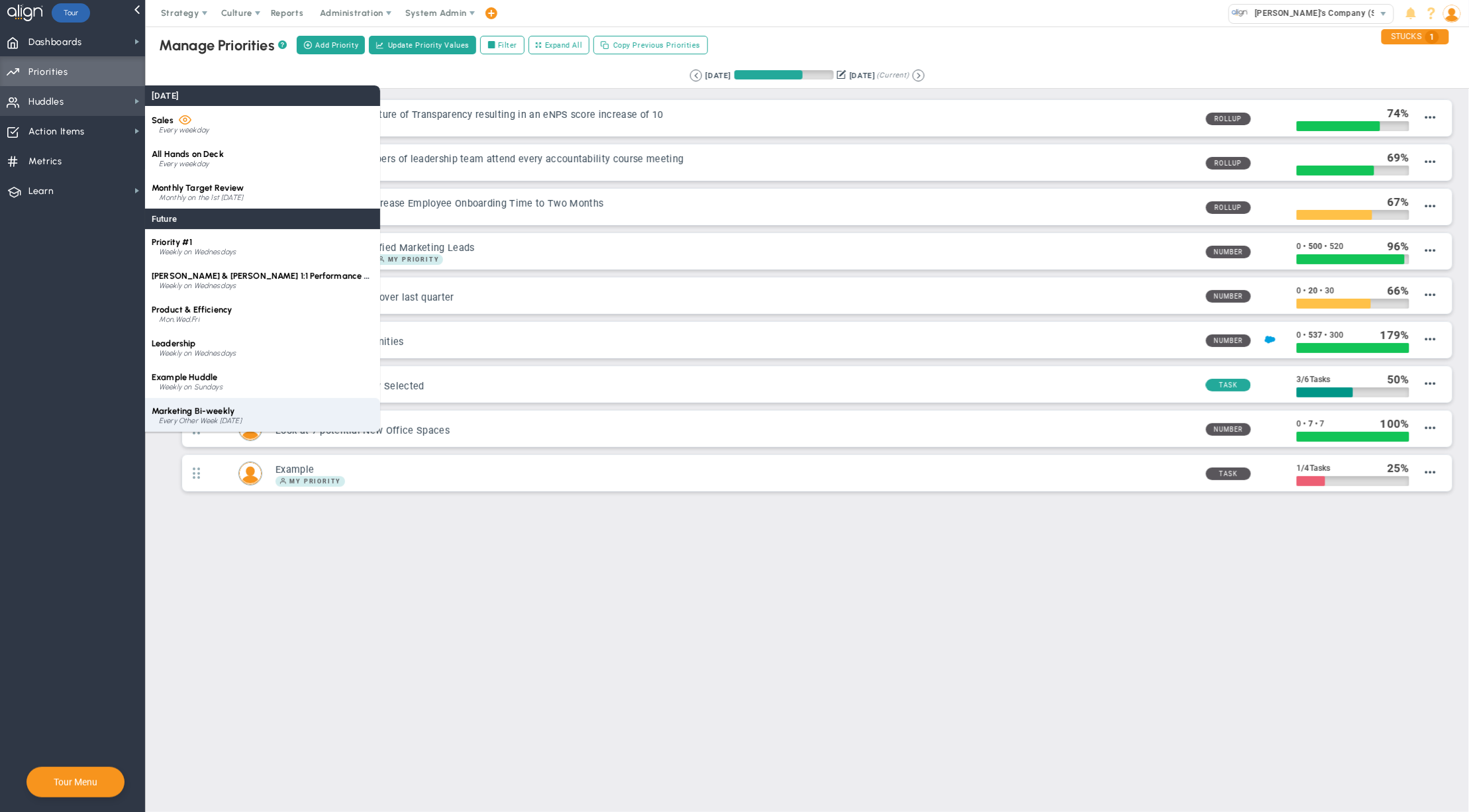
click at [266, 409] on div "Marketing Bi-weekly Every Other Week on Wednesday" at bounding box center [262, 415] width 235 height 34
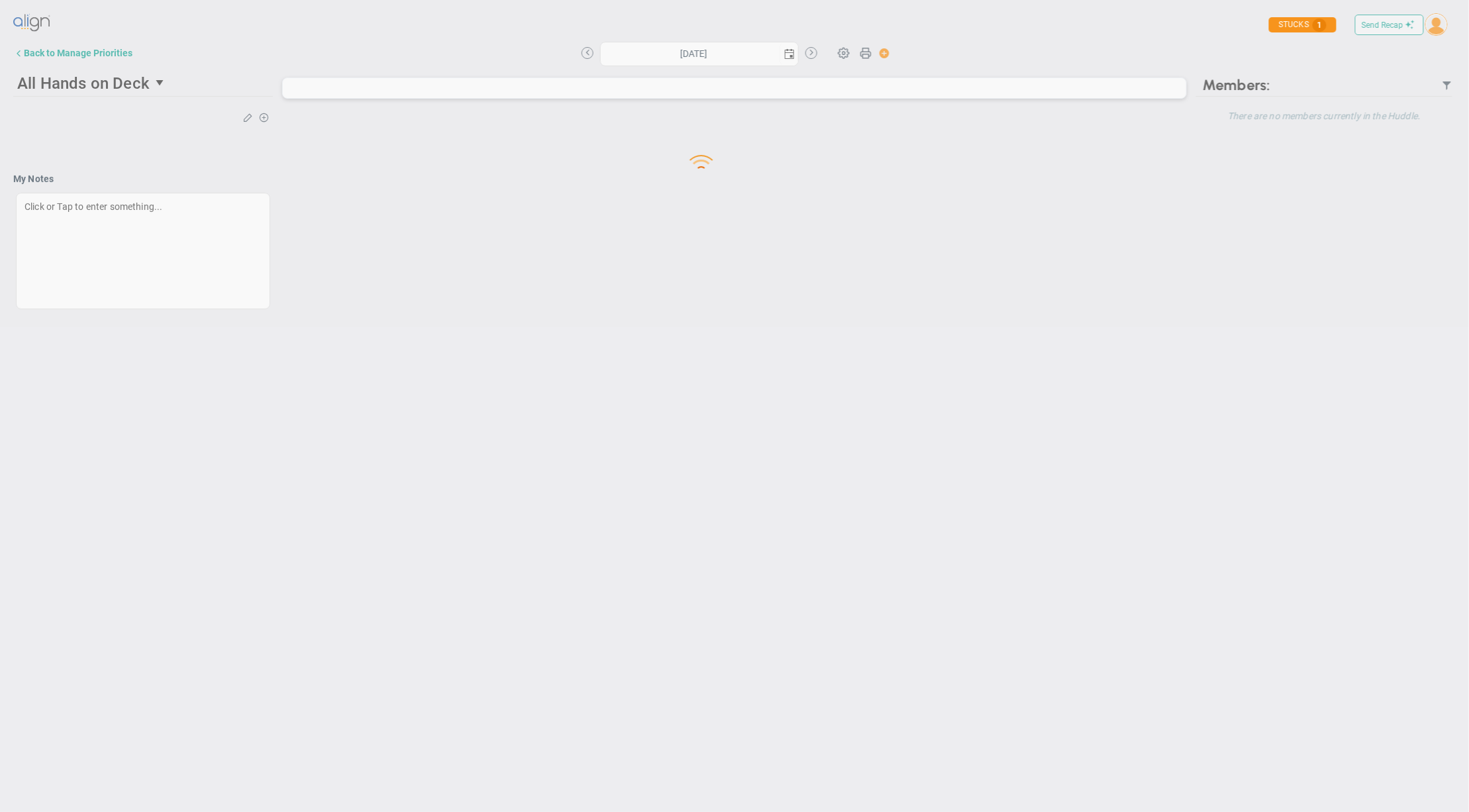
type input "Wednesday, August 27, 2025"
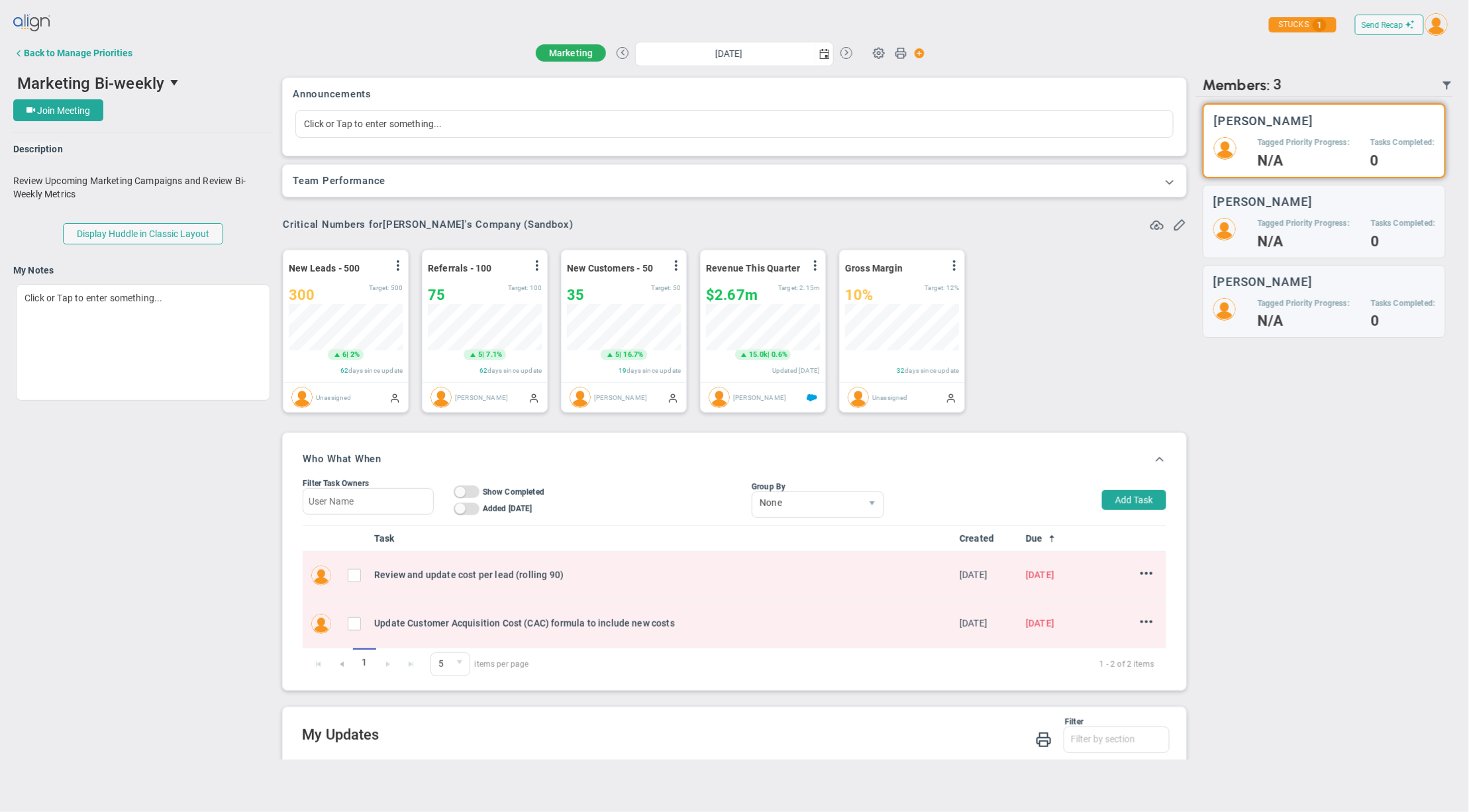
scroll to position [46, 113]
click at [878, 54] on span at bounding box center [878, 52] width 25 height 25
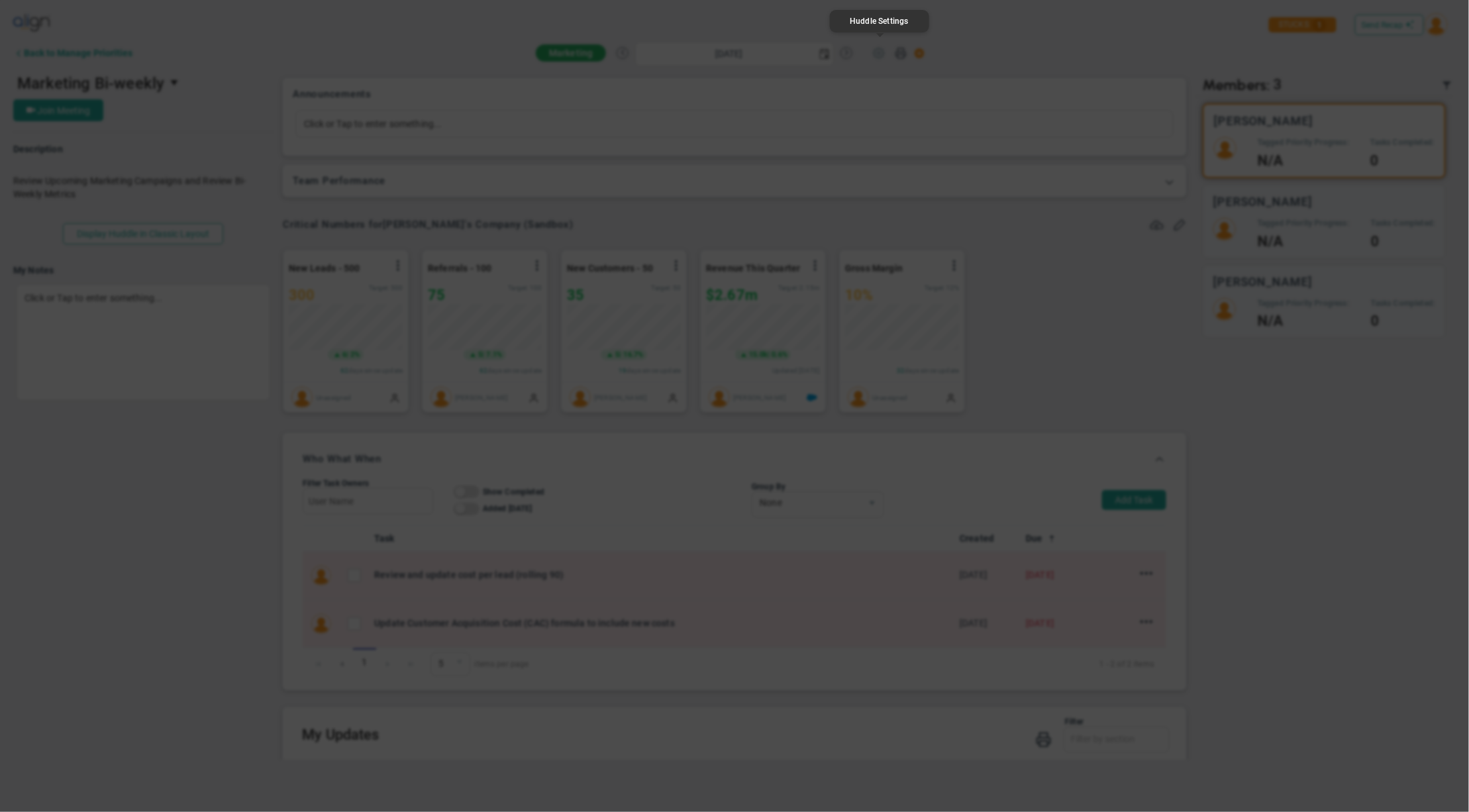
type input "Marketing Bi-weekly"
type input "https://gotomeet.me/"
type input "7/2/2025"
type input "09:05:00"
type input "09:35:00"
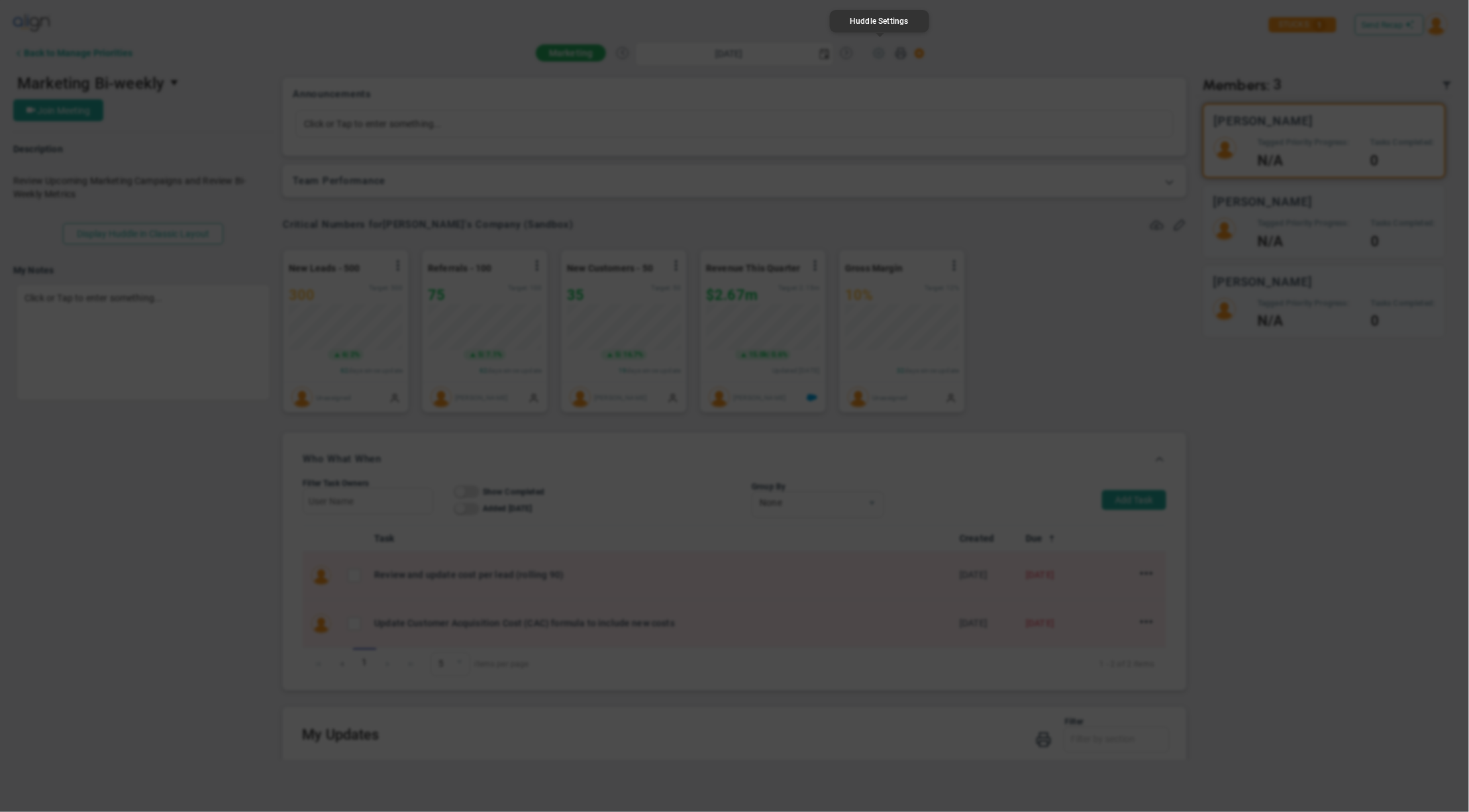
type input "Alex Abramson"
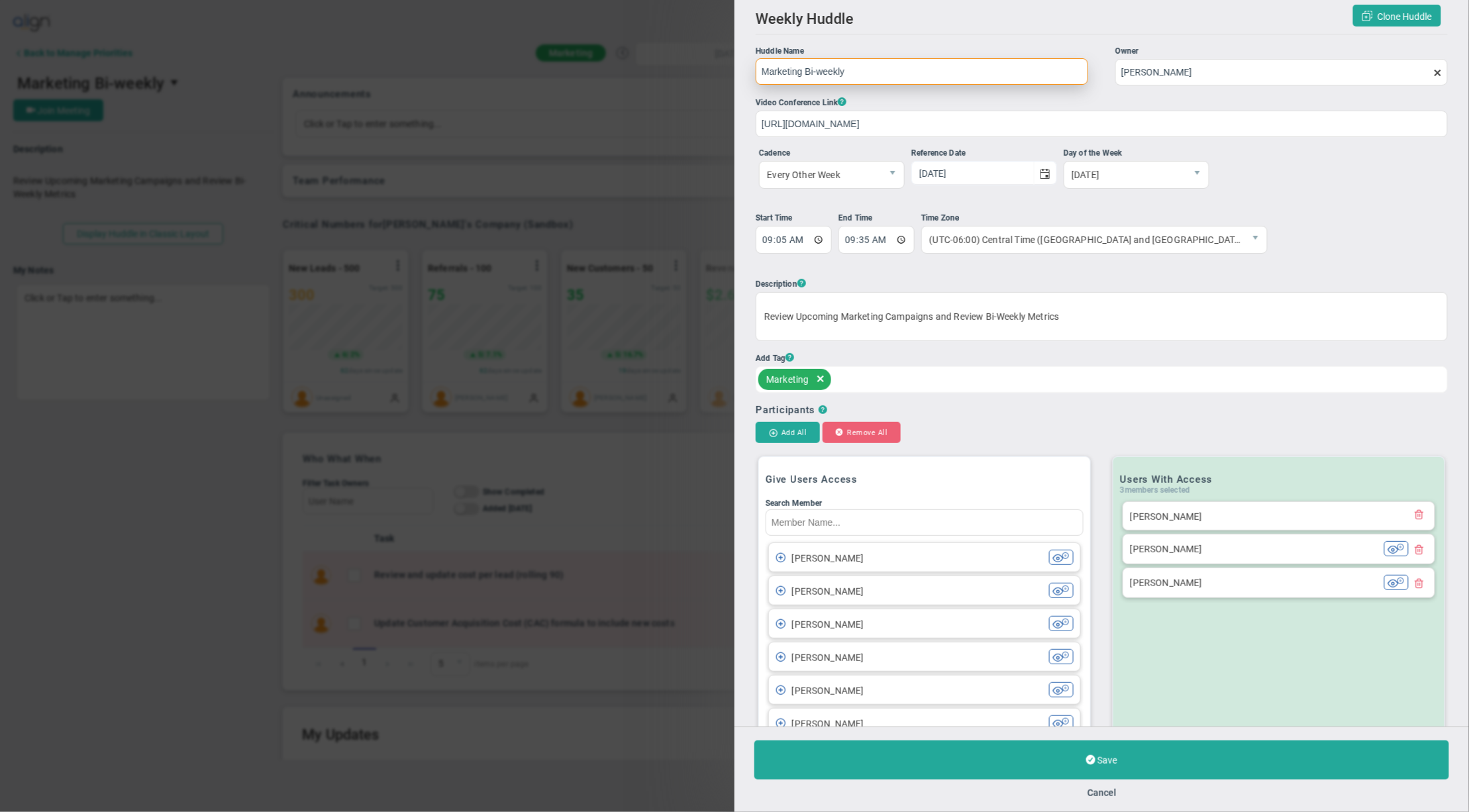
click at [821, 378] on span "delete" at bounding box center [820, 379] width 14 height 21
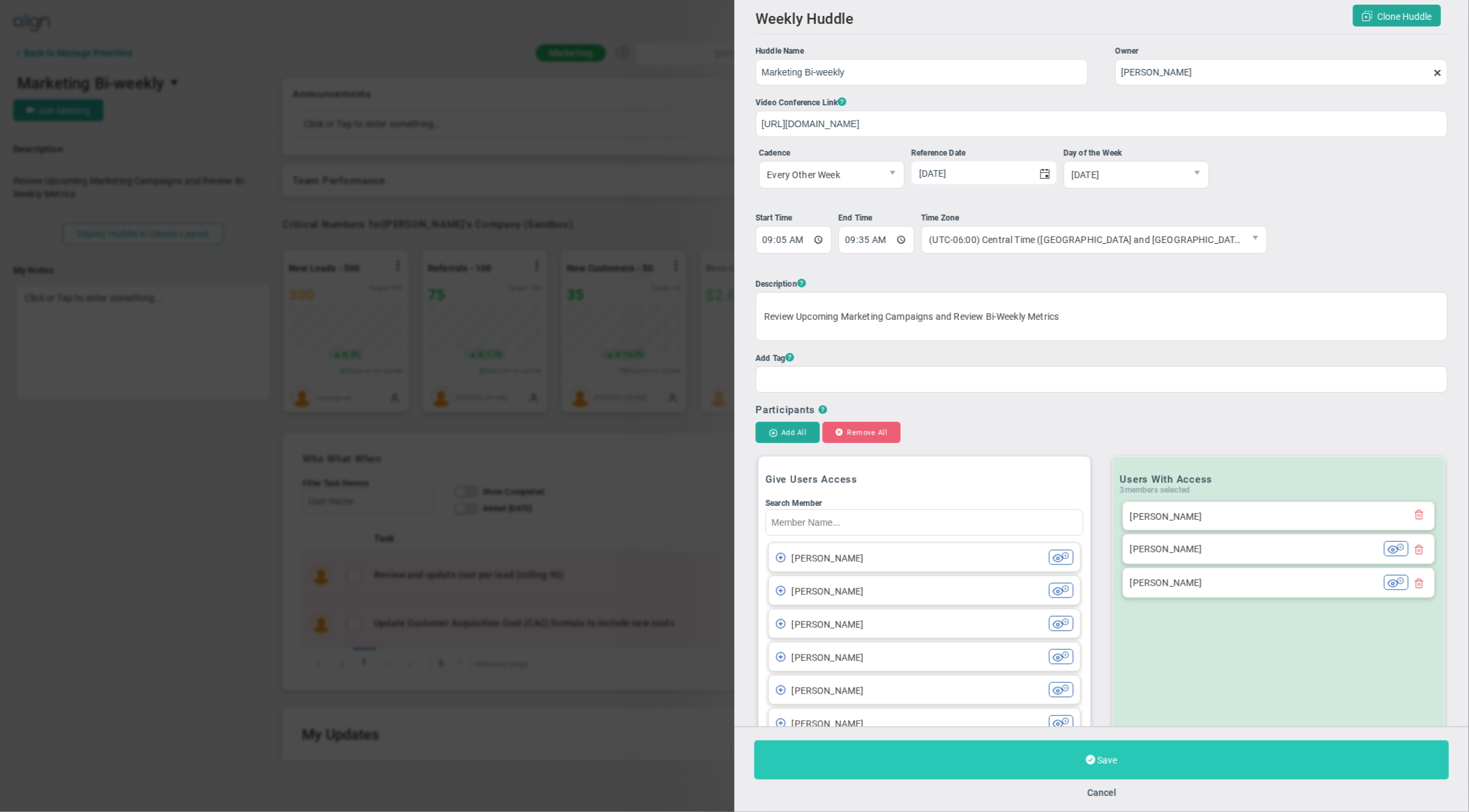
click at [944, 747] on button "Save" at bounding box center [1102, 759] width 695 height 39
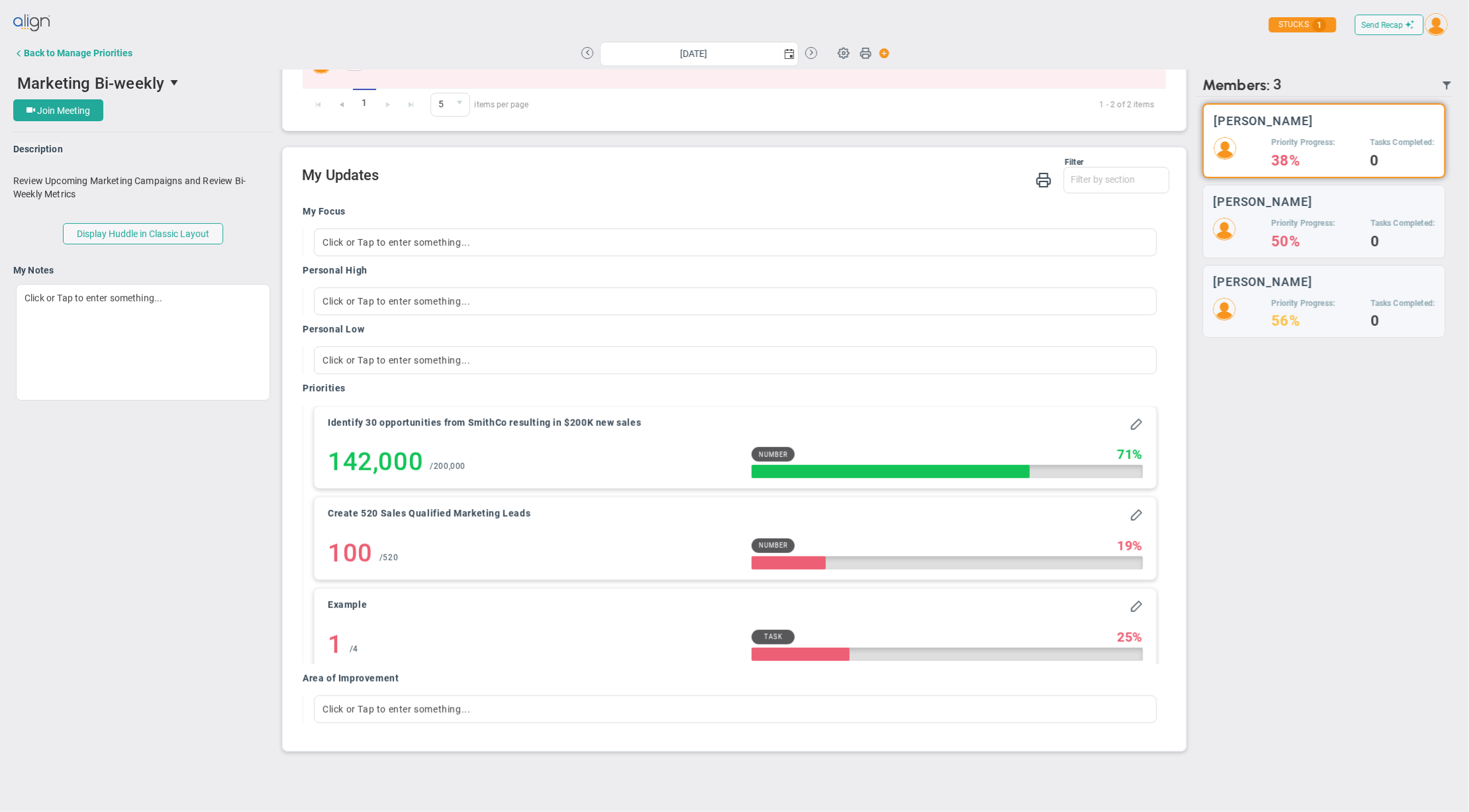
scroll to position [104, 0]
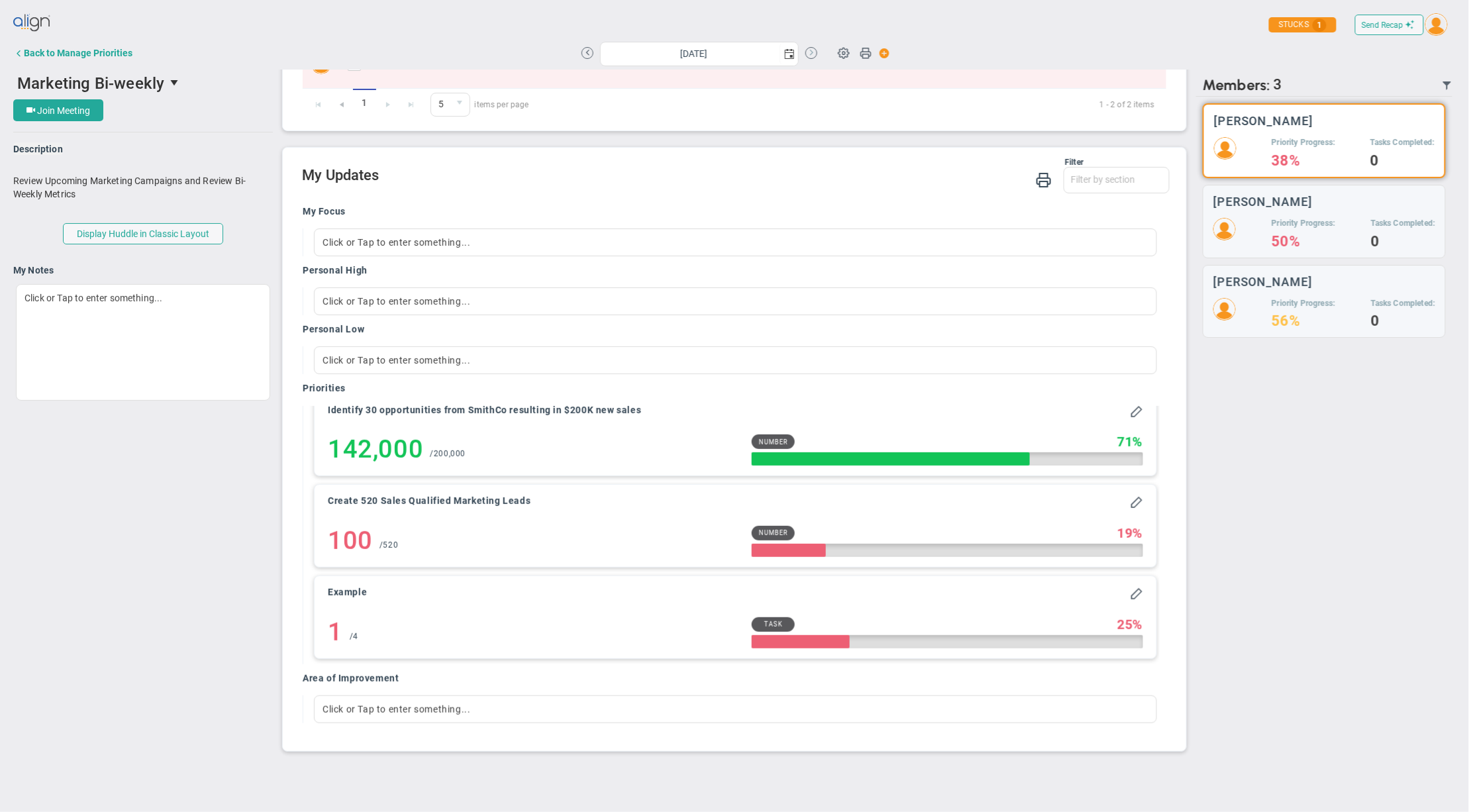
click at [810, 56] on button at bounding box center [812, 53] width 12 height 12
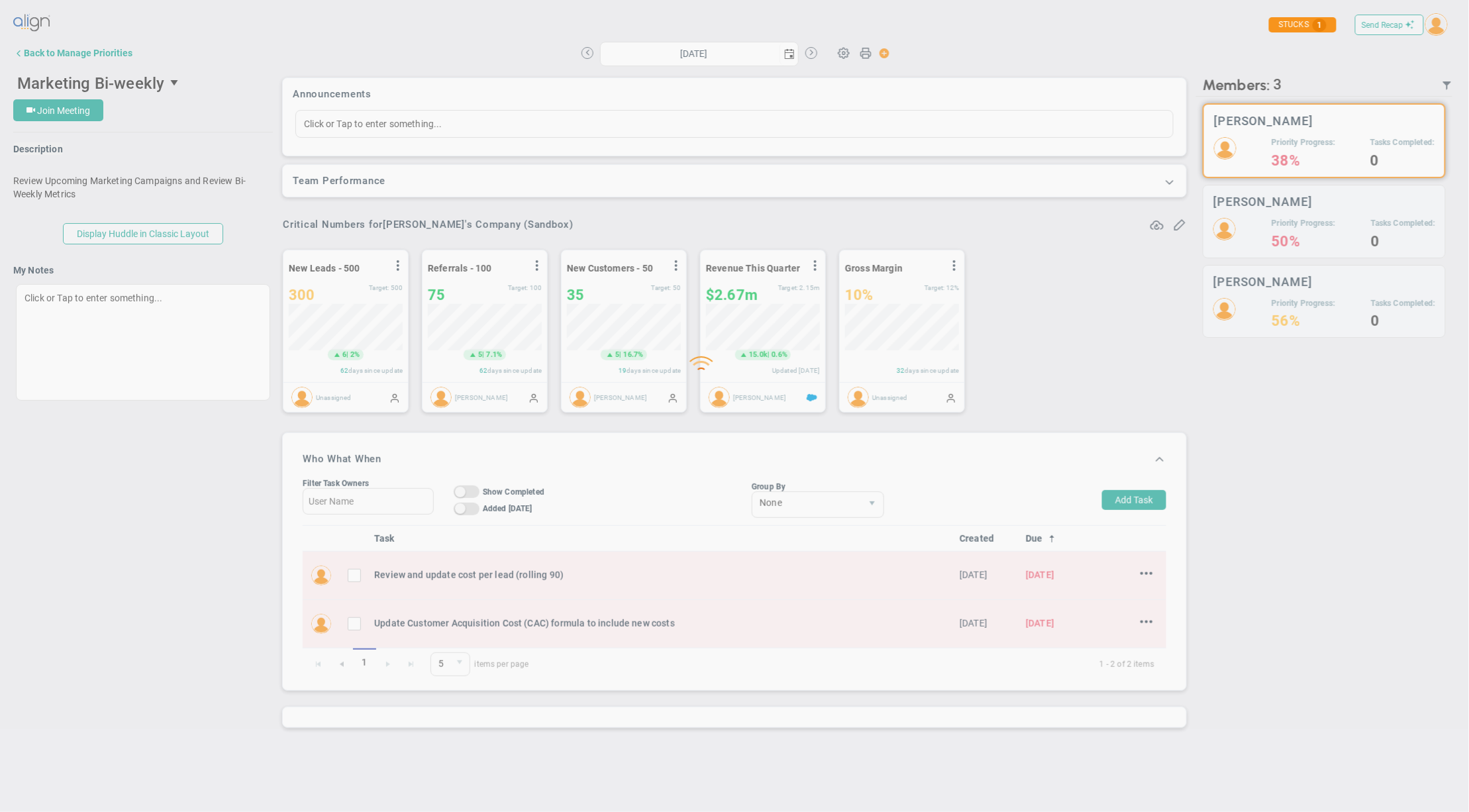
type input "Wednesday, September 10, 2025"
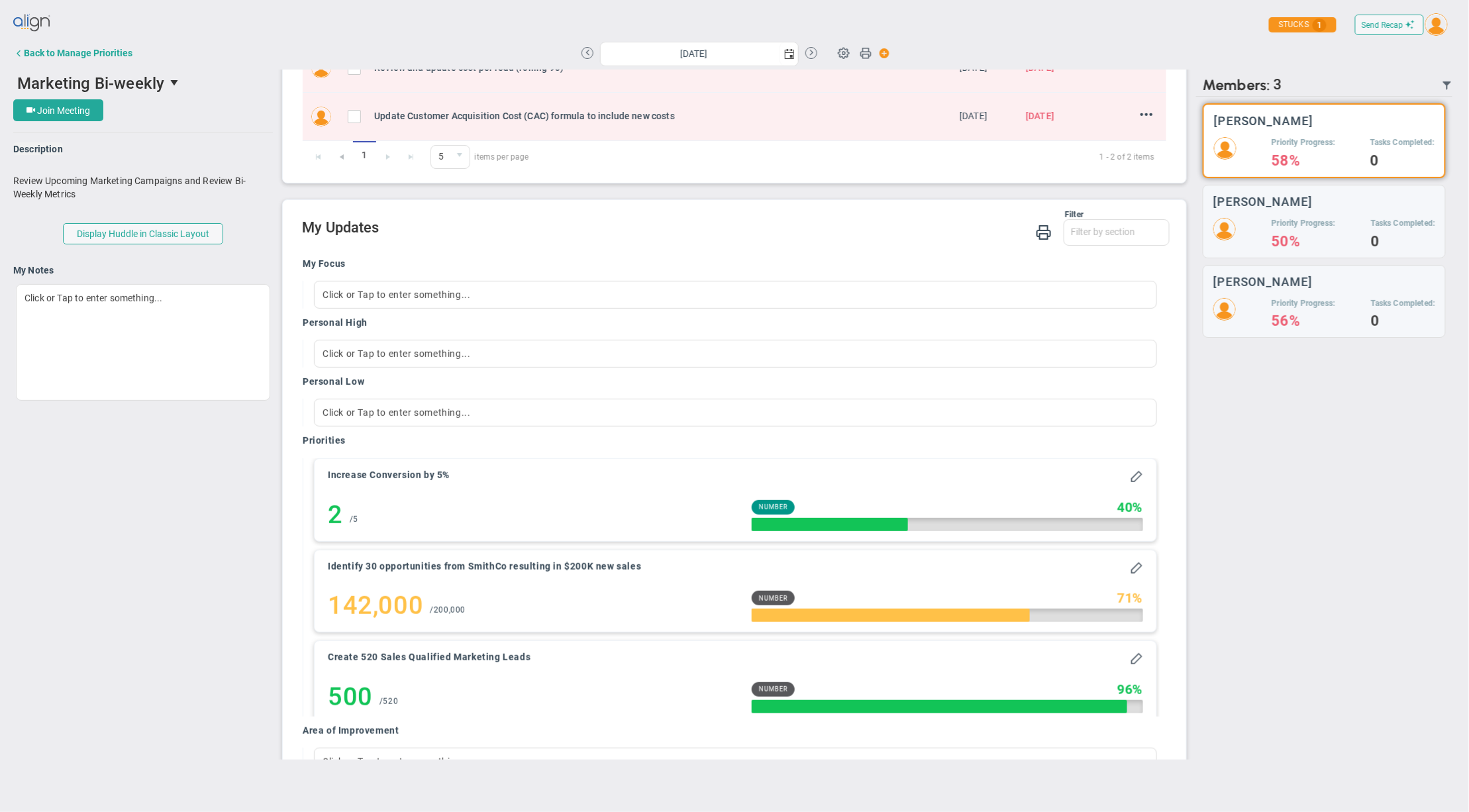
click at [1288, 631] on div "There are no members currently in the Huddle. There are no members with updates…" at bounding box center [1324, 427] width 256 height 663
